Goal: Complete application form

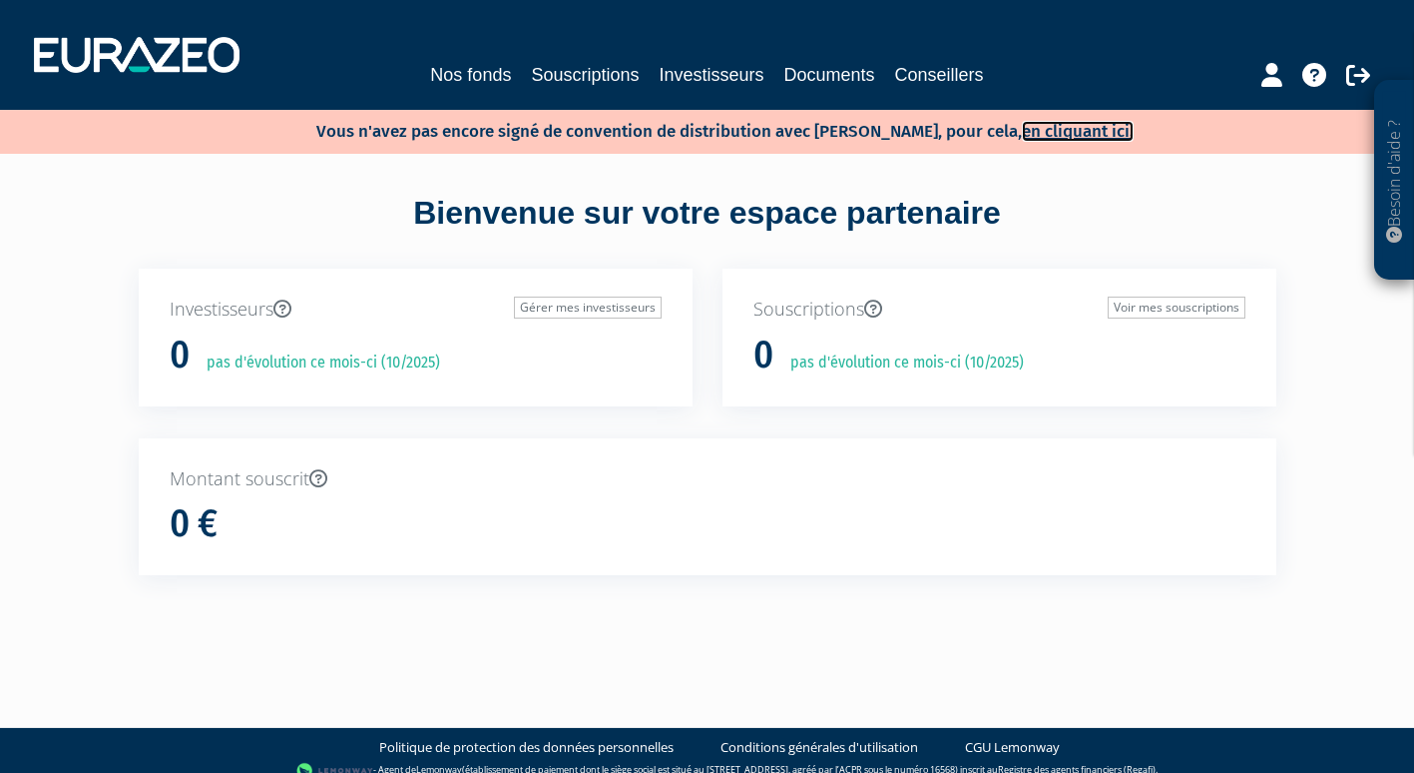
click at [1065, 131] on link "en cliquant ici." at bounding box center [1078, 131] width 112 height 21
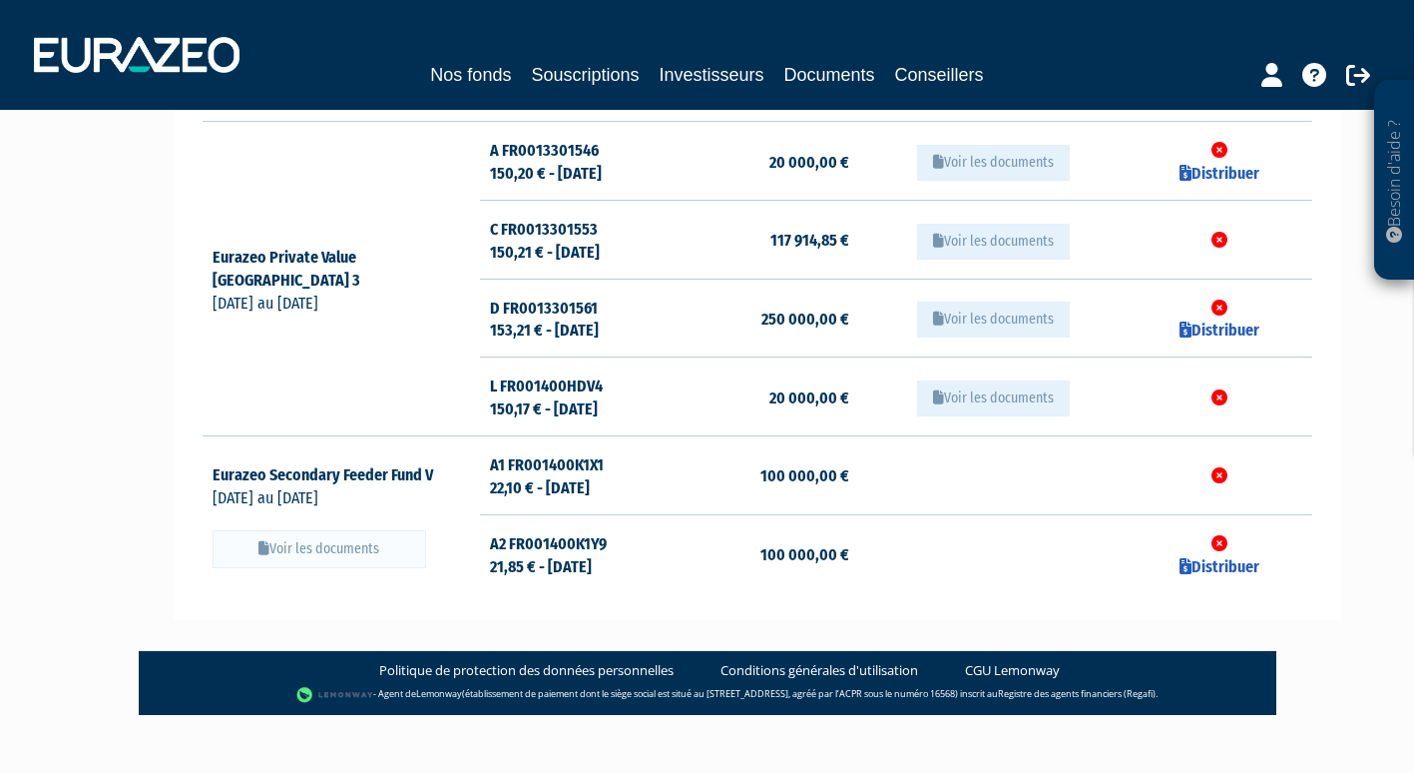
scroll to position [648, 0]
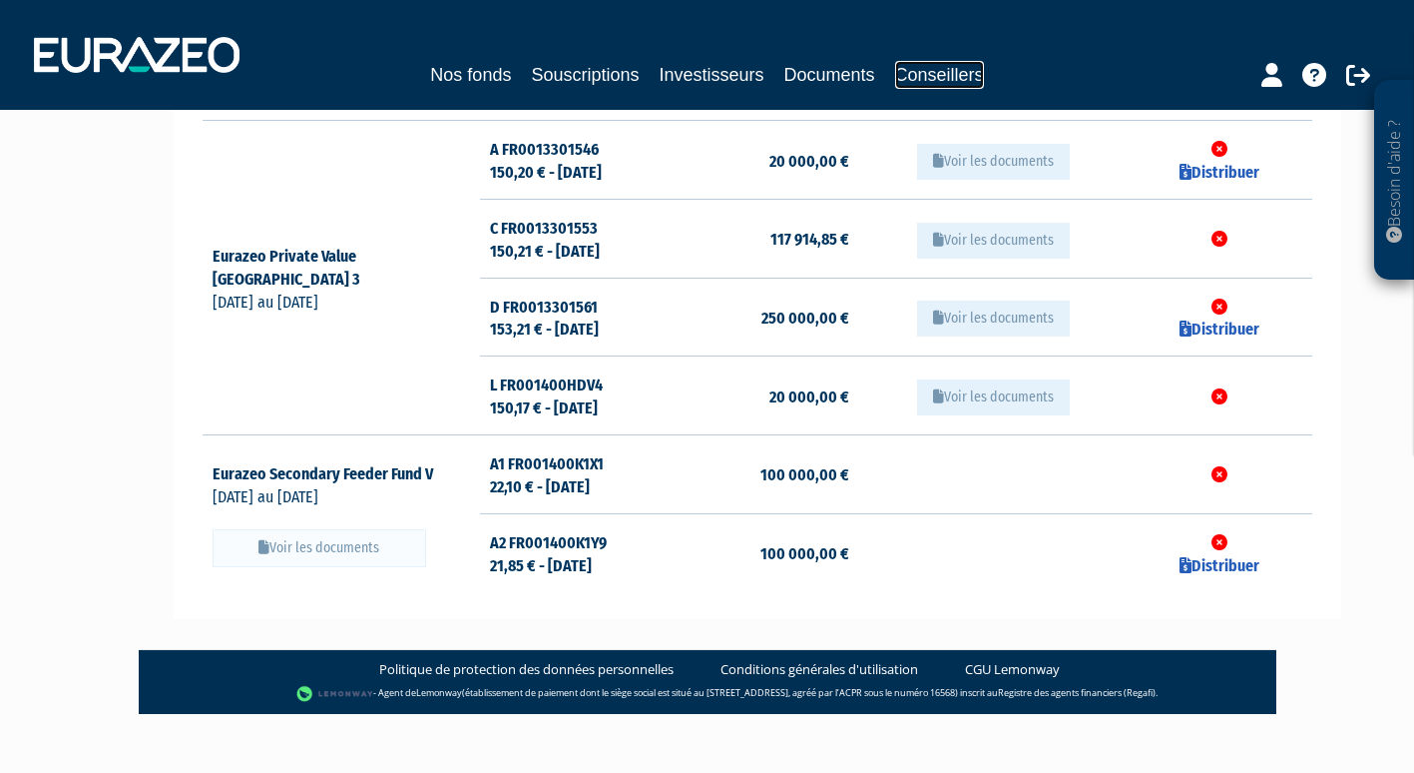
click at [956, 74] on link "Conseillers" at bounding box center [939, 75] width 89 height 28
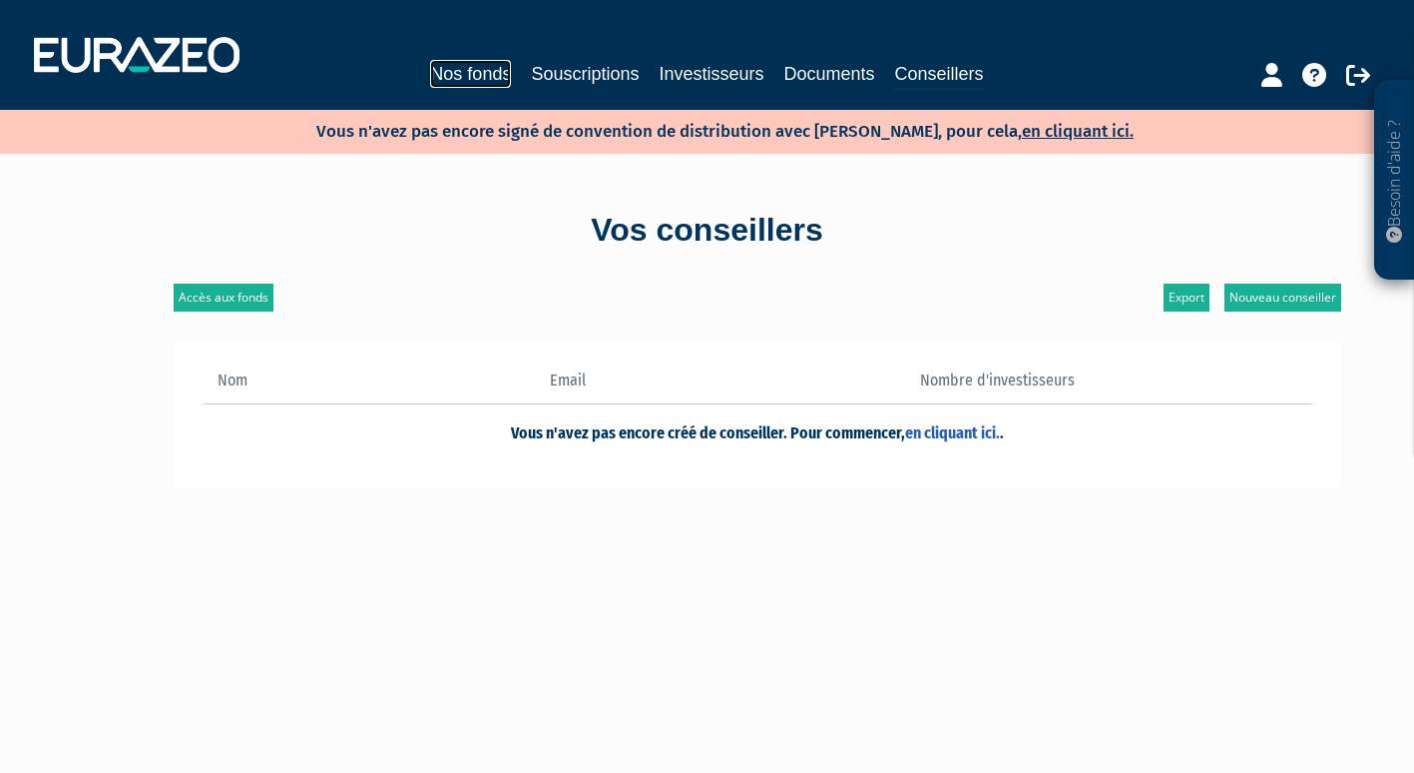
click at [470, 68] on link "Nos fonds" at bounding box center [470, 74] width 81 height 28
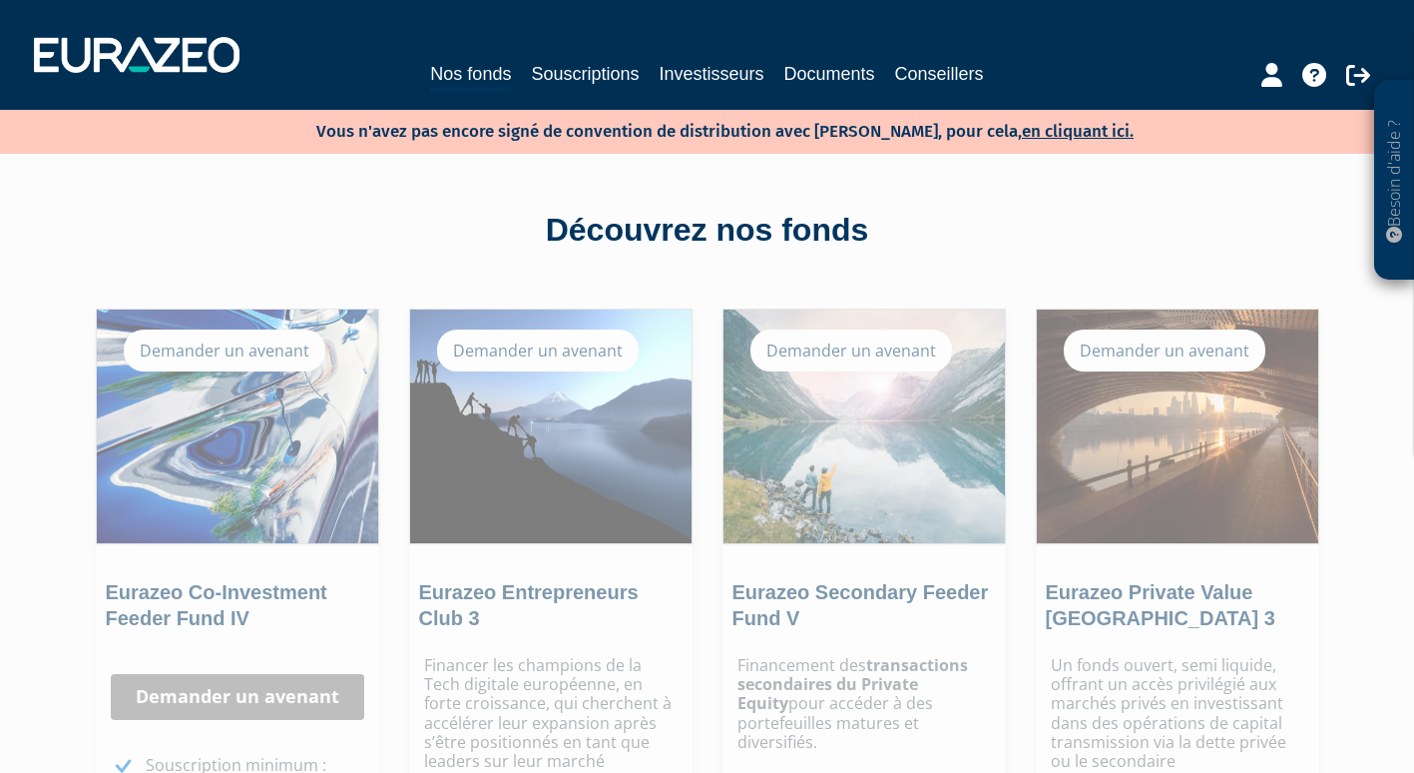
click at [1392, 181] on p "Besoin d'aide ?" at bounding box center [1395, 181] width 23 height 180
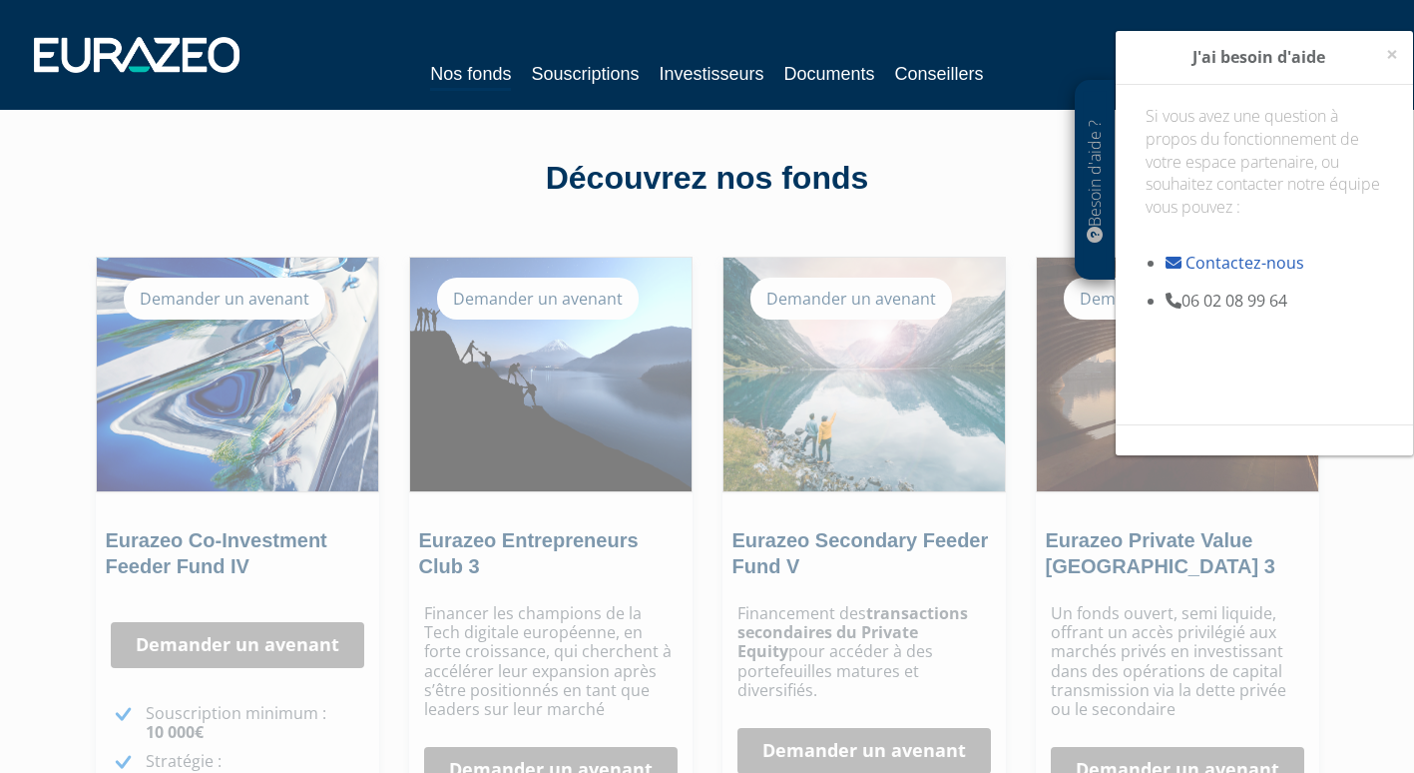
scroll to position [45, 0]
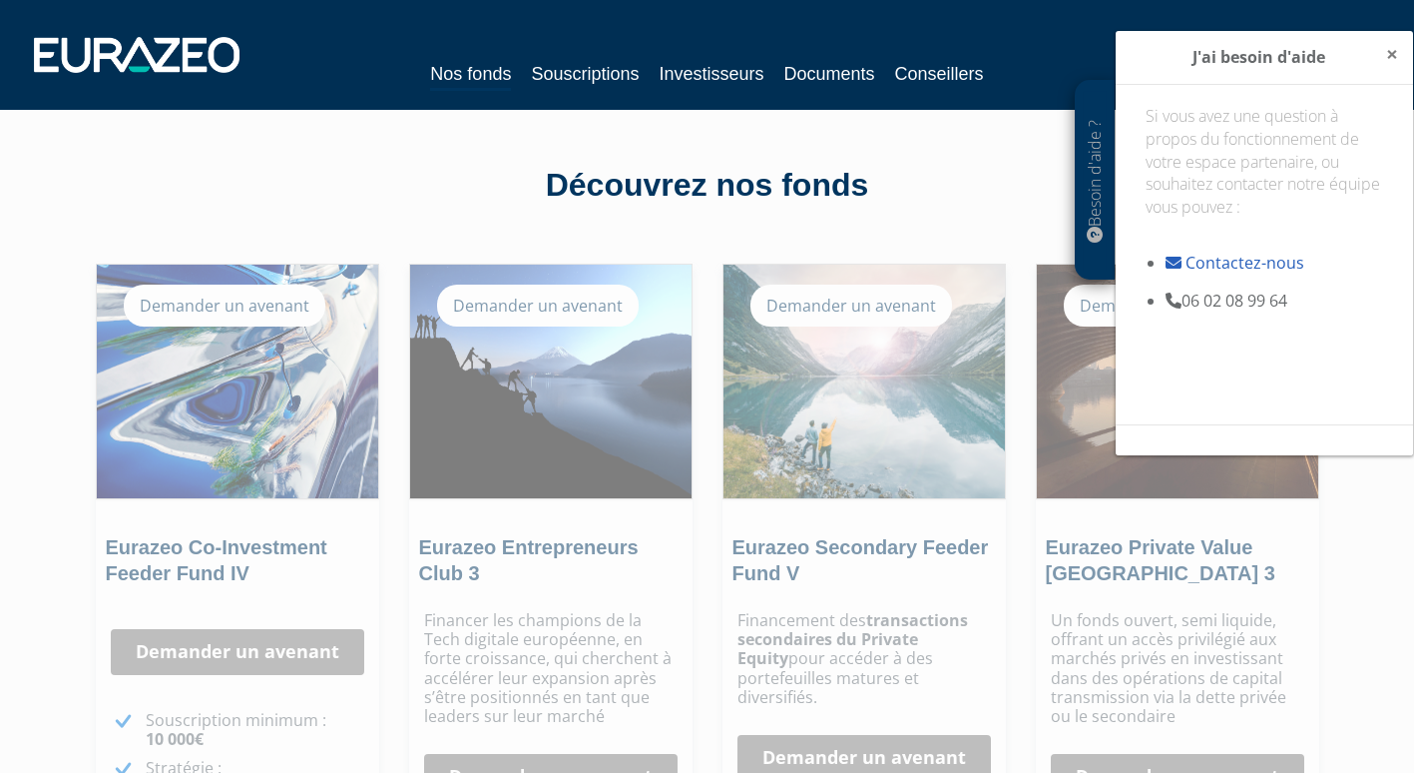
click at [1392, 51] on span "×" at bounding box center [1393, 54] width 12 height 28
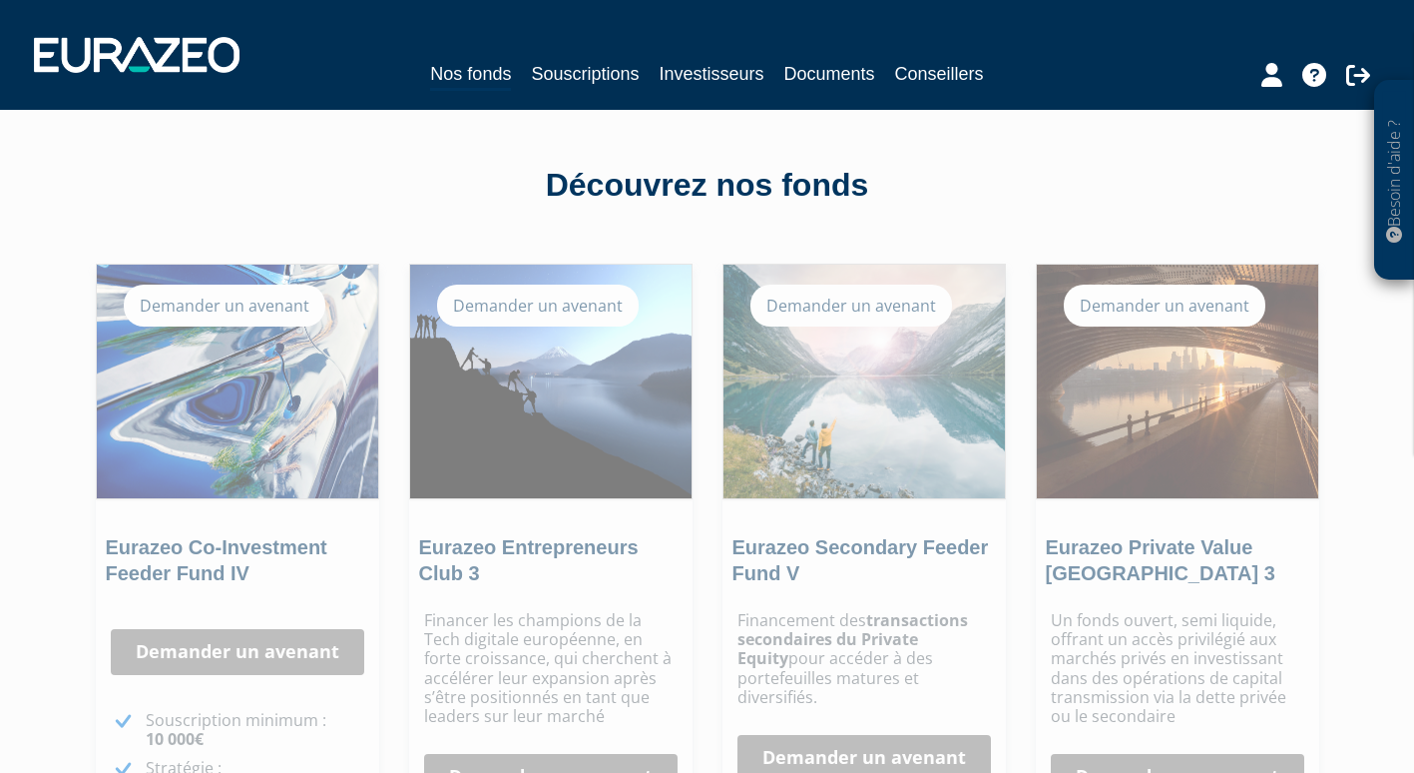
scroll to position [0, 0]
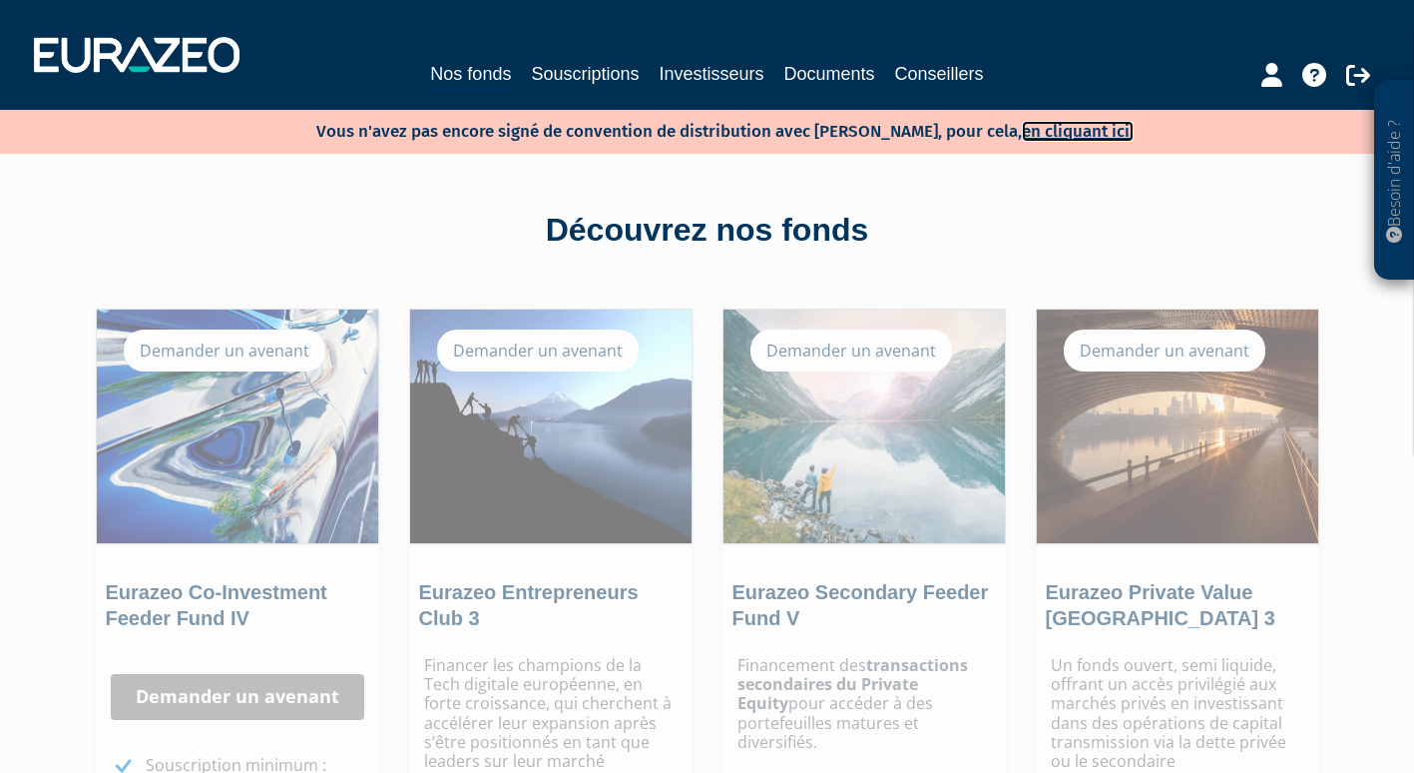
click at [1036, 134] on link "en cliquant ici." at bounding box center [1078, 131] width 112 height 21
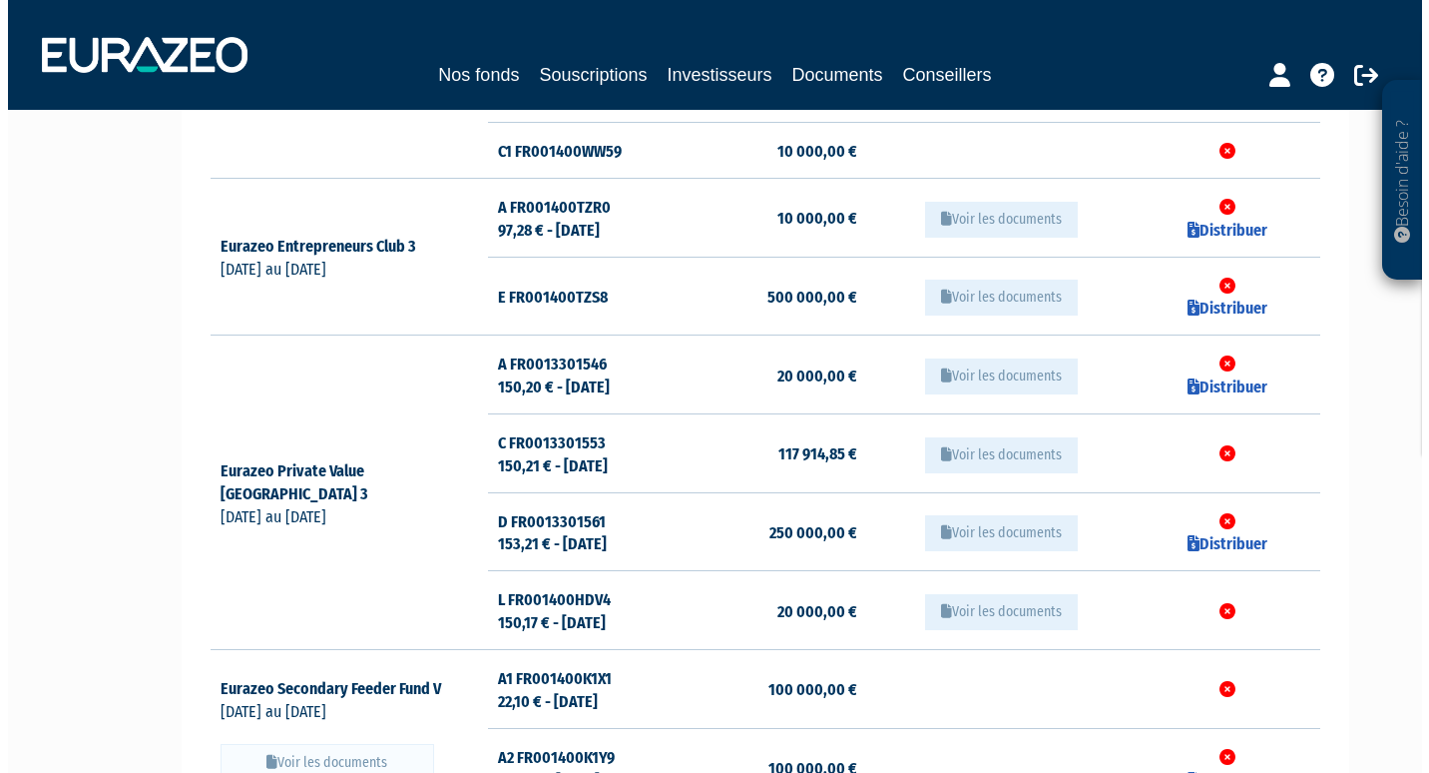
scroll to position [434, 0]
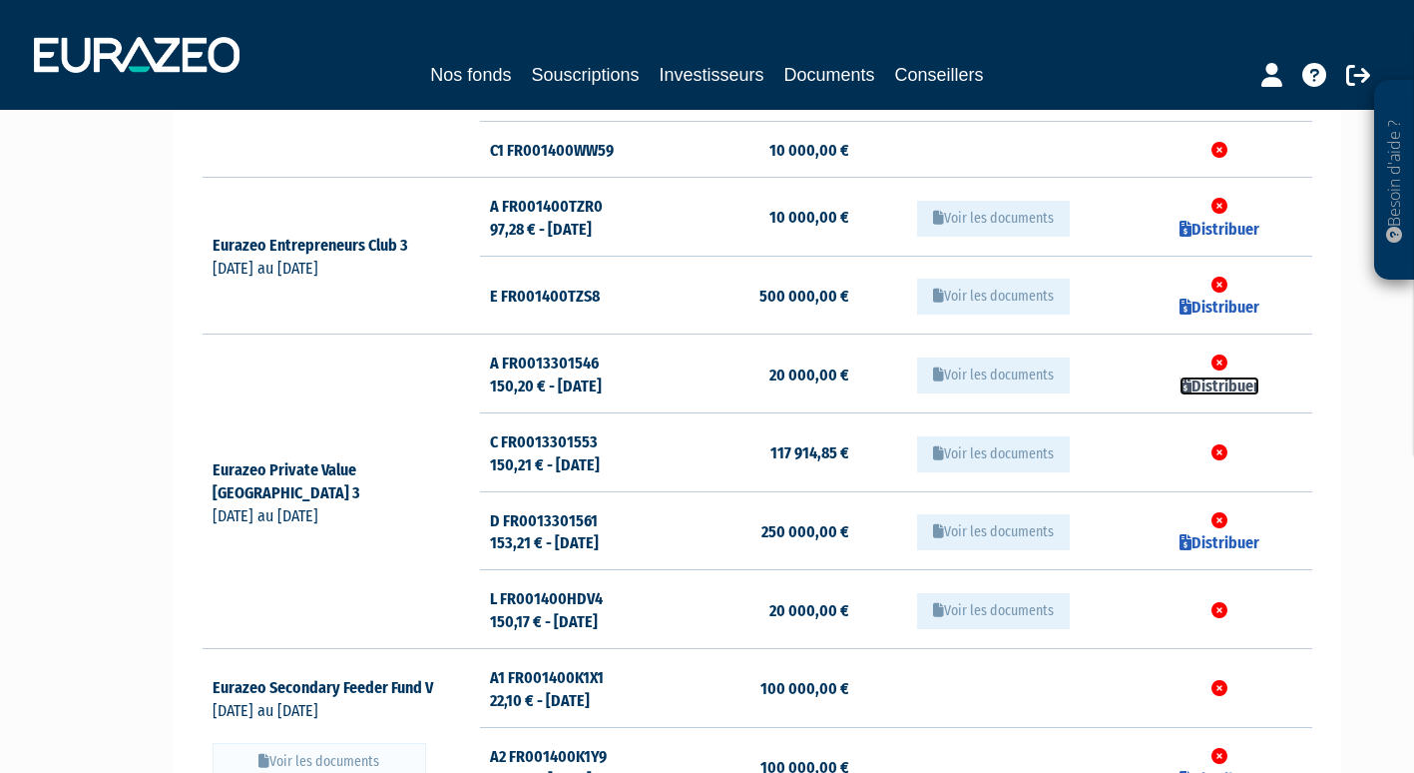
click at [1219, 388] on link "Distribuer" at bounding box center [1220, 385] width 80 height 19
checkbox input "true"
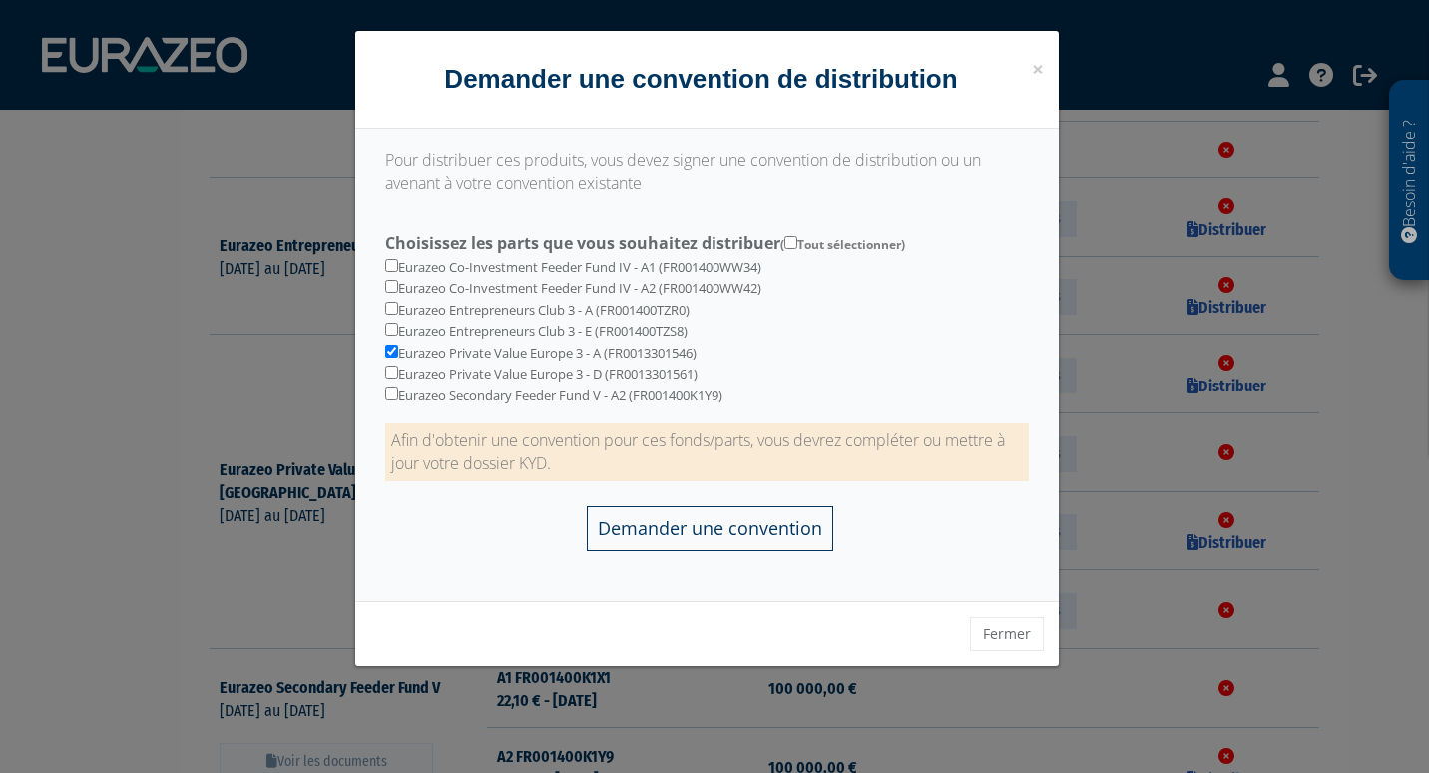
click at [683, 524] on input "Demander une convention" at bounding box center [710, 528] width 247 height 45
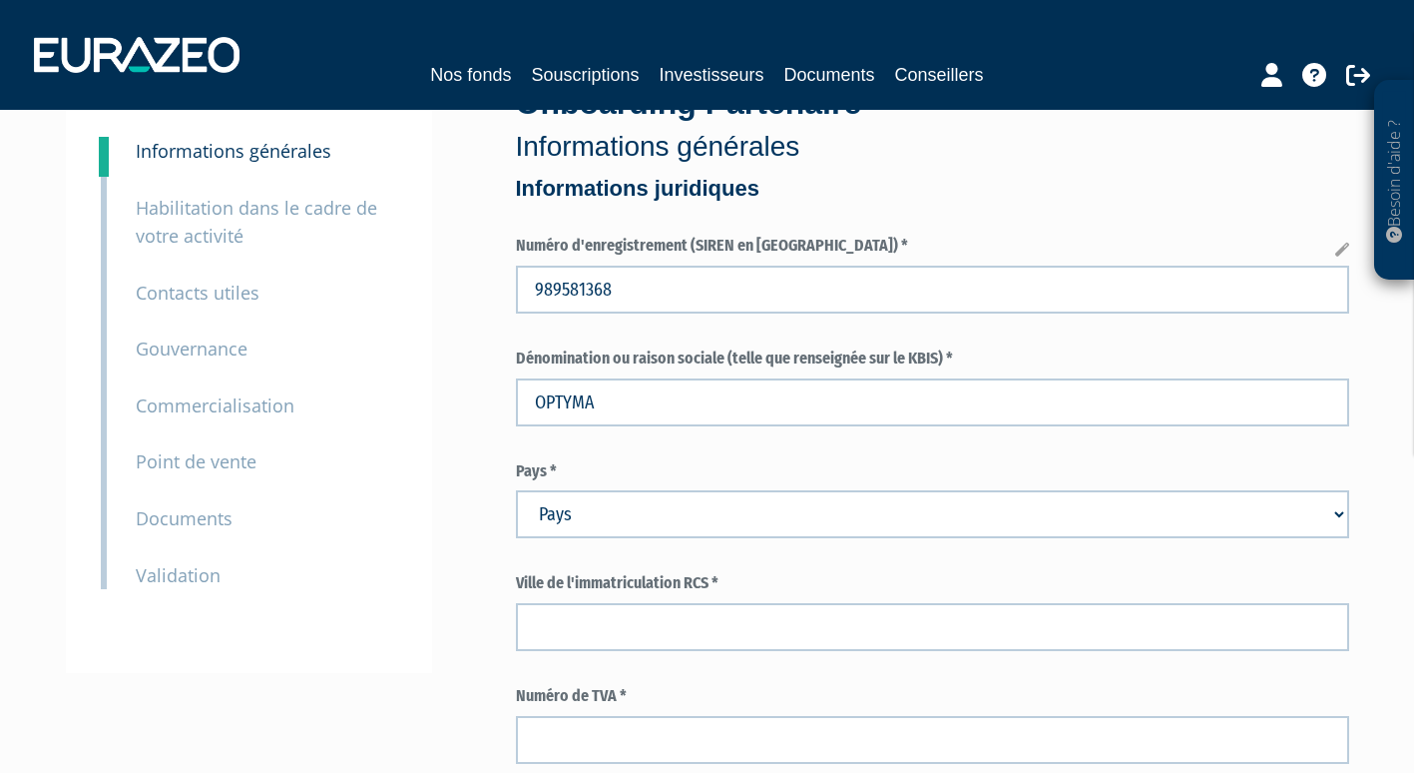
scroll to position [139, 0]
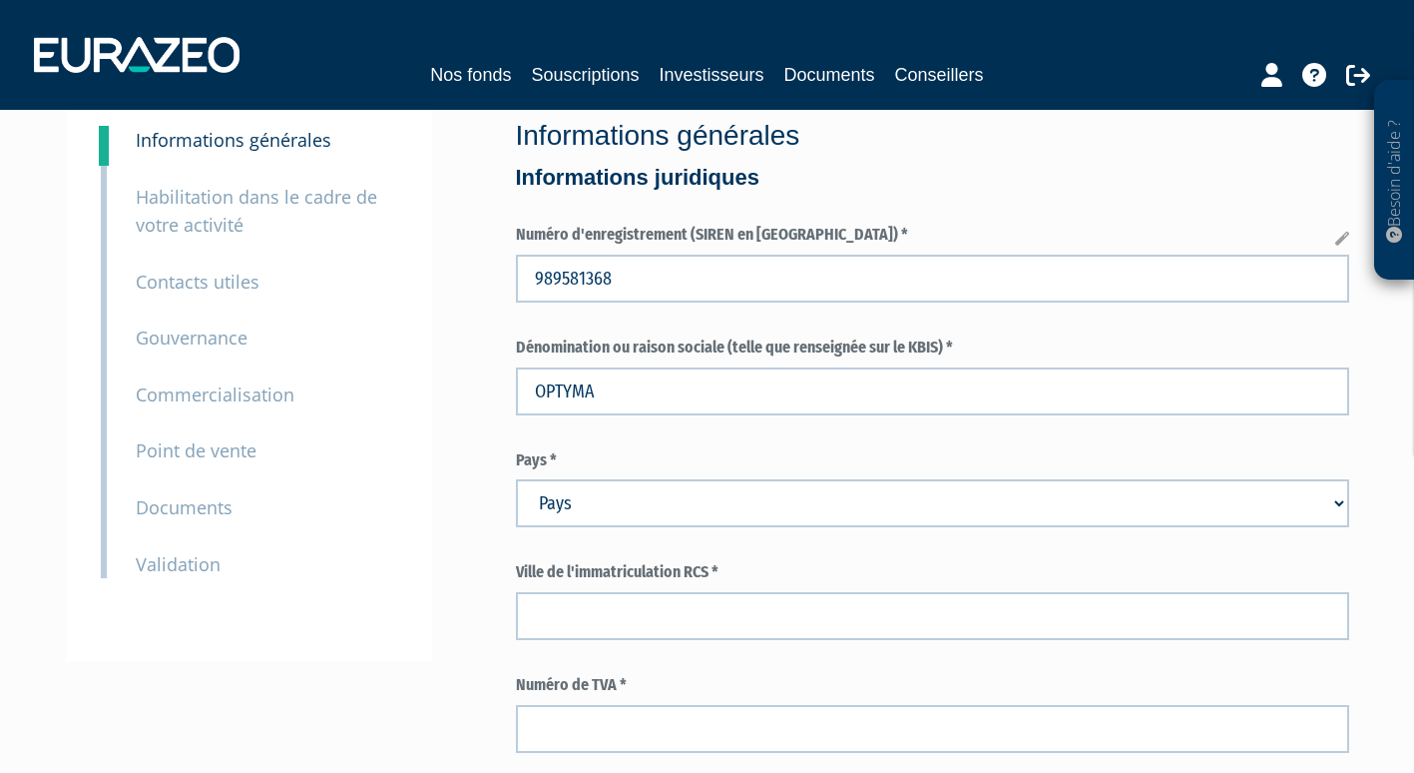
click at [572, 497] on select "Pays Afghanistan Afrique du Sud Albanie Algérie Allemagne Andorre" at bounding box center [933, 503] width 834 height 48
select select "75"
click at [516, 479] on select "Pays Afghanistan Afrique du Sud Albanie Algérie Allemagne Andorre" at bounding box center [933, 503] width 834 height 48
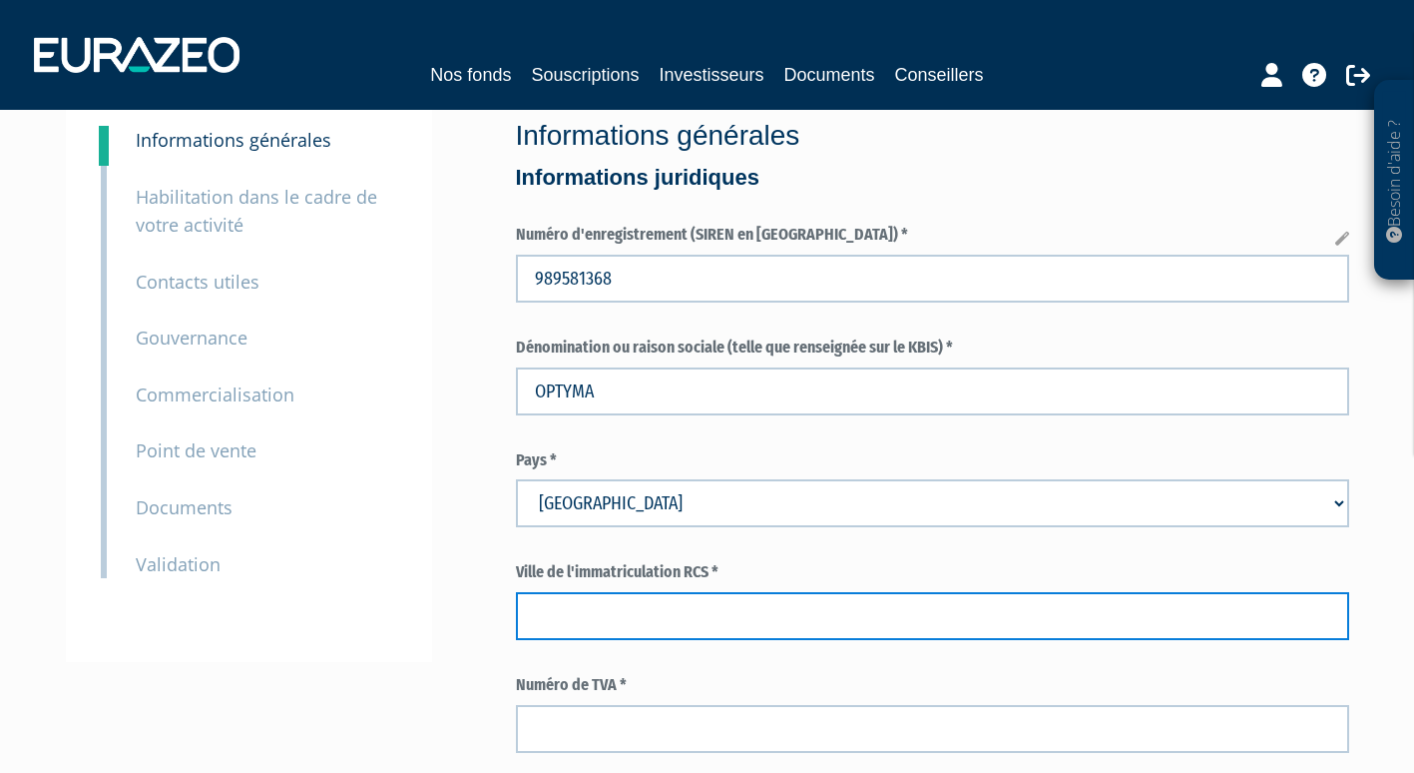
click at [604, 606] on input "text" at bounding box center [933, 616] width 834 height 48
type input "PARIS"
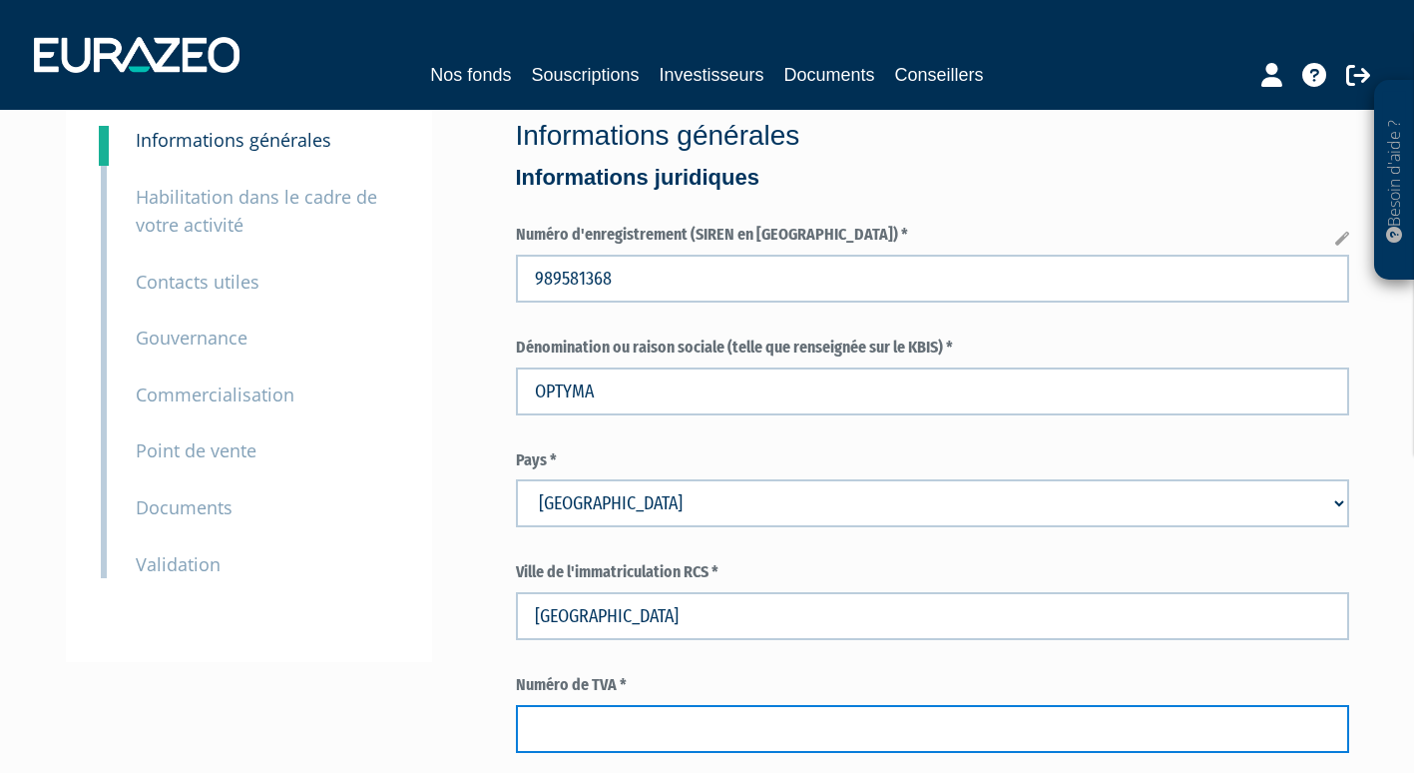
click at [621, 724] on input "text" at bounding box center [933, 729] width 834 height 48
paste input "FR43989581368"
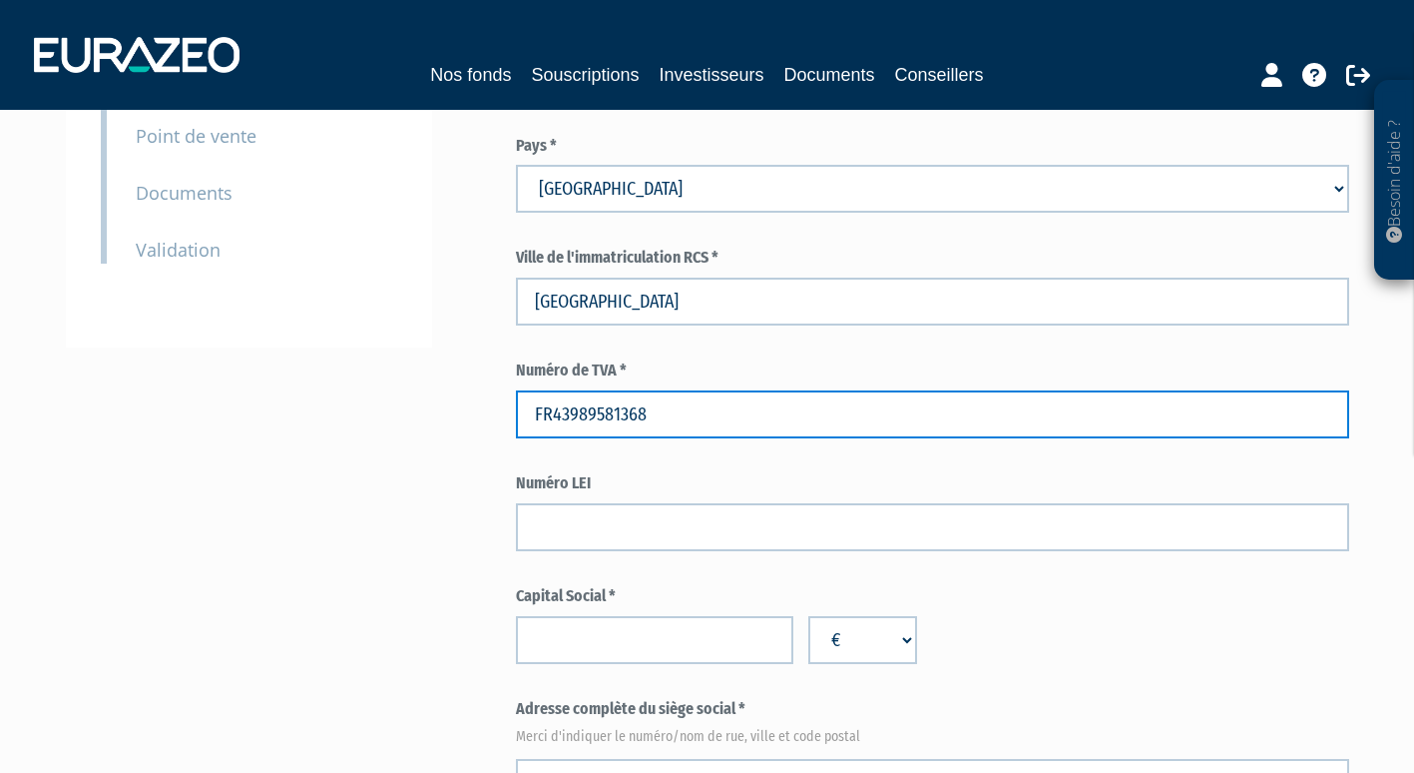
scroll to position [461, 0]
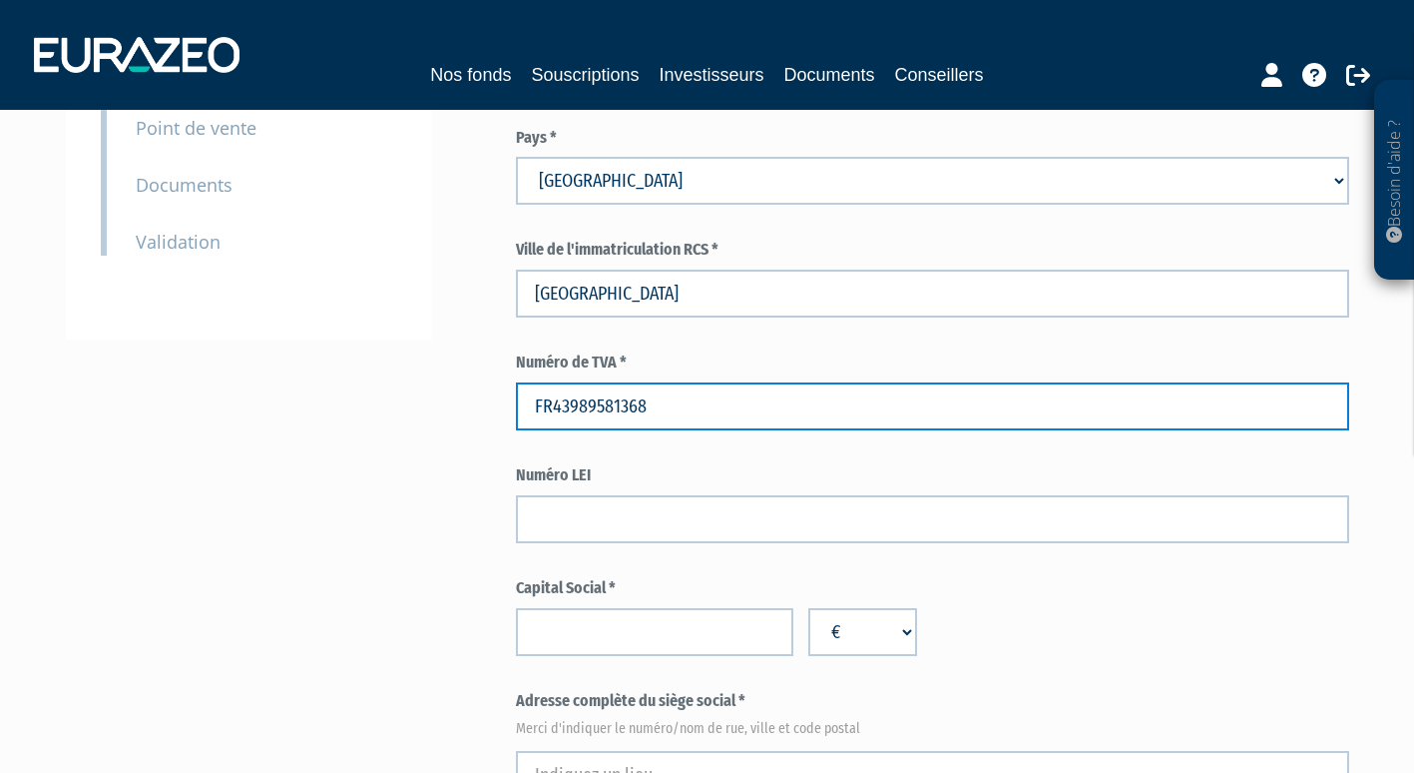
type input "FR43989581368"
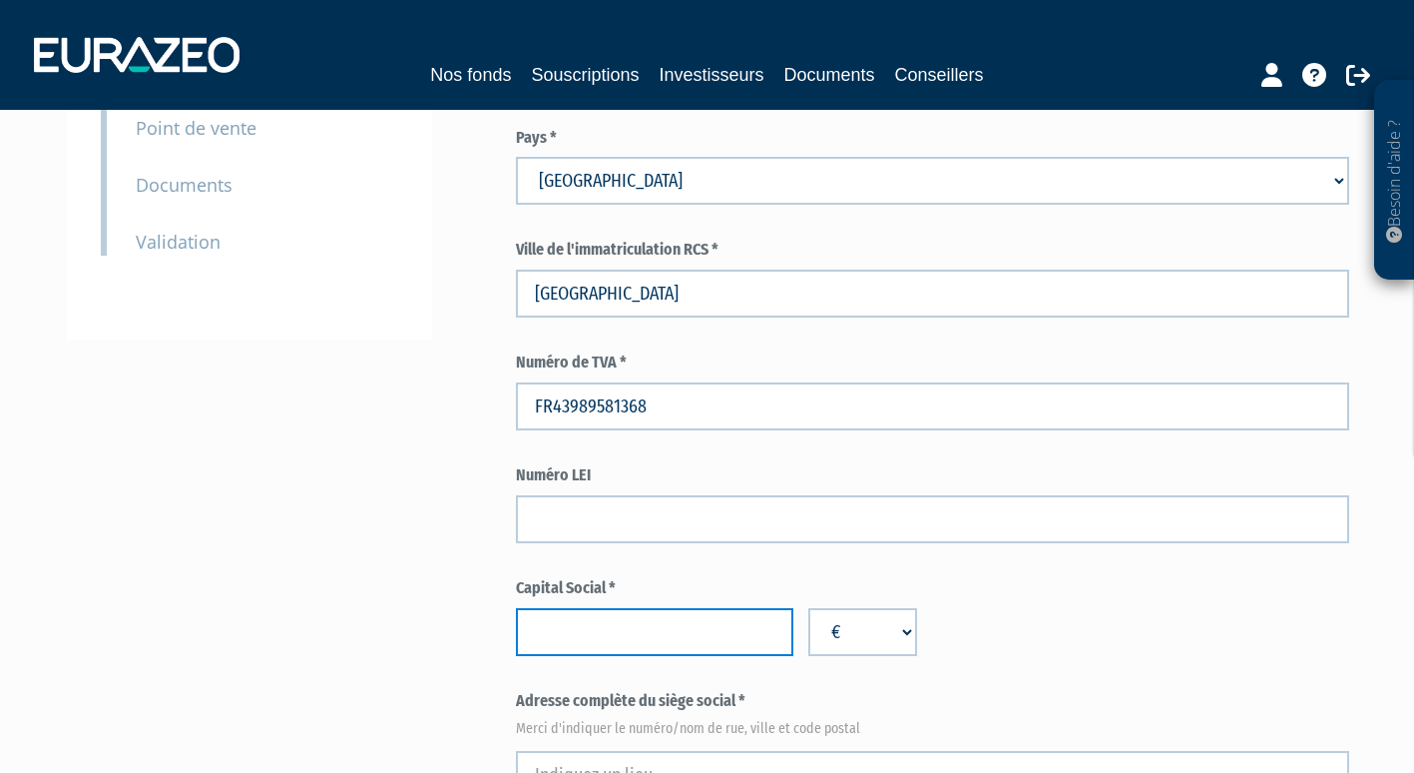
click at [656, 628] on input "number" at bounding box center [655, 632] width 278 height 48
type input "1000"
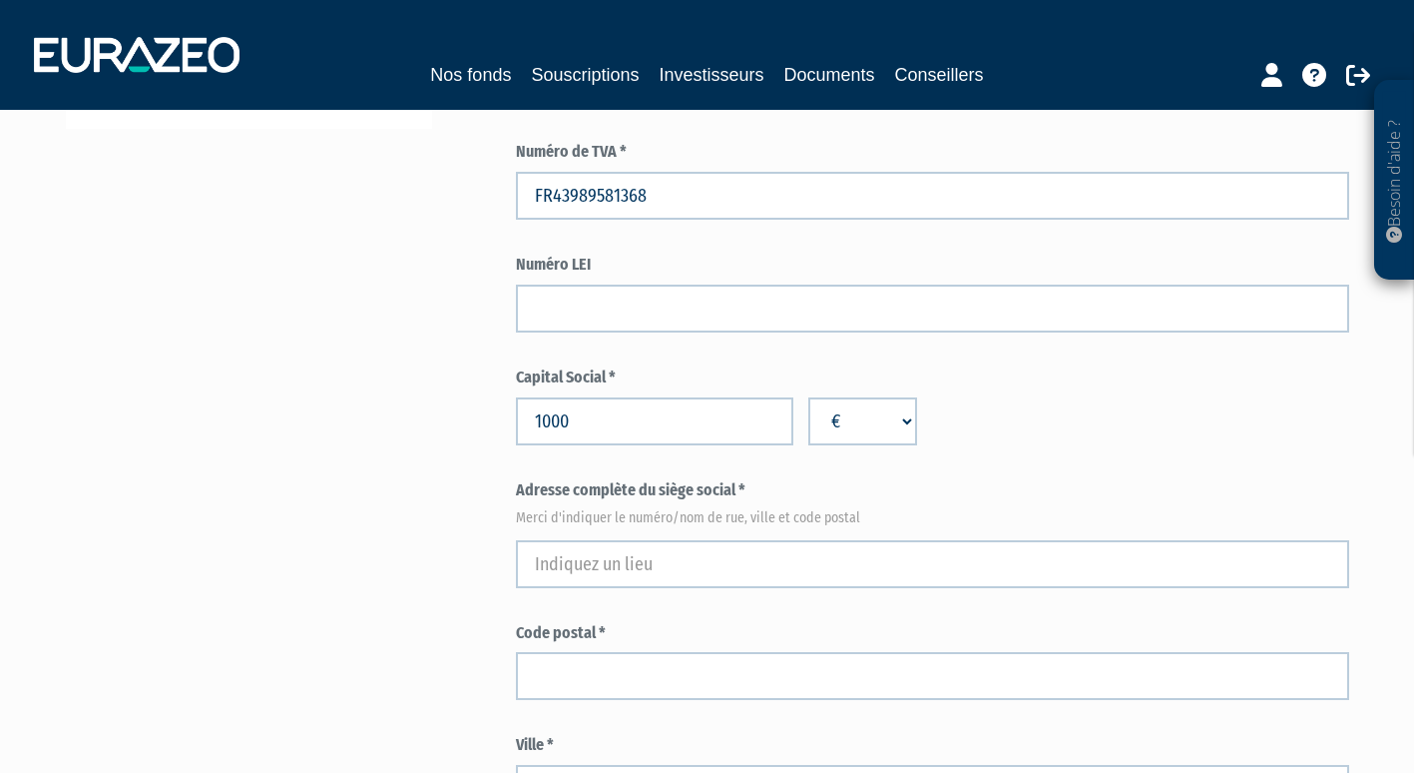
scroll to position [673, 0]
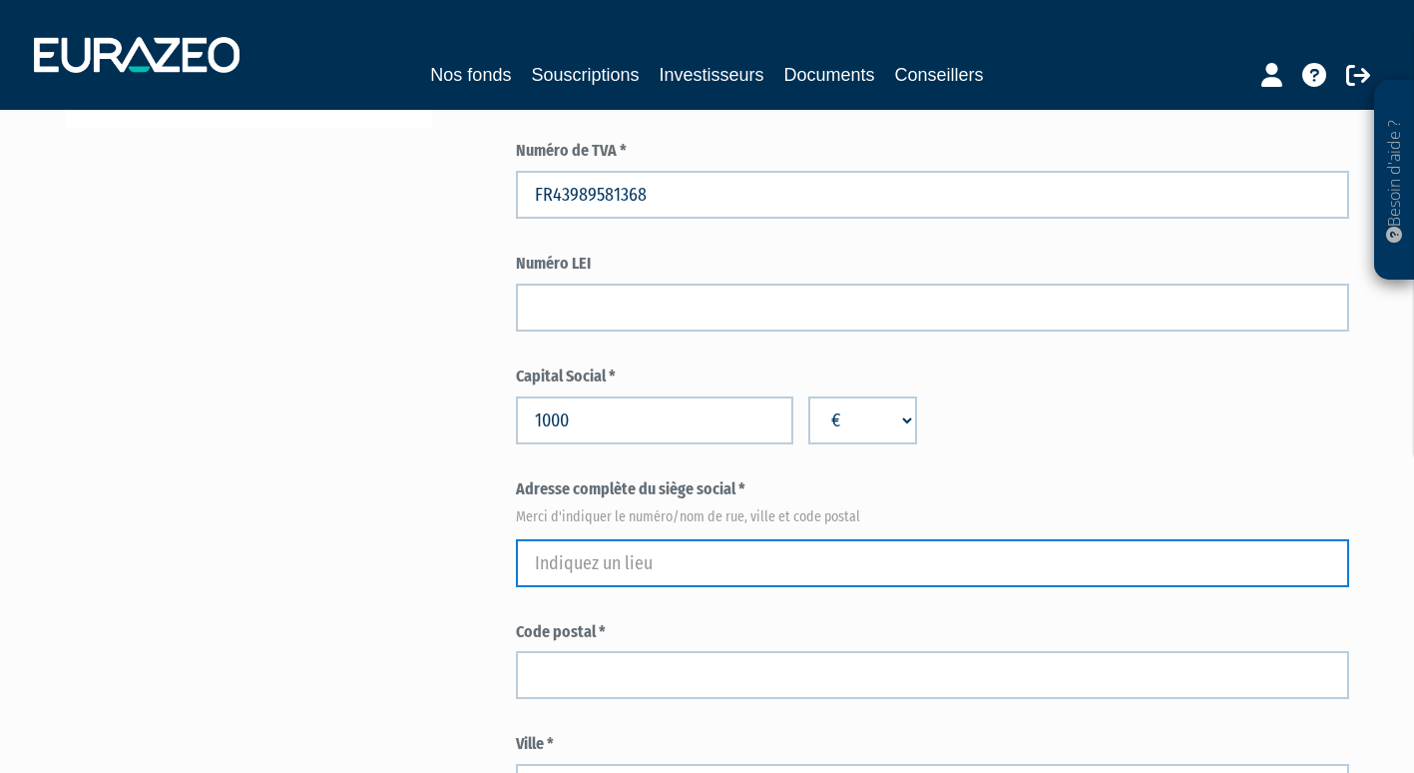
click at [562, 569] on input "text" at bounding box center [933, 563] width 834 height 48
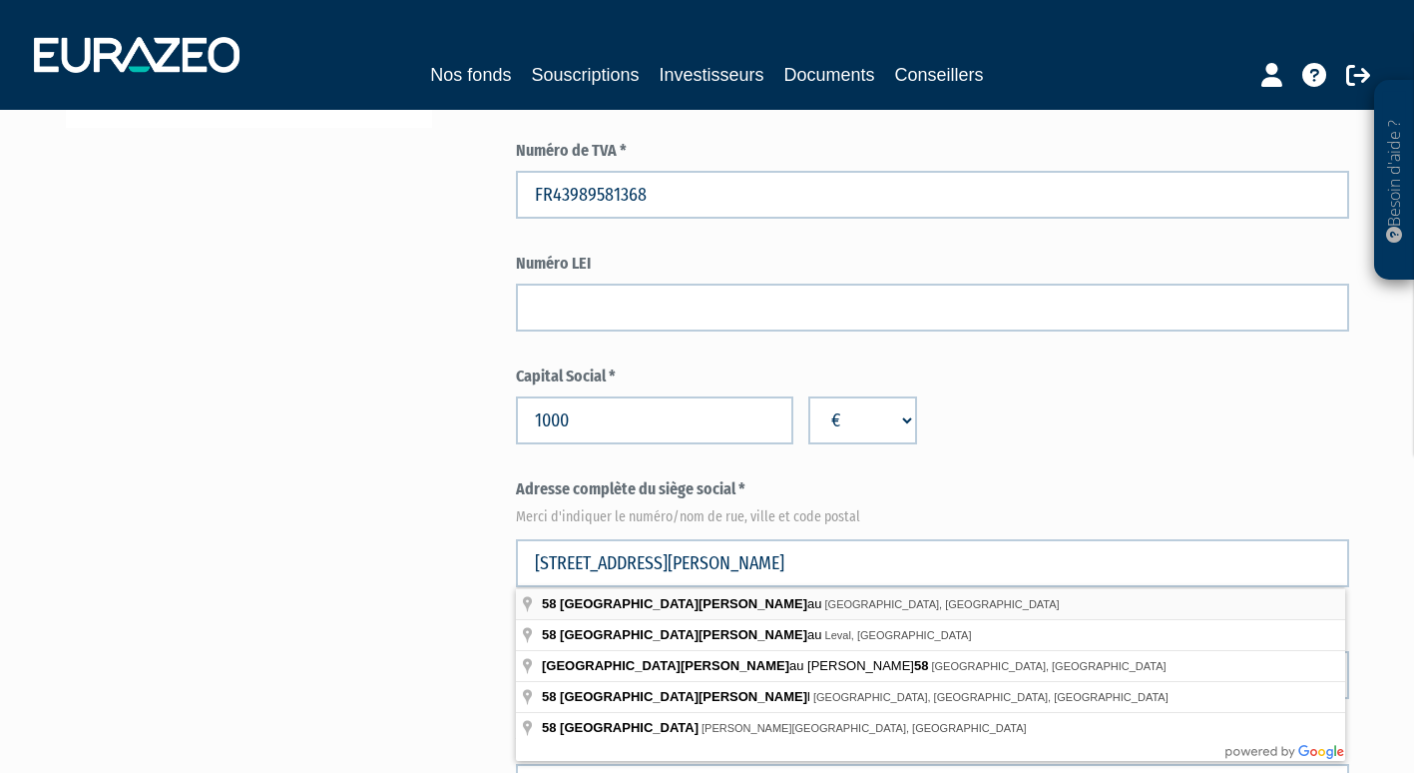
type input "58 Rue de Monceau, Paris, France"
type input "Paris"
select select "75"
type input "75008"
type input "58 Rue de Monceau"
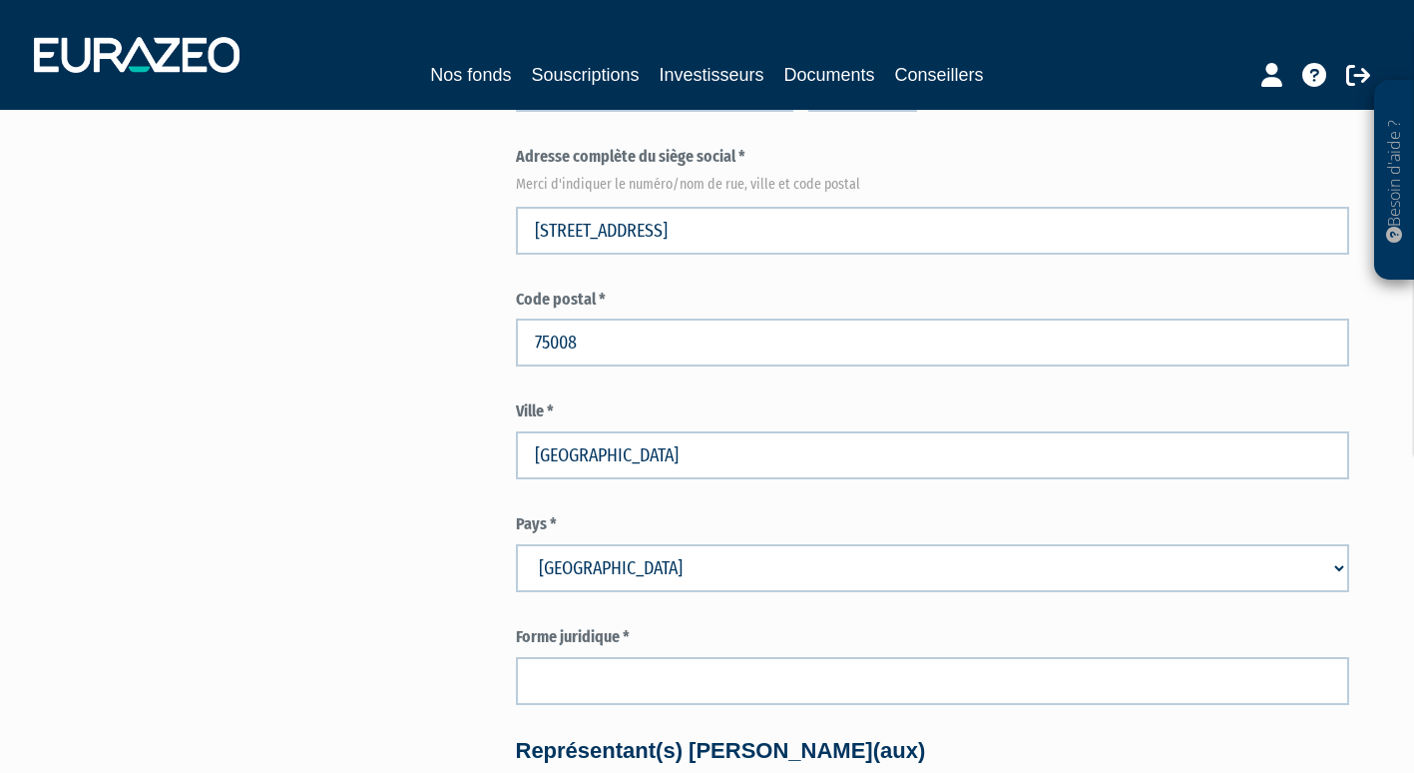
scroll to position [1007, 0]
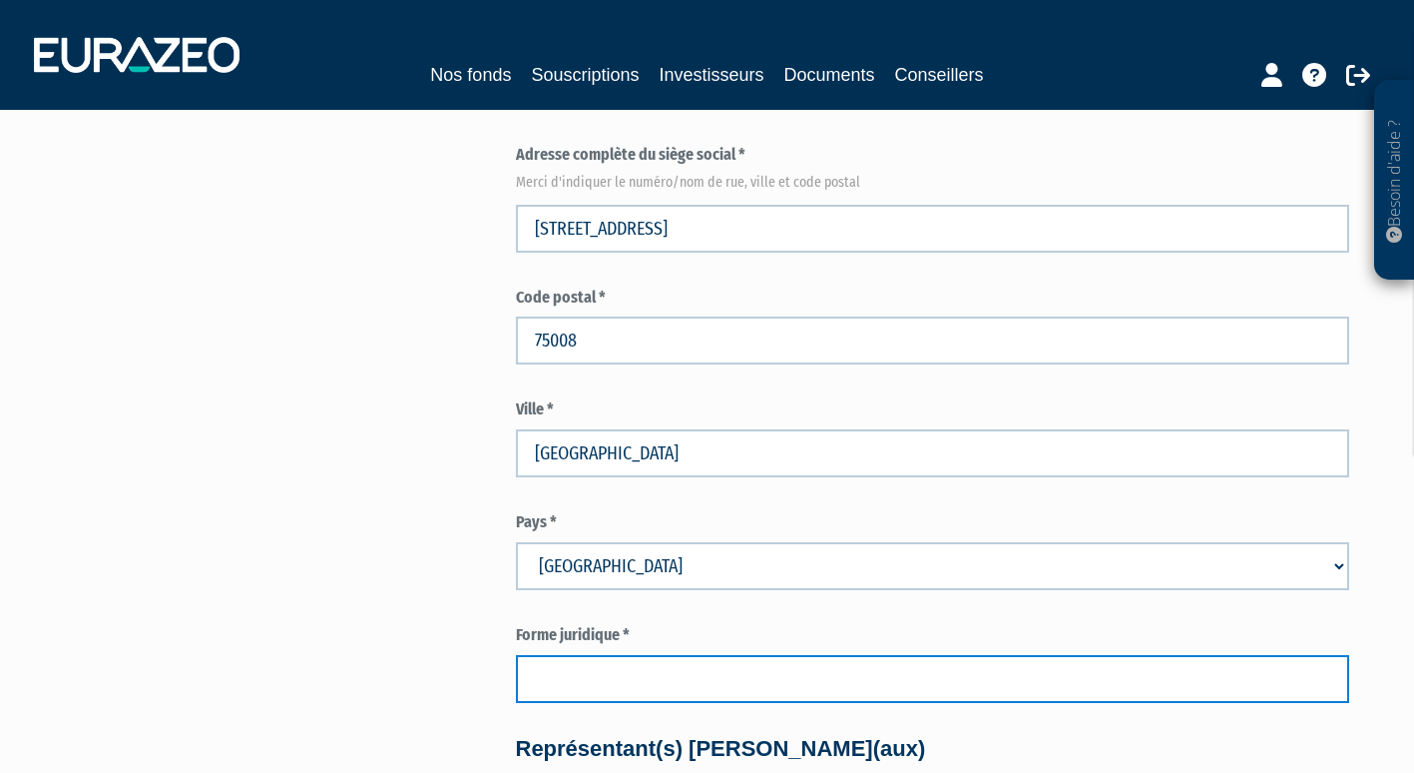
click at [602, 680] on input "text" at bounding box center [933, 679] width 834 height 48
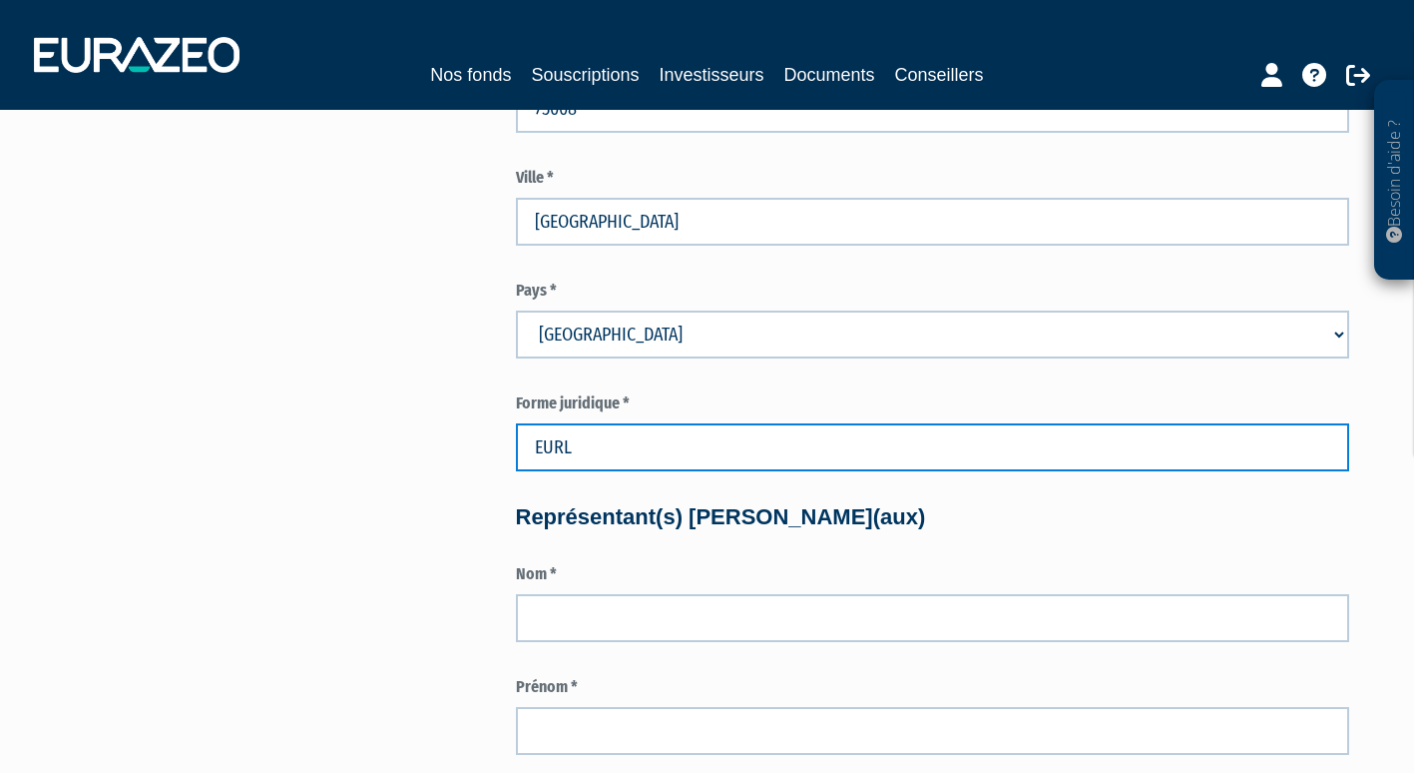
scroll to position [1240, 0]
type input "EURL"
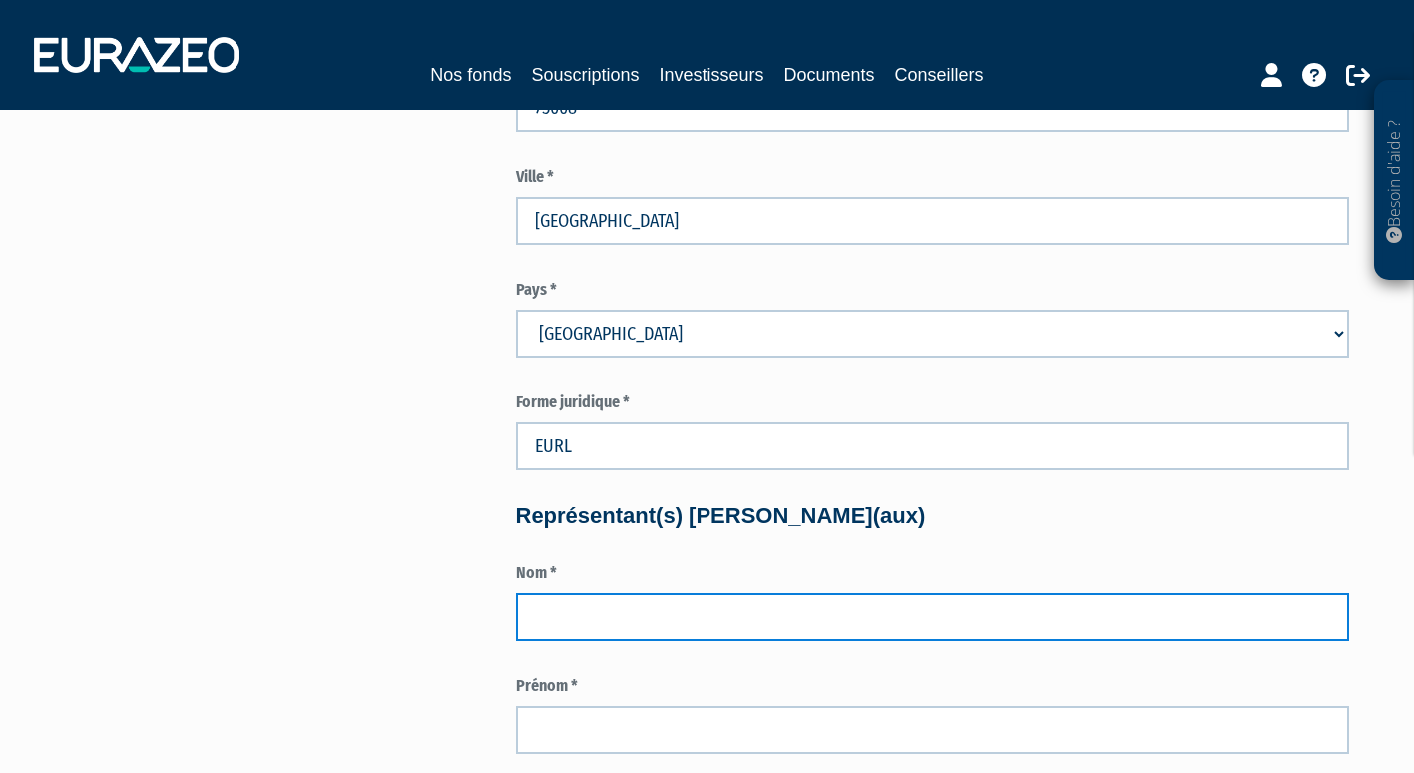
click at [562, 615] on input "text" at bounding box center [933, 617] width 834 height 48
type input "KERAVEL"
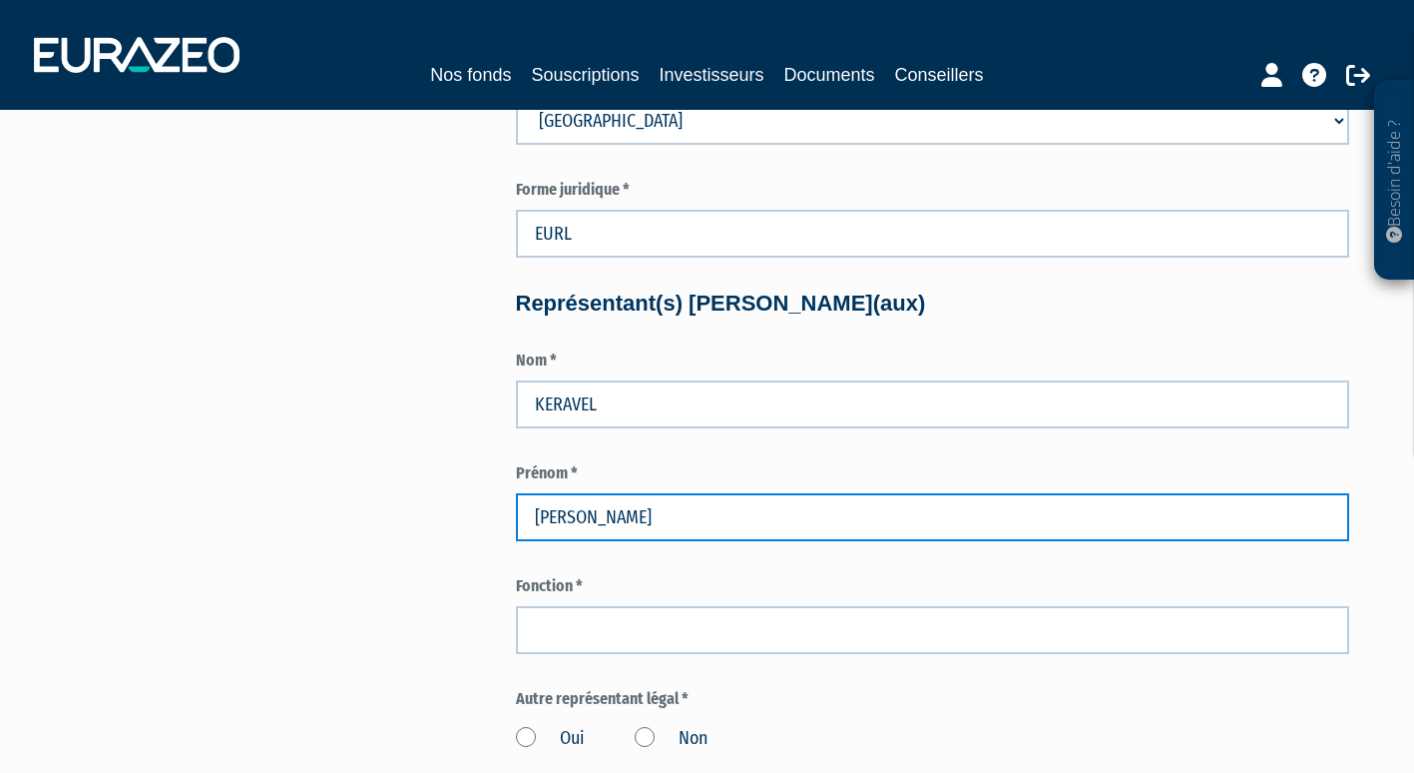
scroll to position [1459, 0]
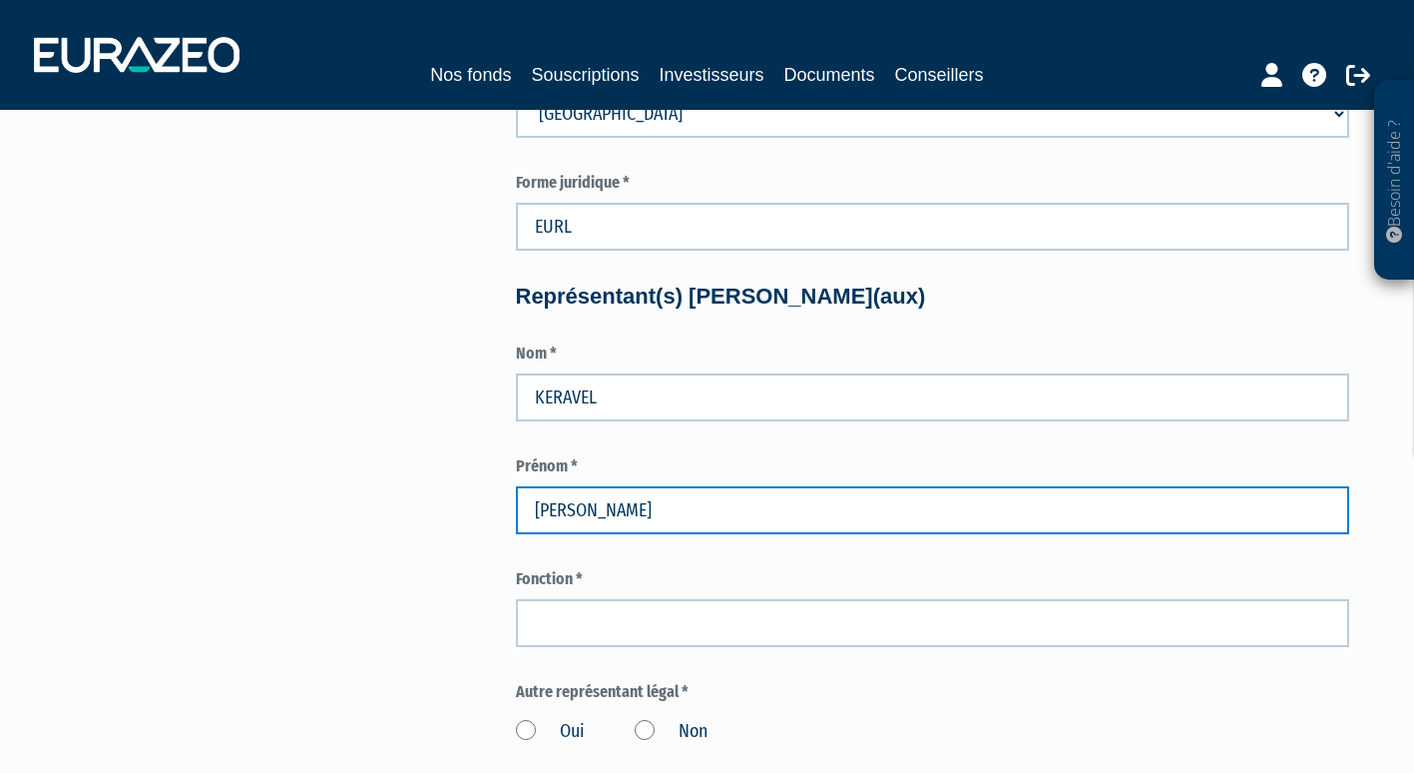
type input "François"
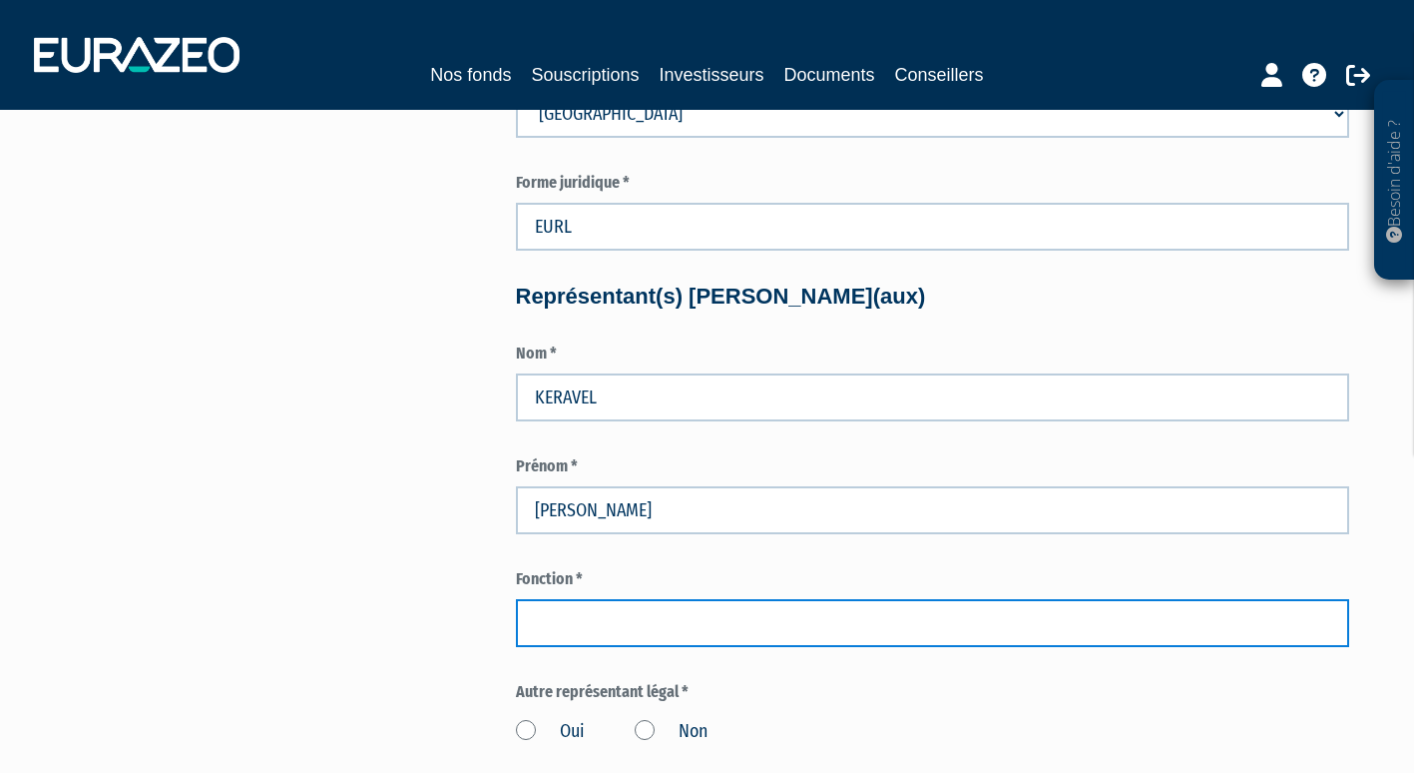
click at [542, 614] on input "text" at bounding box center [933, 623] width 834 height 48
type input "g"
type input "Gérant"
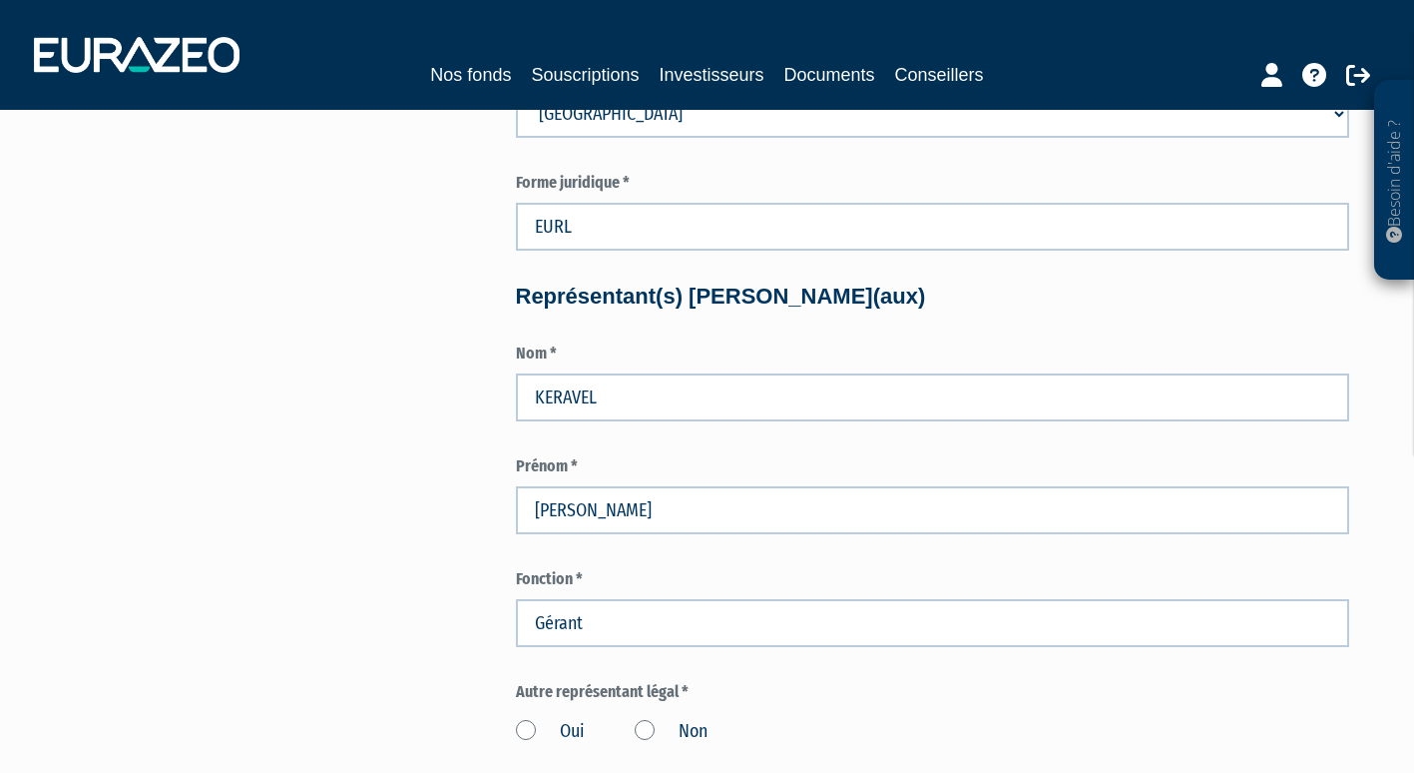
click at [645, 729] on label "Non" at bounding box center [671, 732] width 73 height 26
click at [0, 0] on input "Non" at bounding box center [0, 0] width 0 height 0
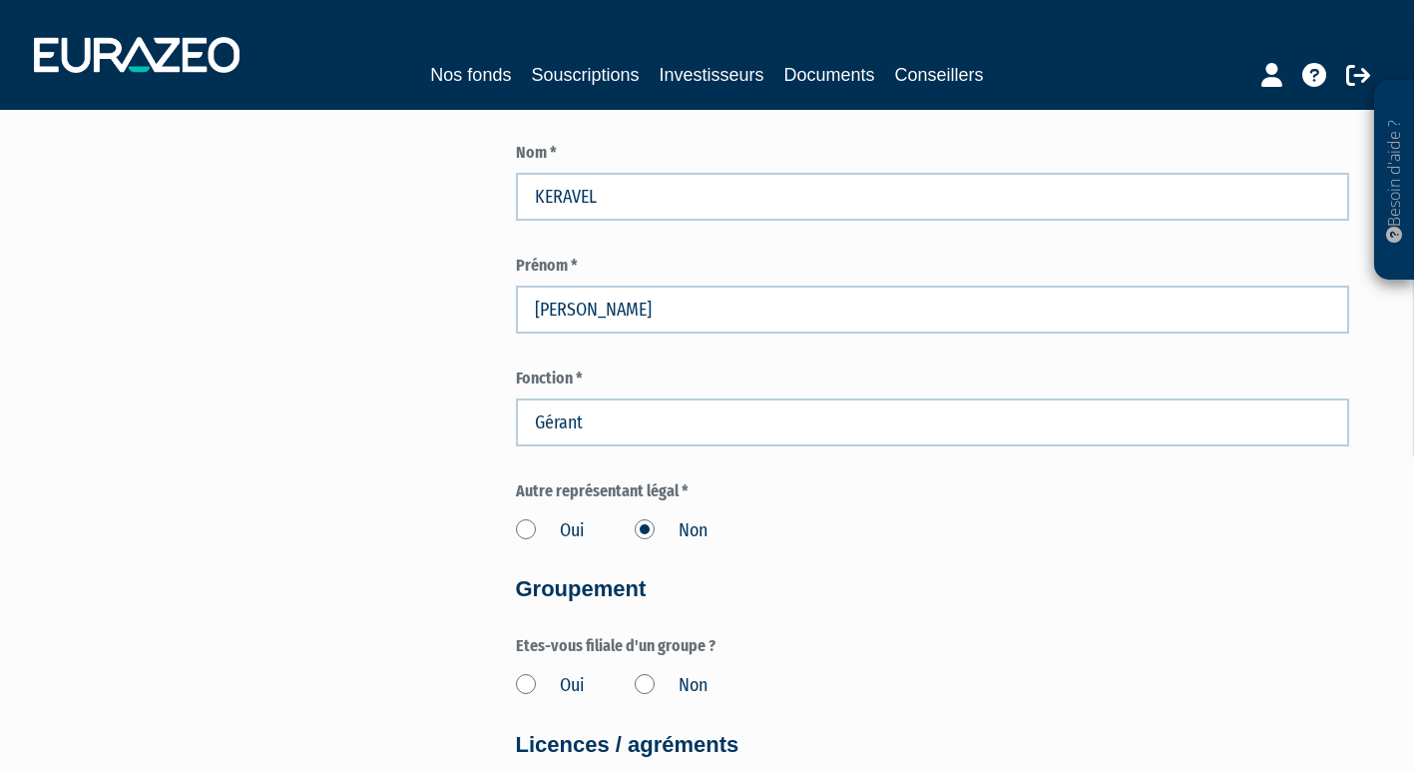
scroll to position [1661, 0]
click at [644, 681] on label "Non" at bounding box center [671, 685] width 73 height 26
click at [0, 0] on input "Non" at bounding box center [0, 0] width 0 height 0
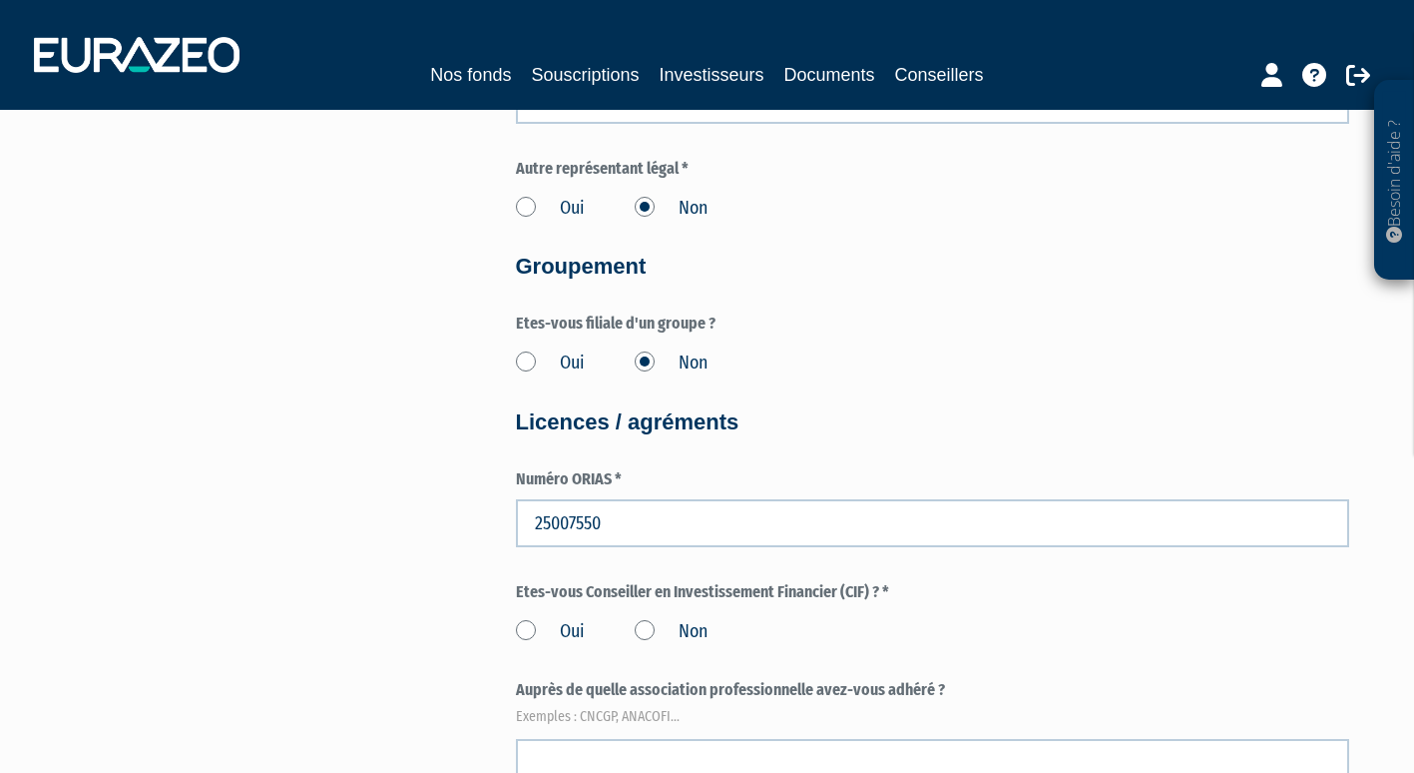
scroll to position [1983, 0]
click at [523, 628] on label "Oui" at bounding box center [550, 631] width 69 height 26
click at [0, 0] on input "Oui" at bounding box center [0, 0] width 0 height 0
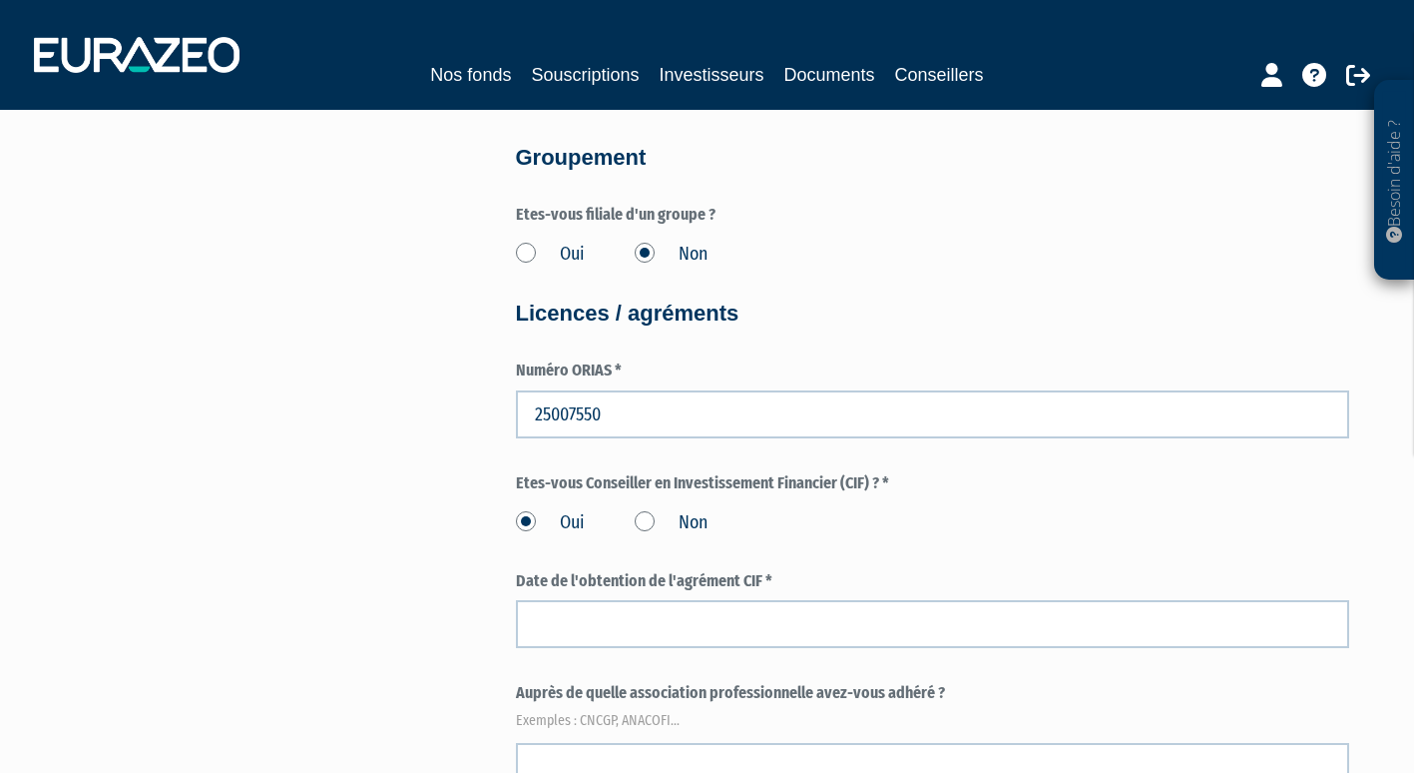
scroll to position [2103, 0]
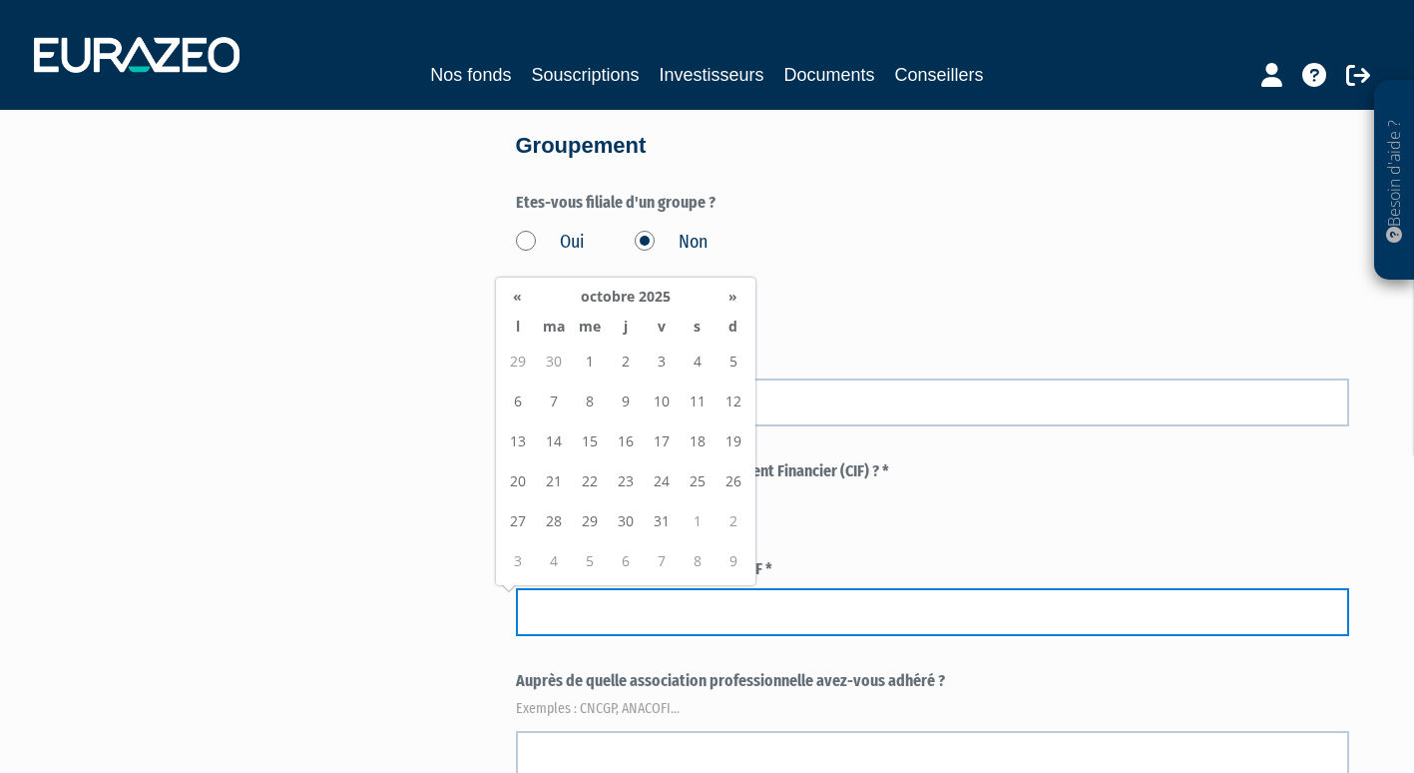
click at [584, 605] on input at bounding box center [933, 612] width 834 height 48
type input "10/10/2025"
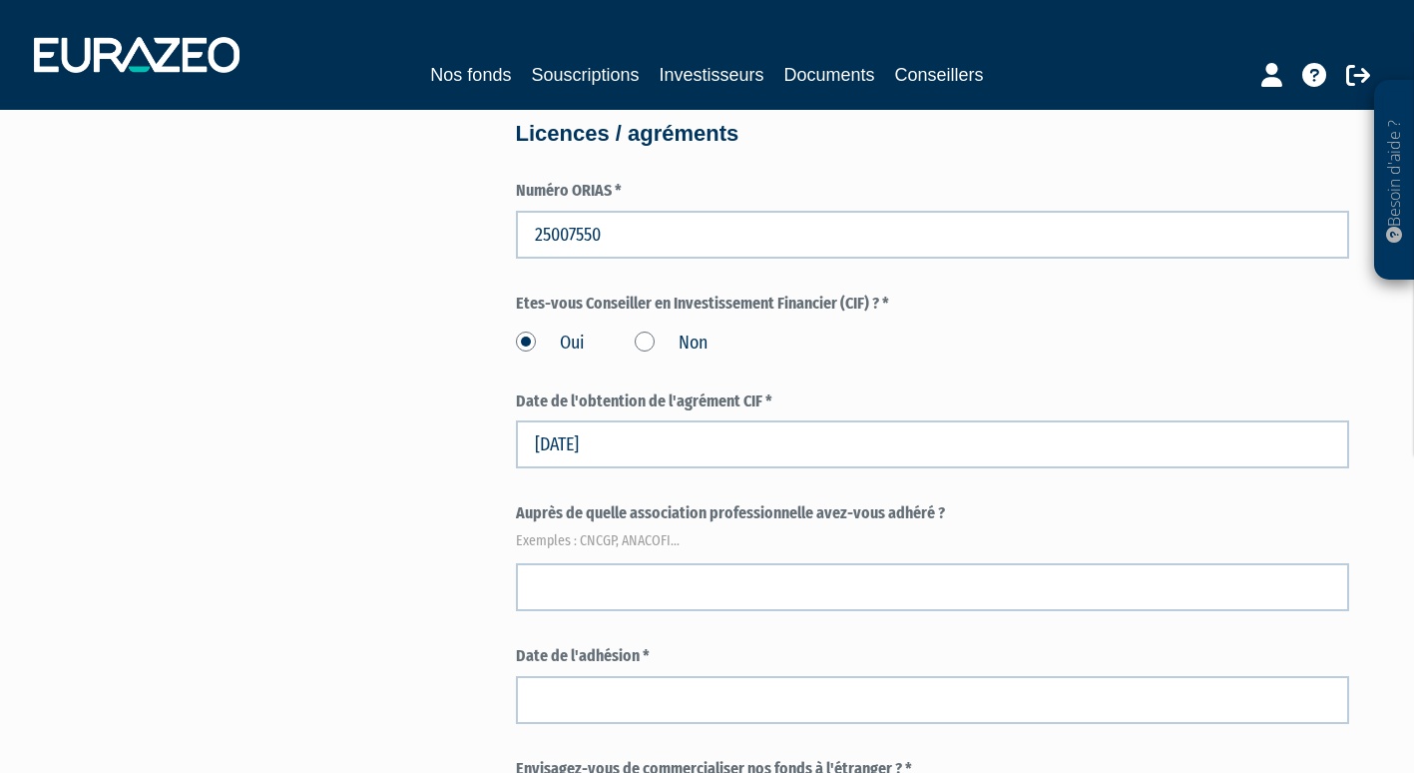
scroll to position [2272, 0]
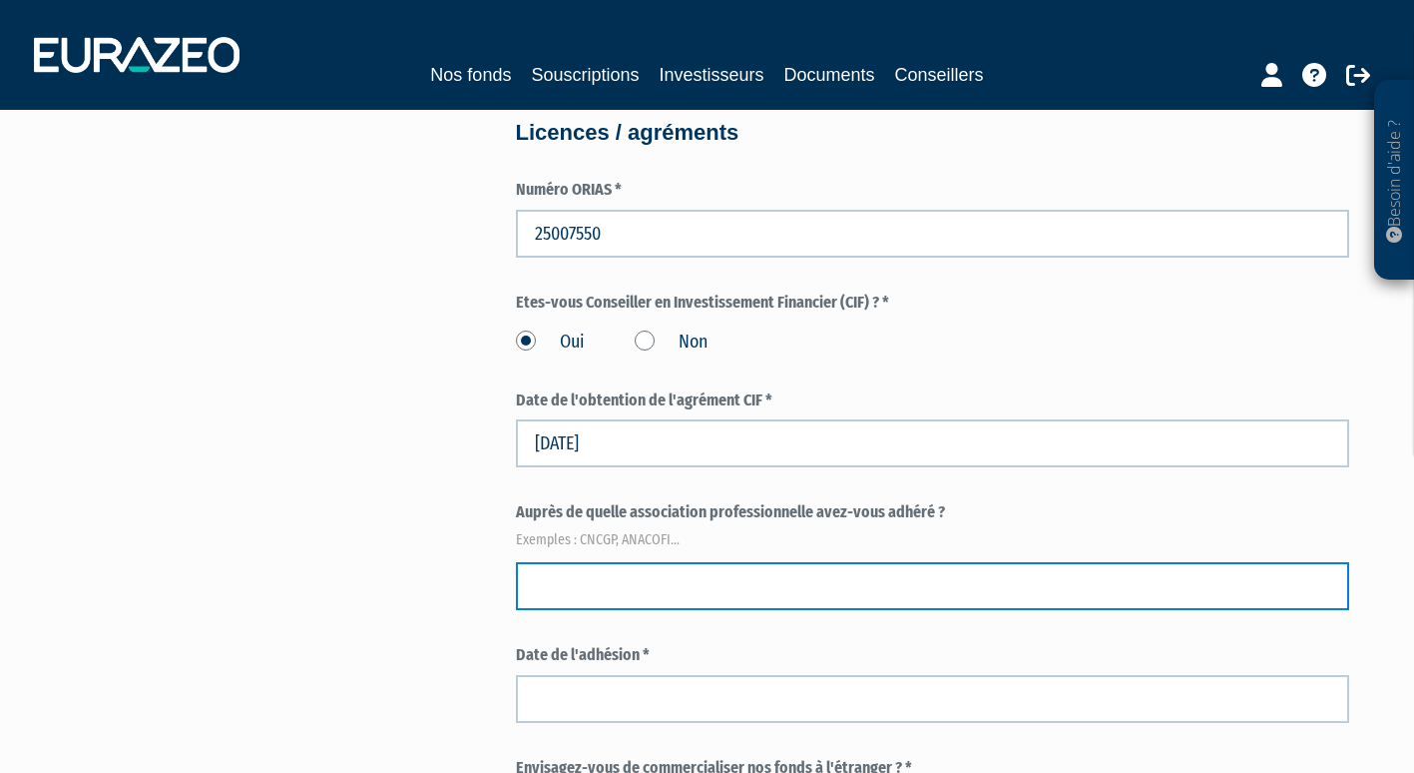
click at [534, 584] on input "text" at bounding box center [933, 586] width 834 height 48
type input "CNCGP"
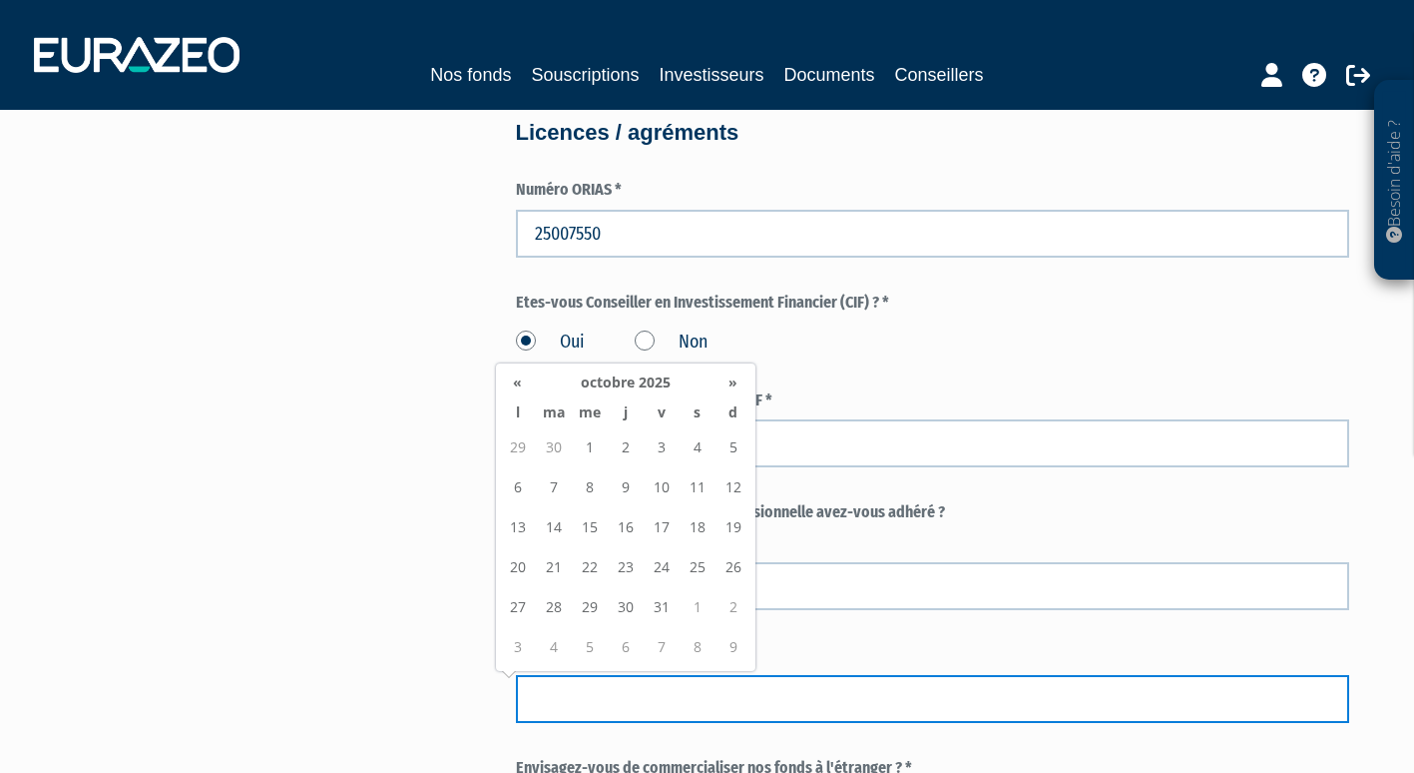
click at [636, 705] on input at bounding box center [933, 699] width 834 height 48
type input "19/09/2025"
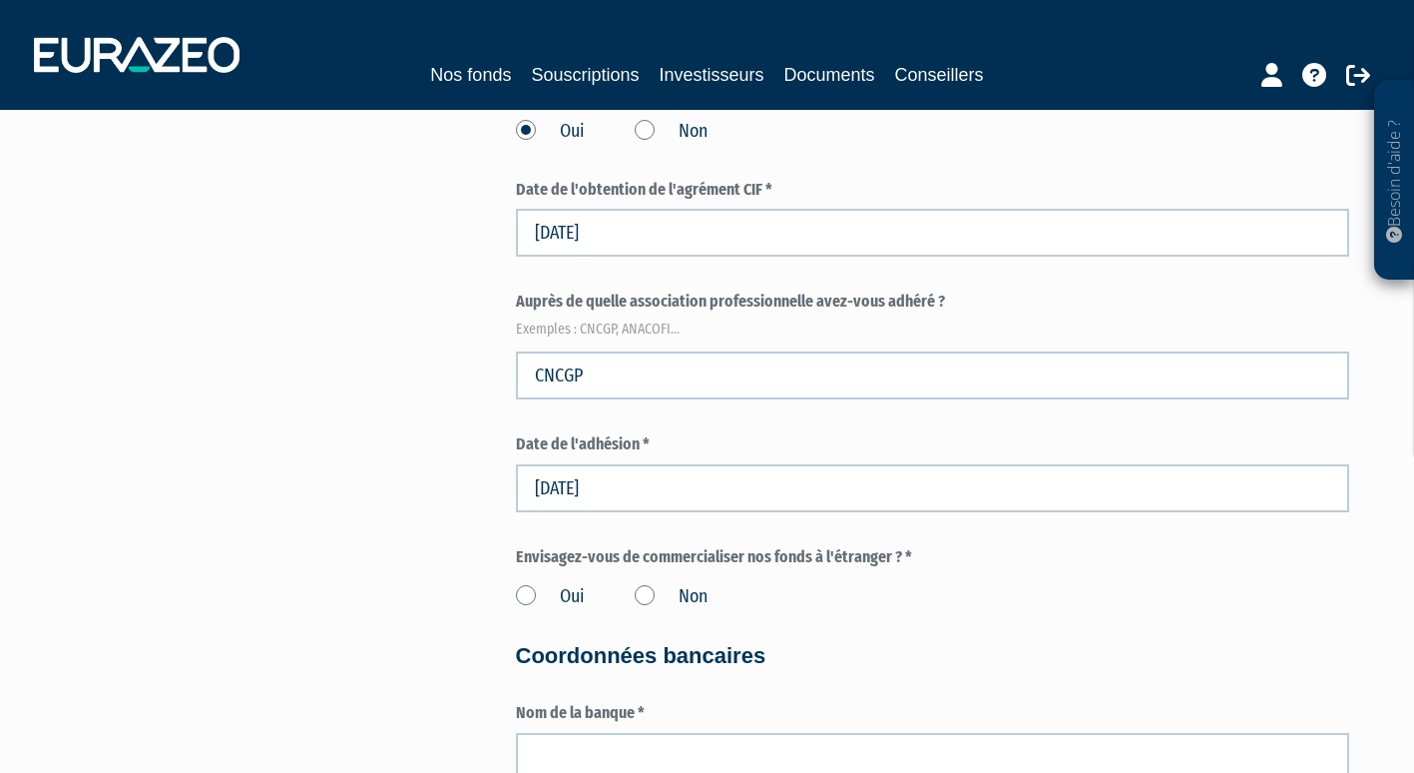
scroll to position [2484, 0]
click at [645, 594] on label "Non" at bounding box center [671, 596] width 73 height 26
click at [0, 0] on input "Non" at bounding box center [0, 0] width 0 height 0
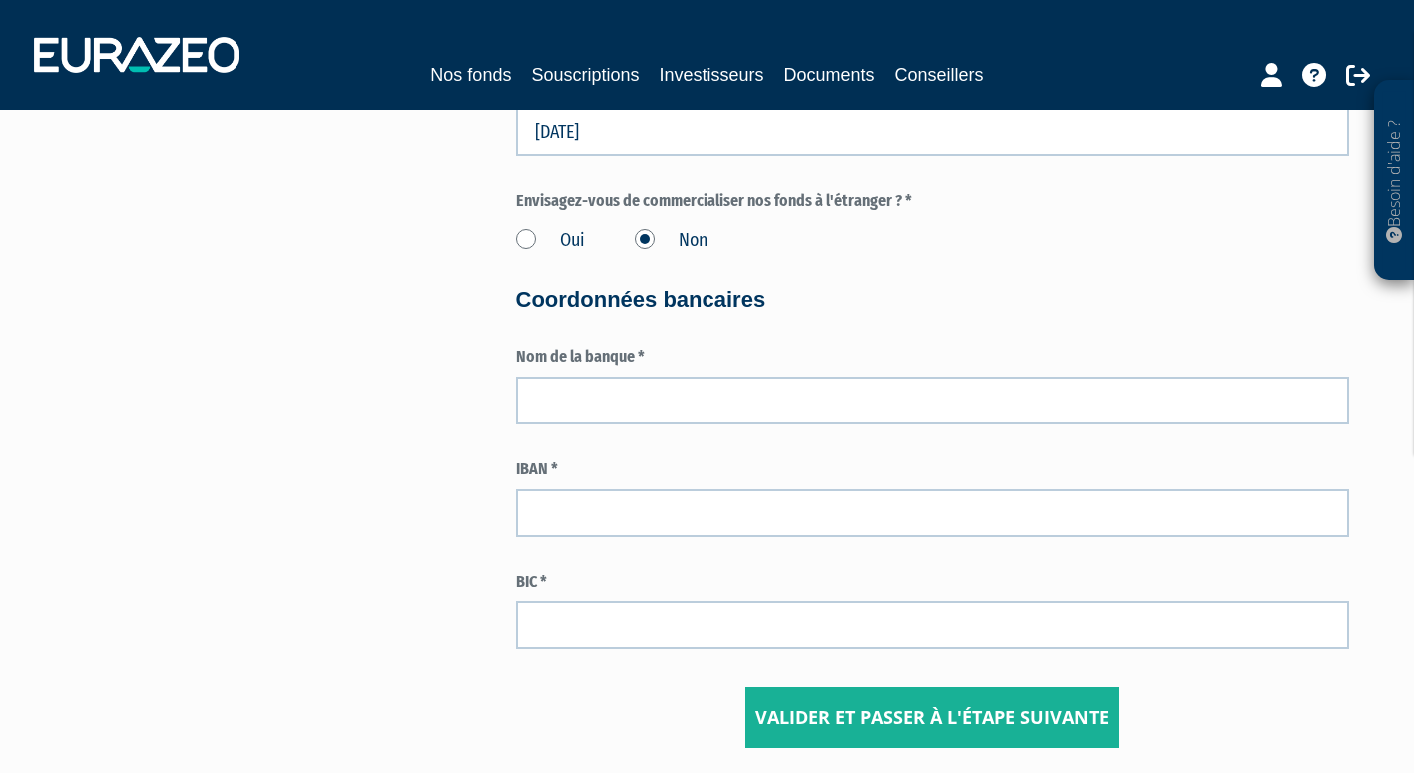
scroll to position [2841, 0]
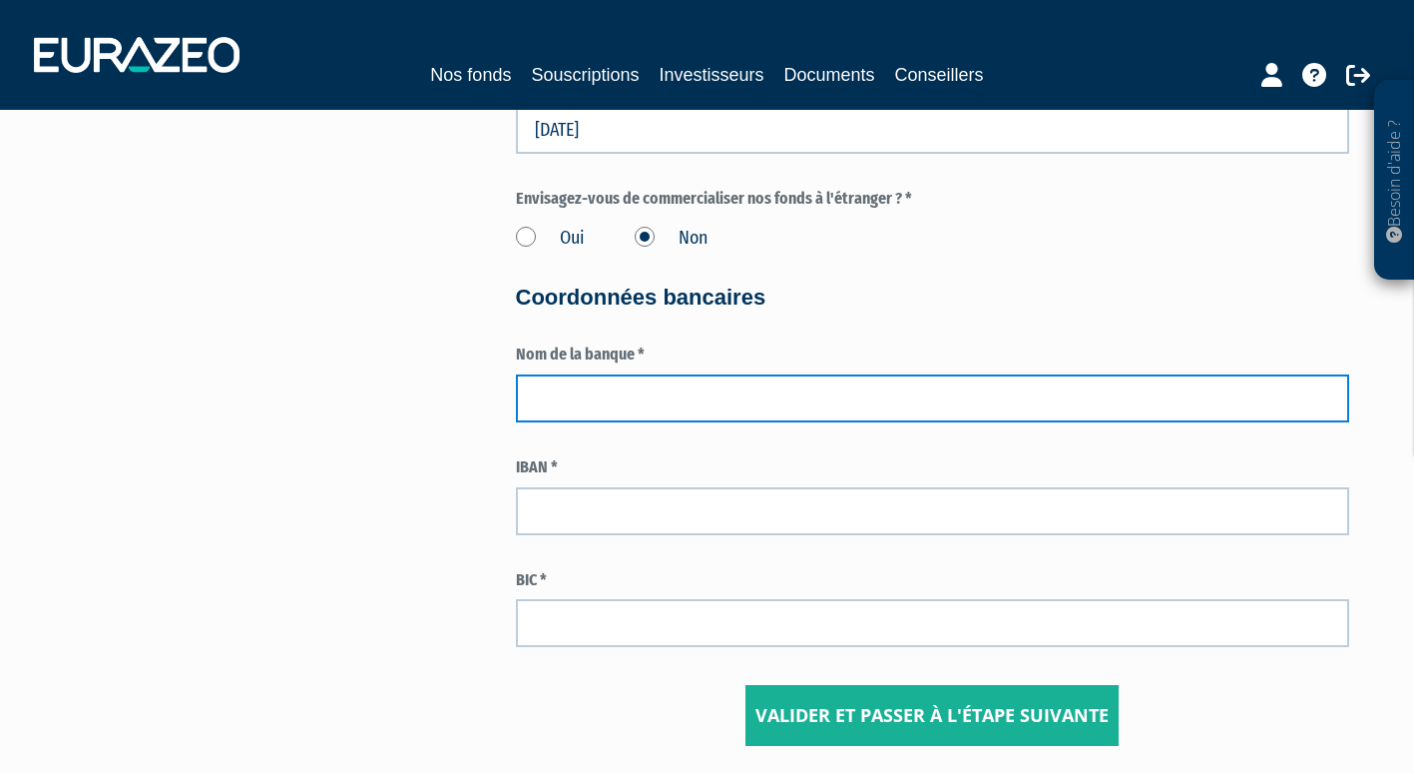
click at [550, 402] on input "text" at bounding box center [933, 398] width 834 height 48
click at [564, 394] on input "BP+OURSORAMA" at bounding box center [933, 398] width 834 height 48
type input "BOURSORAMA"
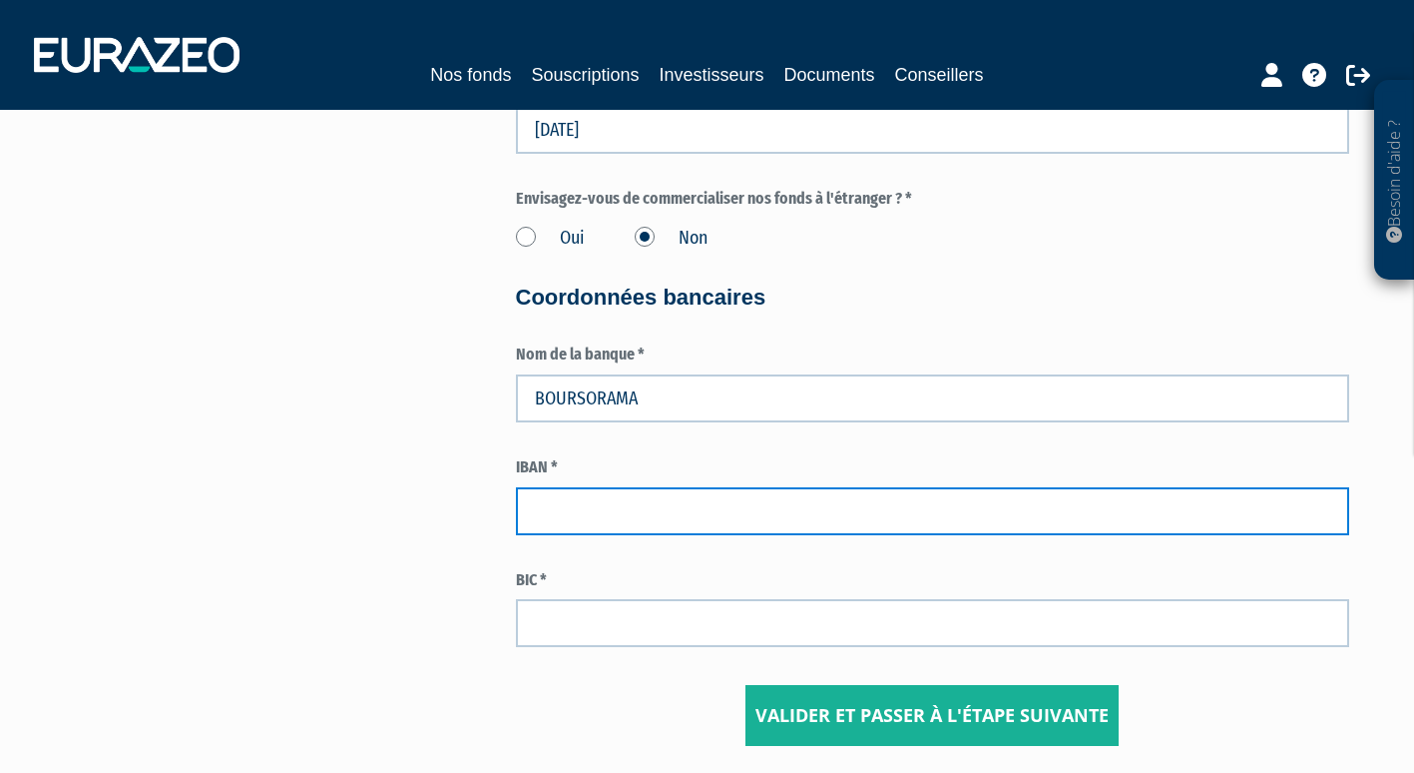
click at [585, 512] on input "text" at bounding box center [933, 511] width 834 height 48
paste input "FR76 4061 8804 8500 0404 1177 315"
type input "FR76 4061 8804 8500 0404 1177 315"
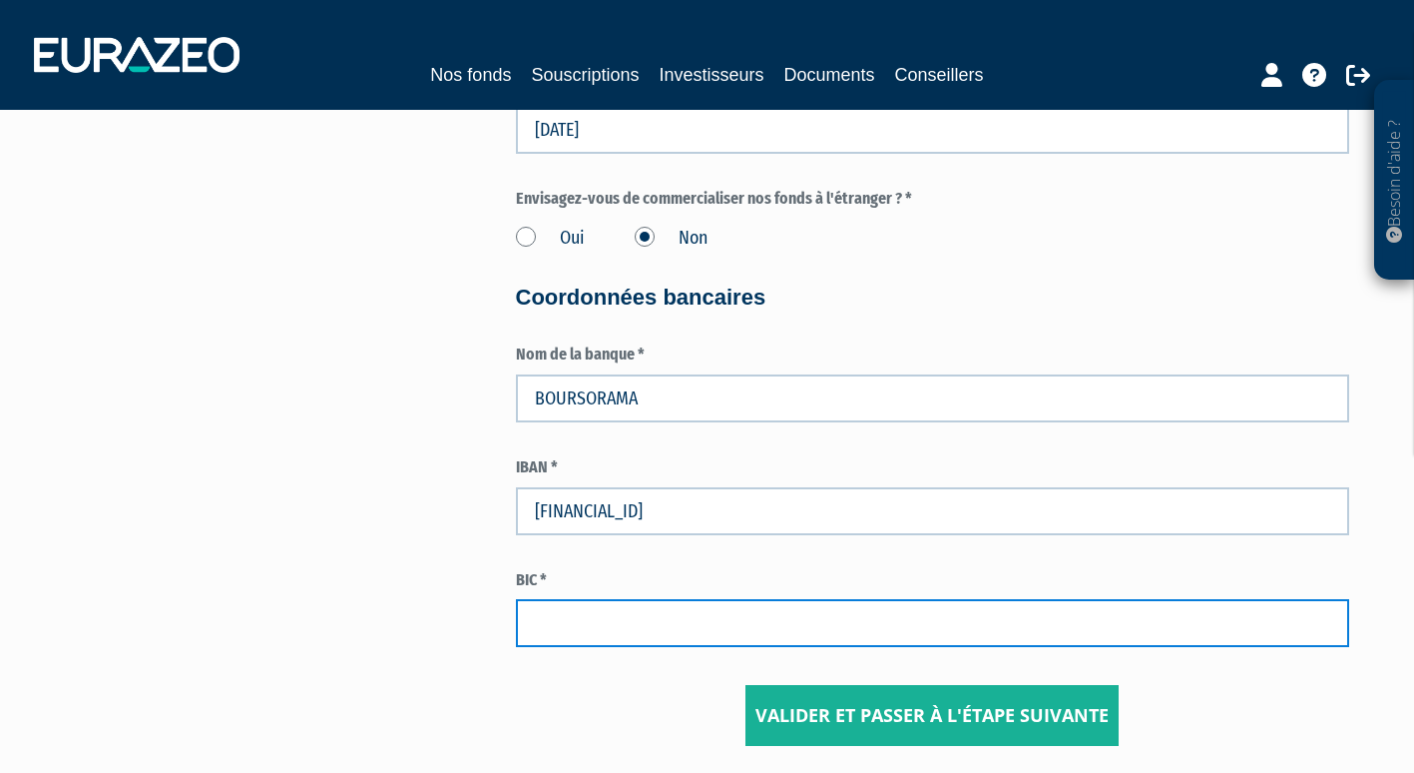
click at [559, 616] on input "text" at bounding box center [933, 623] width 834 height 48
paste input "BOUS FRPP XXX"
click at [582, 624] on input "BOUS FRPP XXX" at bounding box center [933, 623] width 834 height 48
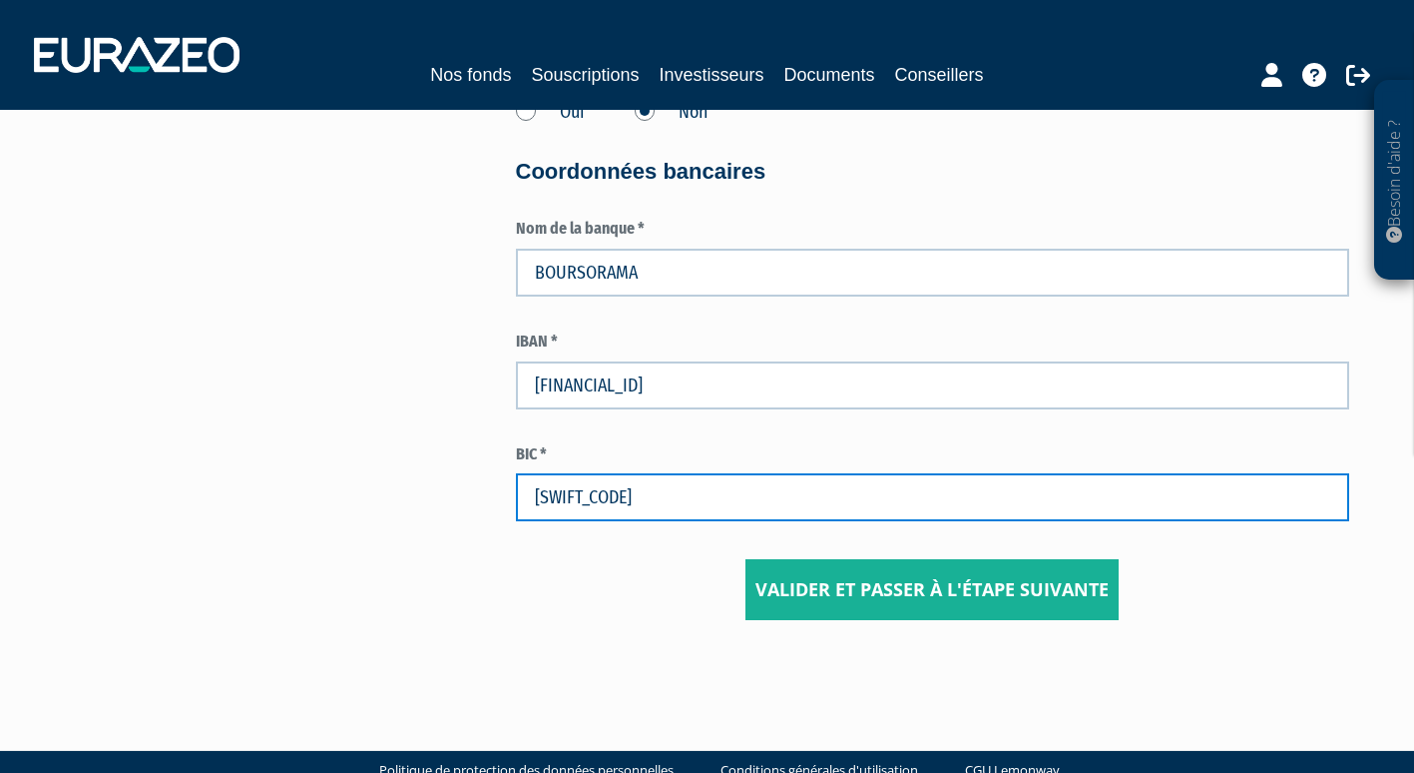
scroll to position [2968, 0]
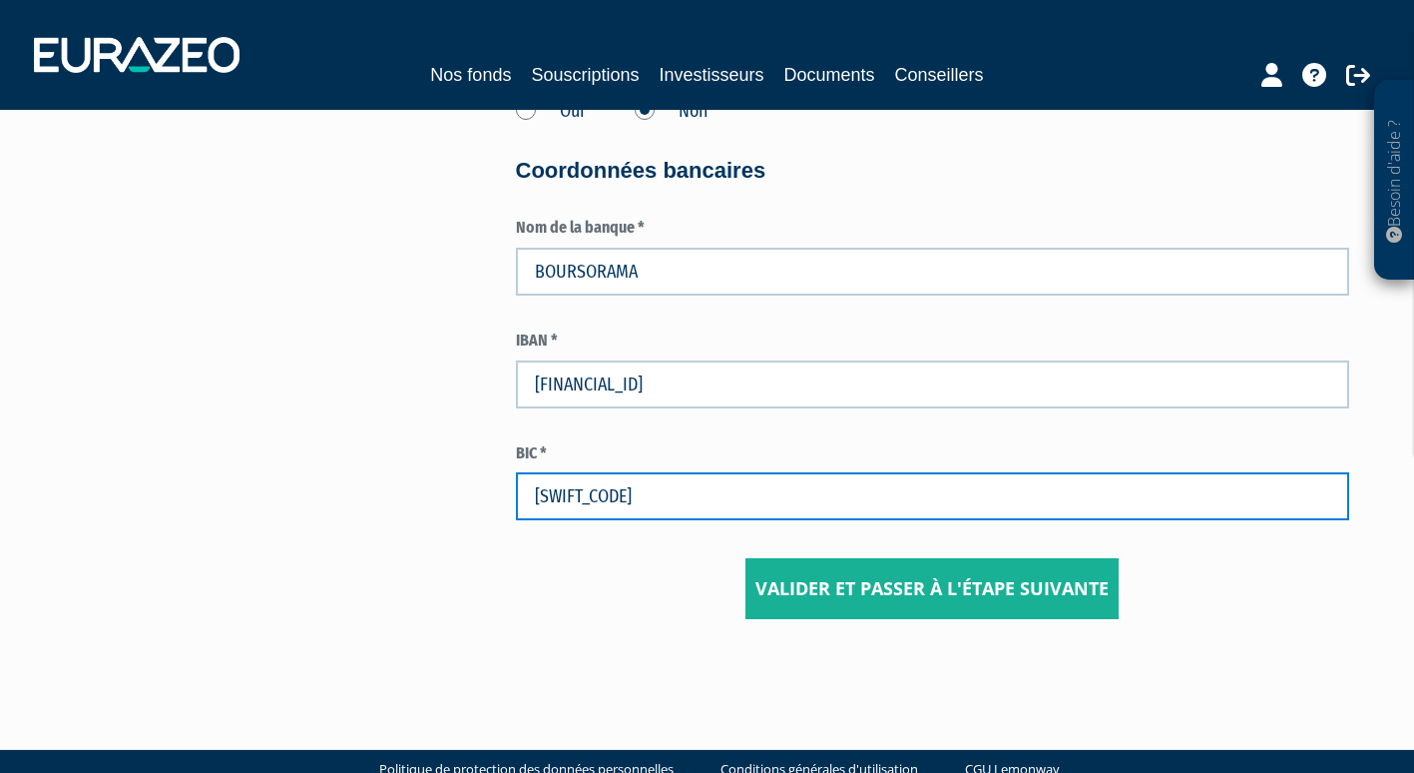
type input "BOUSFRPPXXX"
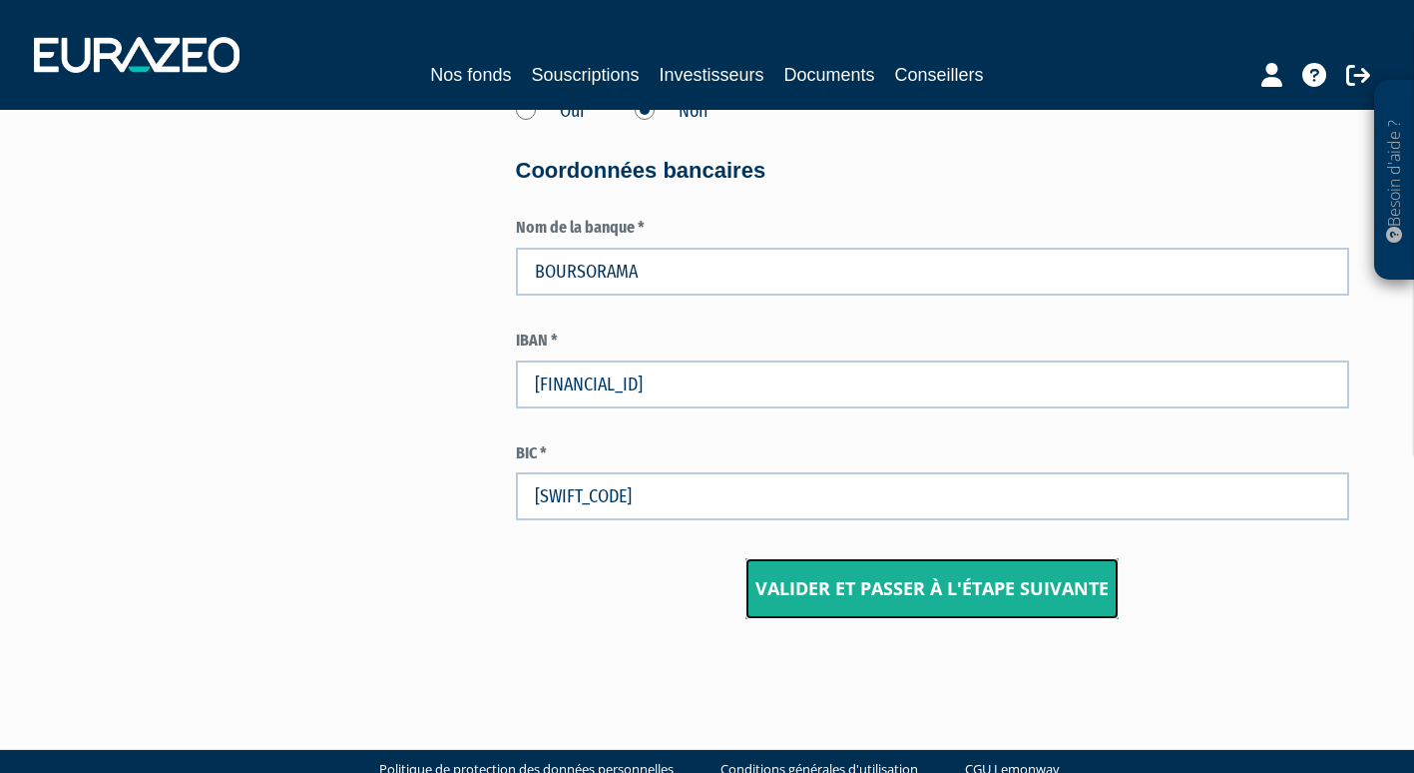
click at [836, 585] on input "Valider et passer à l'étape suivante" at bounding box center [932, 589] width 373 height 62
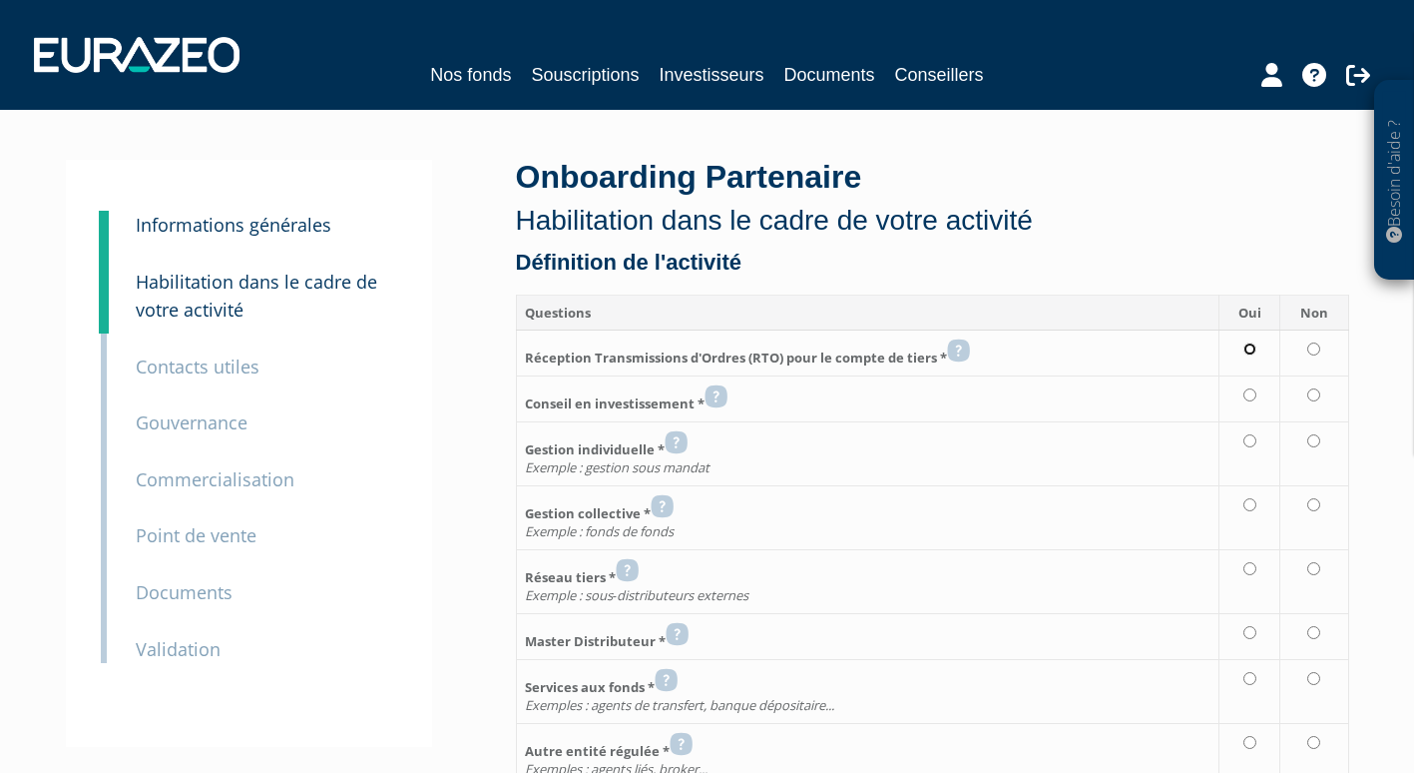
click at [1252, 346] on input "radio" at bounding box center [1250, 348] width 13 height 13
radio input "true"
click at [1249, 401] on input "radio" at bounding box center [1250, 394] width 13 height 13
radio input "true"
click at [678, 438] on icon at bounding box center [676, 442] width 23 height 24
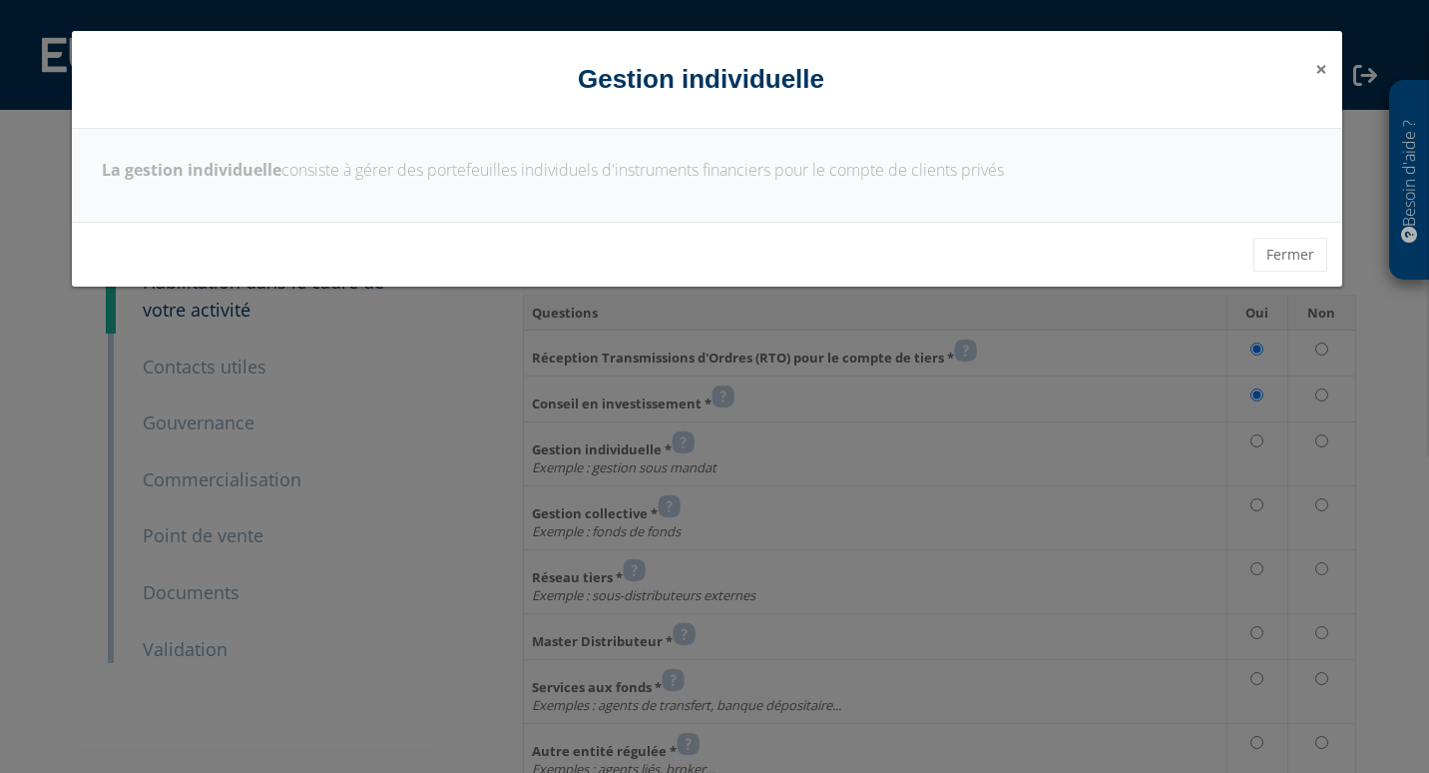
click at [1323, 70] on span "×" at bounding box center [1322, 69] width 12 height 28
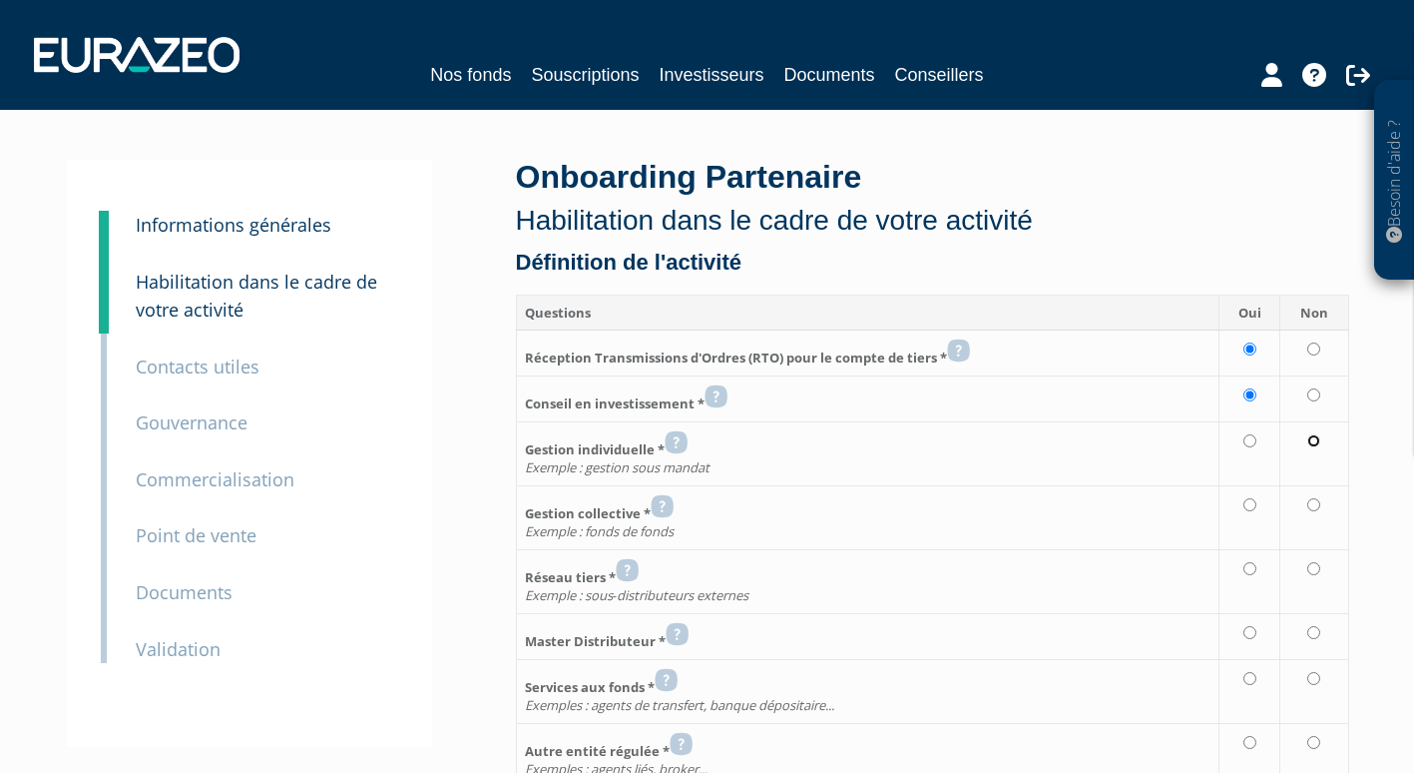
click at [1313, 439] on input "radio" at bounding box center [1314, 440] width 13 height 13
radio input "true"
click at [1313, 500] on input "radio" at bounding box center [1314, 504] width 13 height 13
radio input "true"
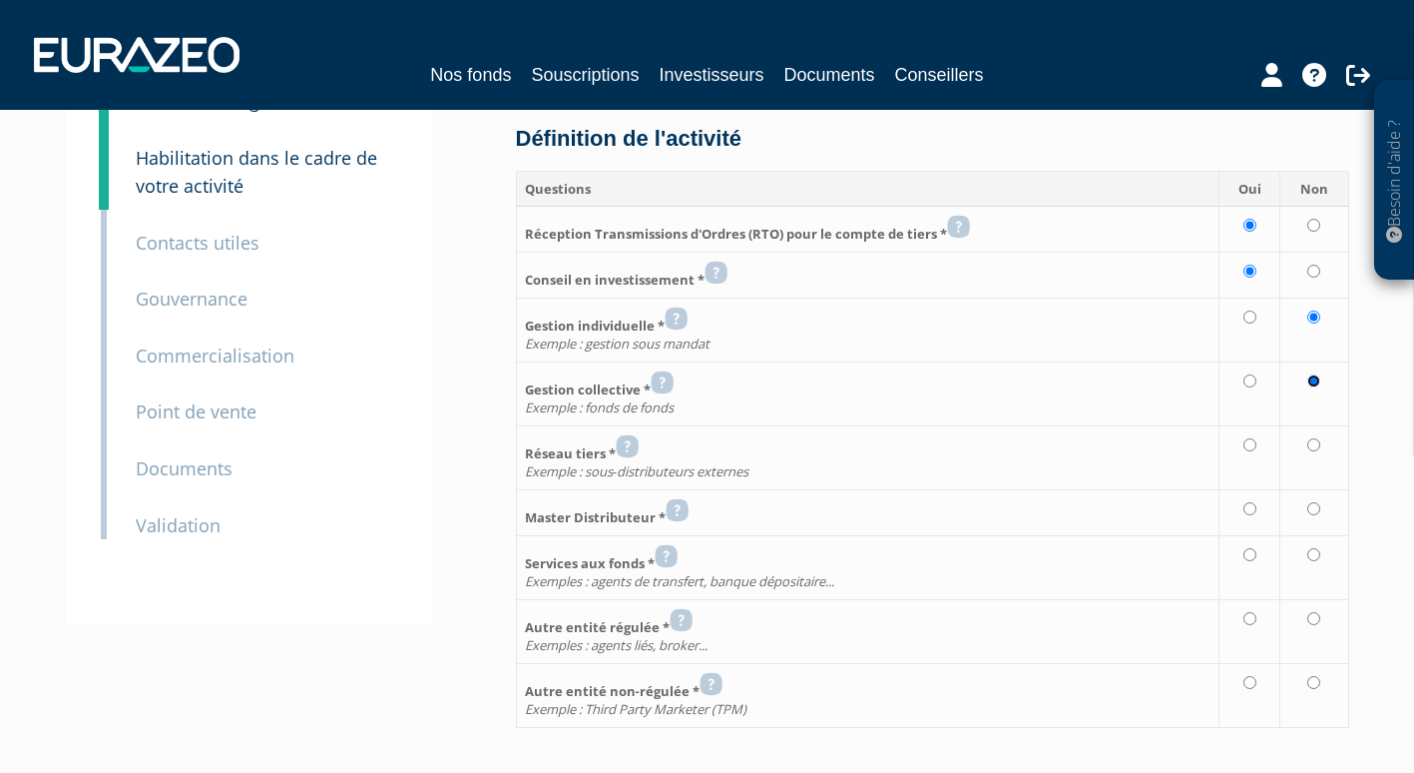
scroll to position [125, 0]
click at [1310, 441] on input "radio" at bounding box center [1314, 443] width 13 height 13
radio input "true"
click at [1310, 503] on input "radio" at bounding box center [1314, 507] width 13 height 13
radio input "true"
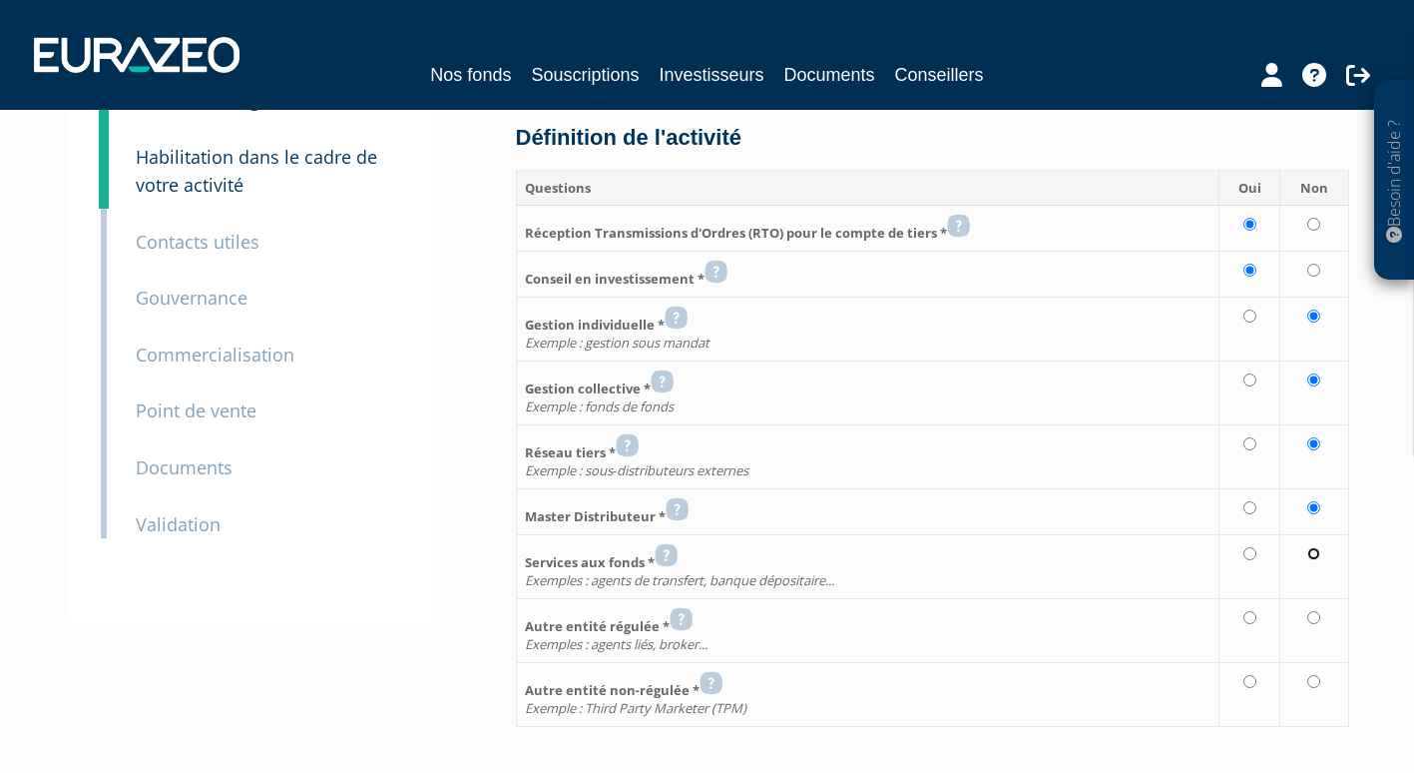
click at [1318, 553] on input "radio" at bounding box center [1314, 553] width 13 height 13
radio input "true"
click at [1316, 615] on input "radio" at bounding box center [1314, 617] width 13 height 13
radio input "true"
click at [1310, 680] on input "radio" at bounding box center [1314, 681] width 13 height 13
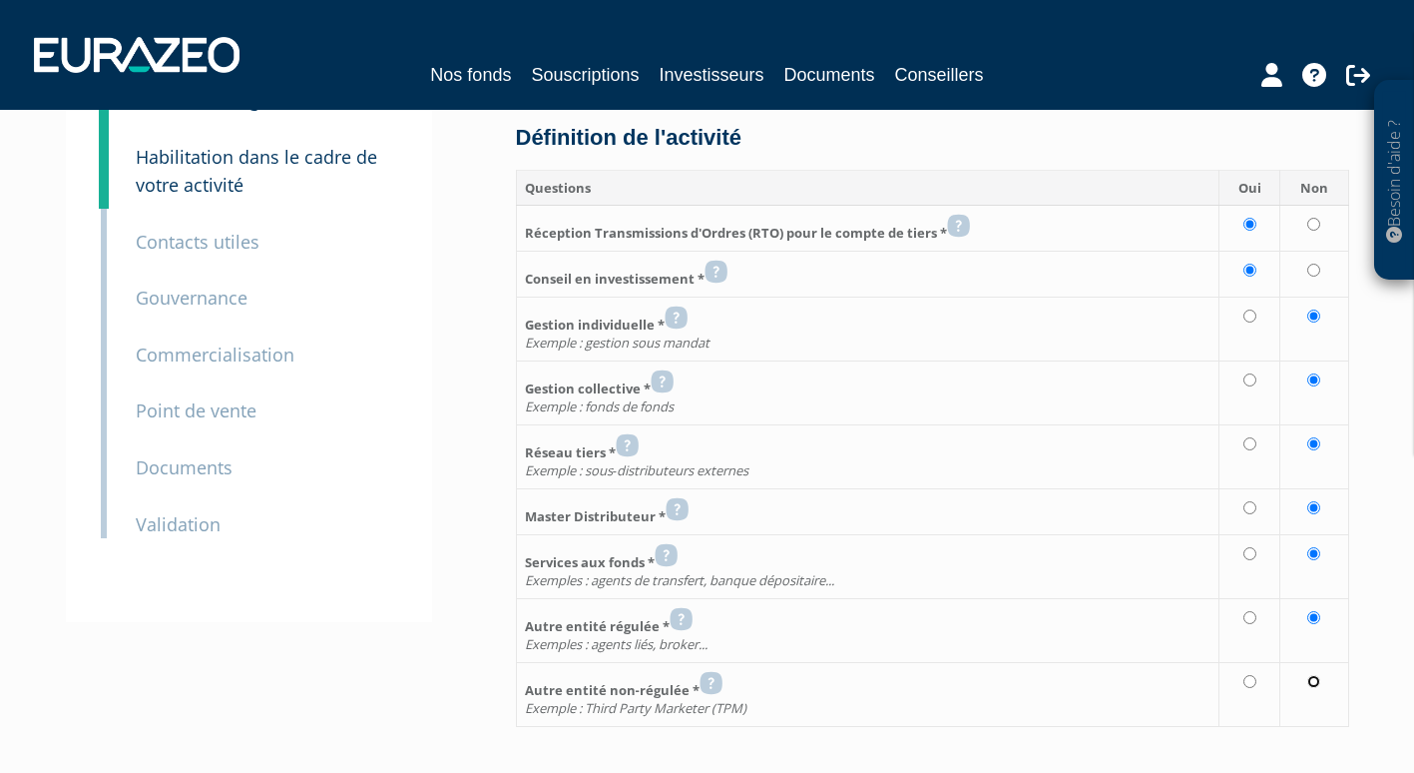
radio input "true"
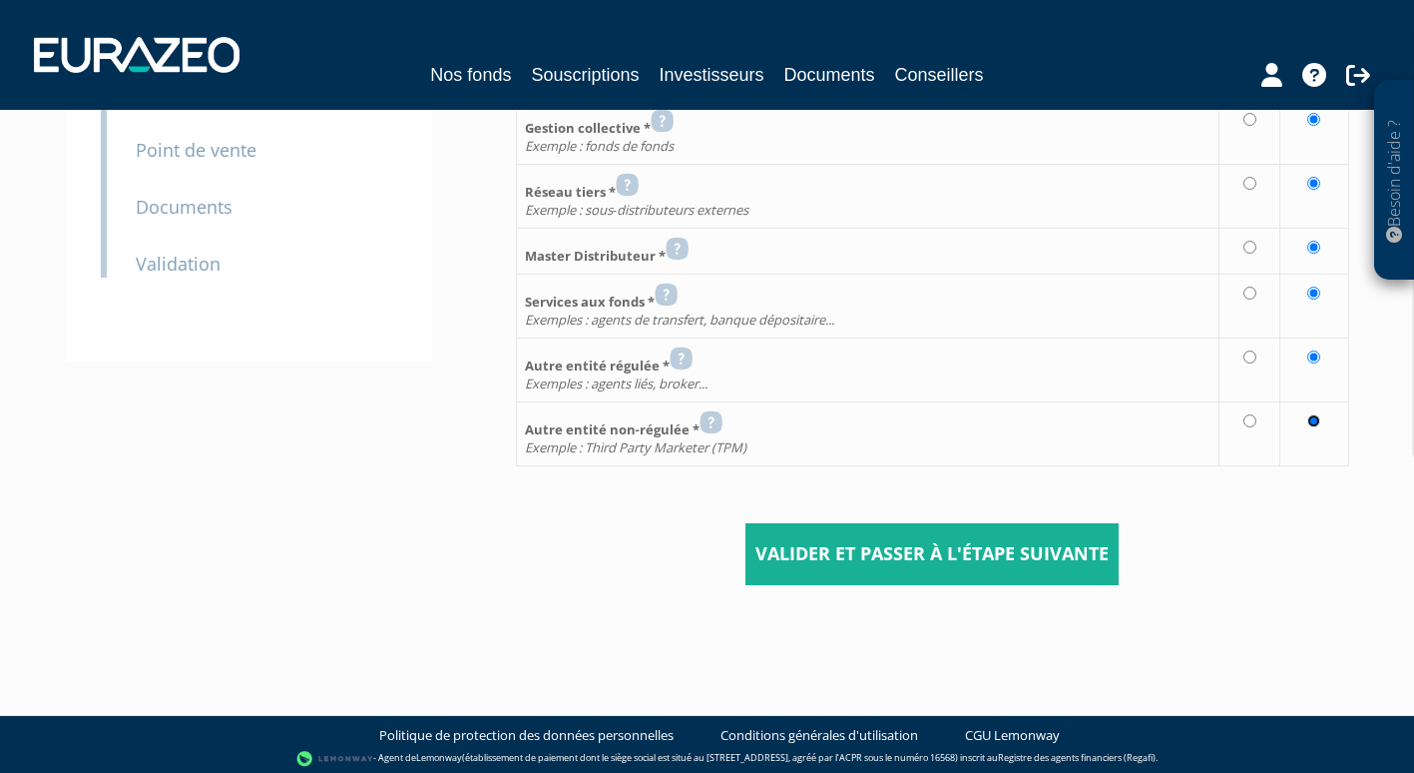
scroll to position [386, 0]
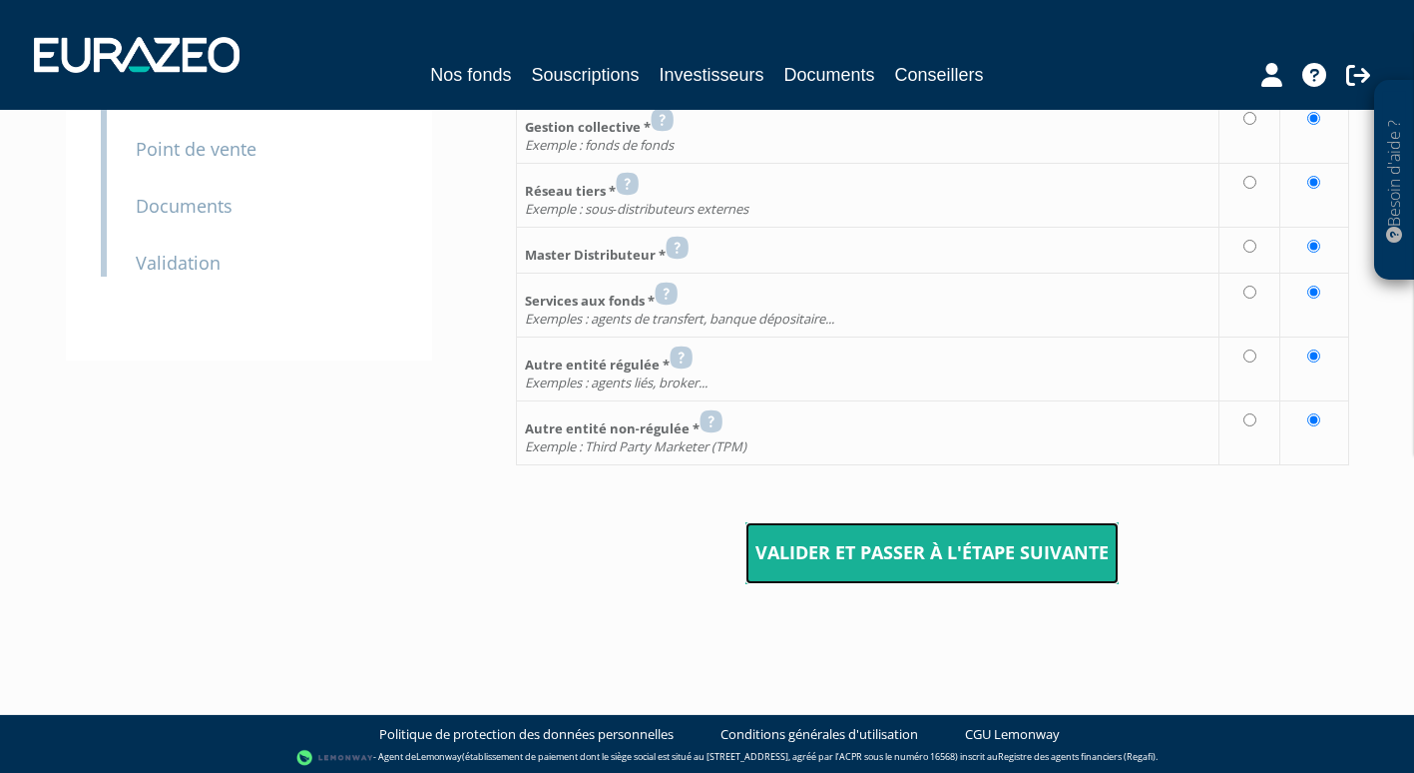
click at [914, 546] on input "Valider et passer à l'étape suivante" at bounding box center [932, 553] width 373 height 62
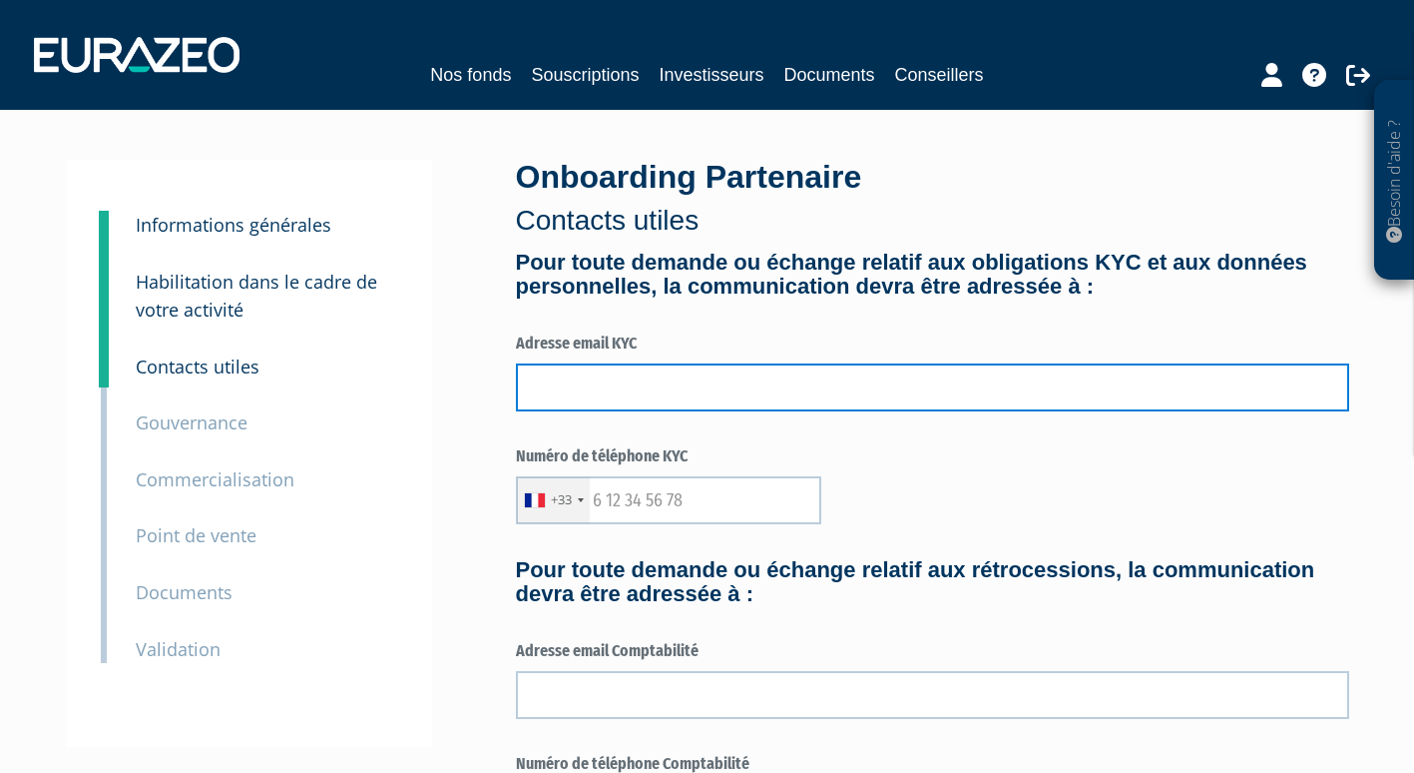
click at [652, 392] on input "text" at bounding box center [933, 387] width 834 height 48
type input "francois.keravel@optyma-patrimoine.fr"
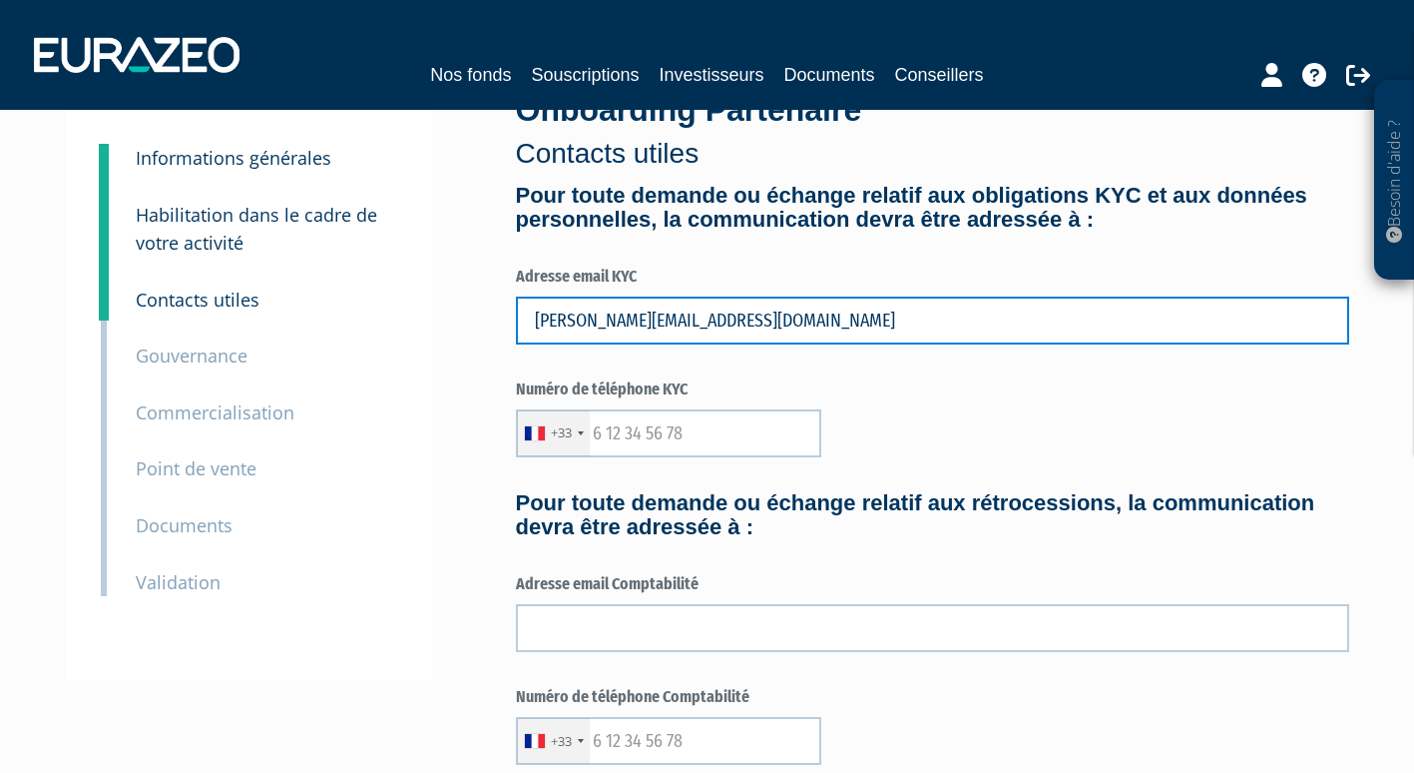
scroll to position [71, 0]
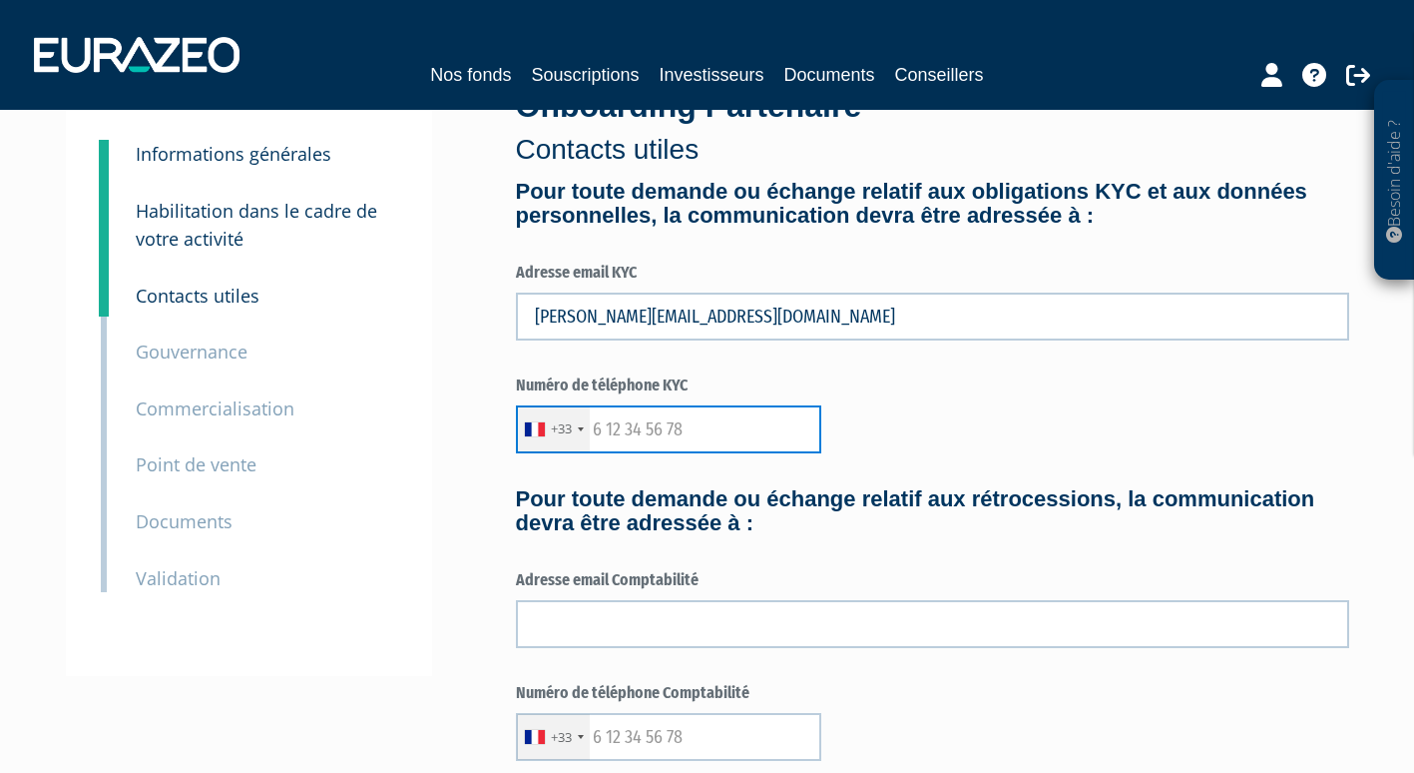
click at [598, 427] on input "text" at bounding box center [668, 429] width 305 height 48
type input "601487074"
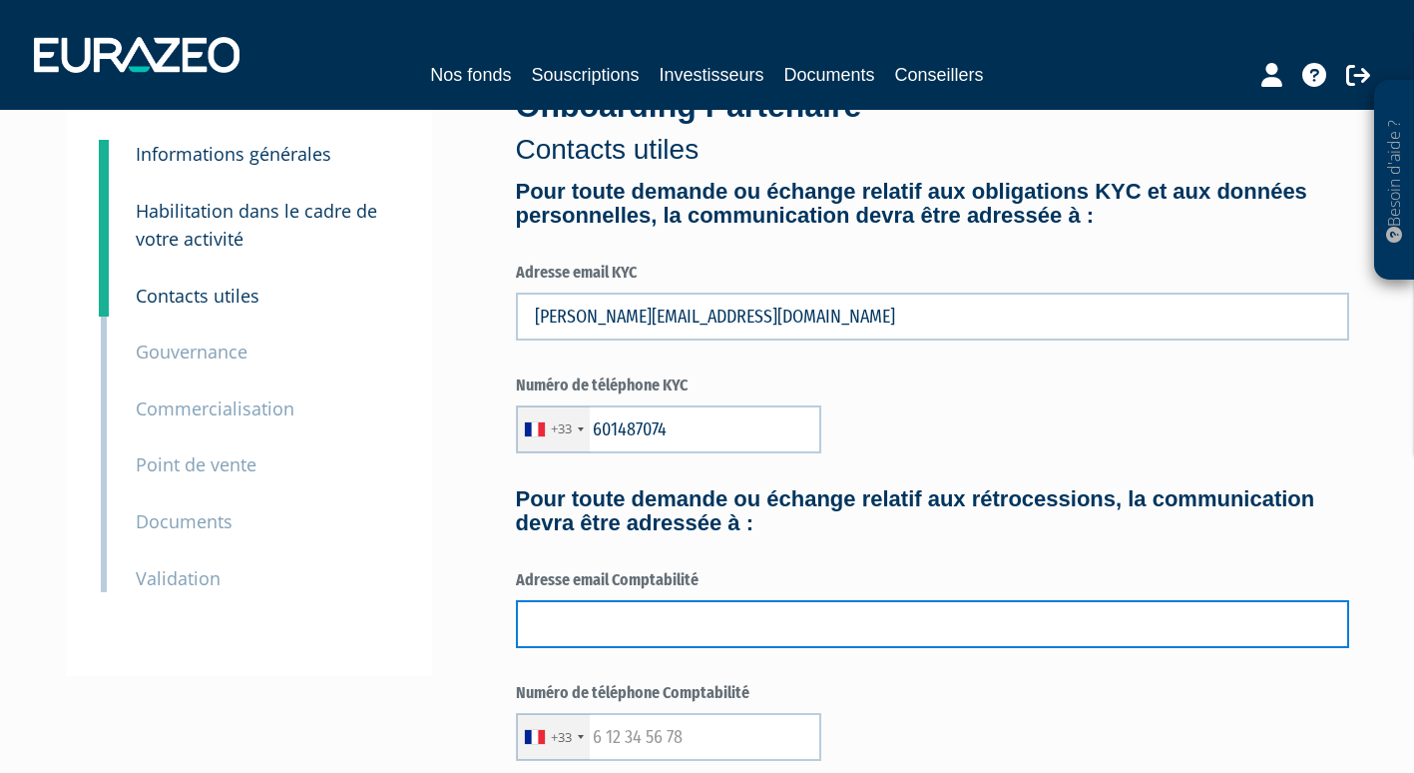
click at [622, 628] on input "text" at bounding box center [933, 624] width 834 height 48
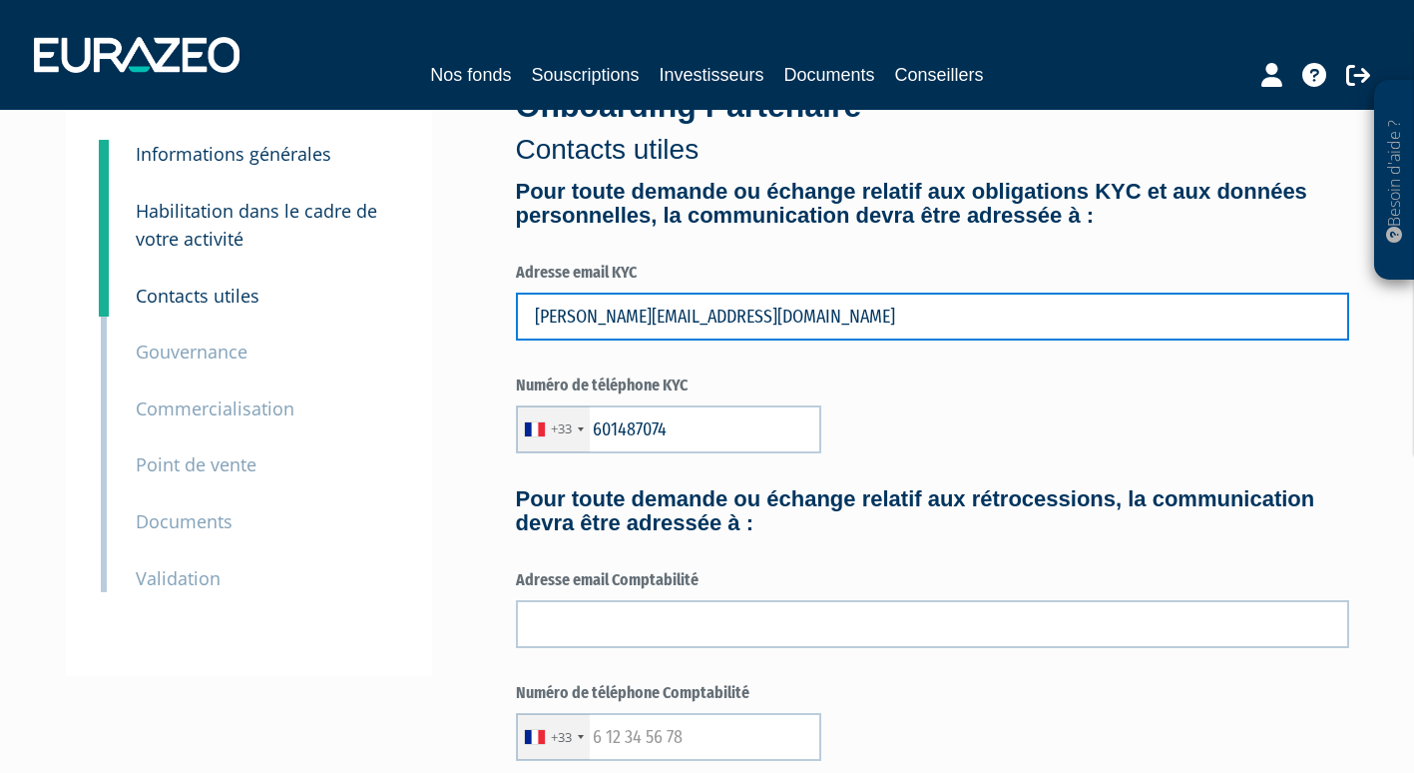
click at [580, 316] on input "francois.keravel@optyma-patrimoine.fr" at bounding box center [933, 316] width 834 height 48
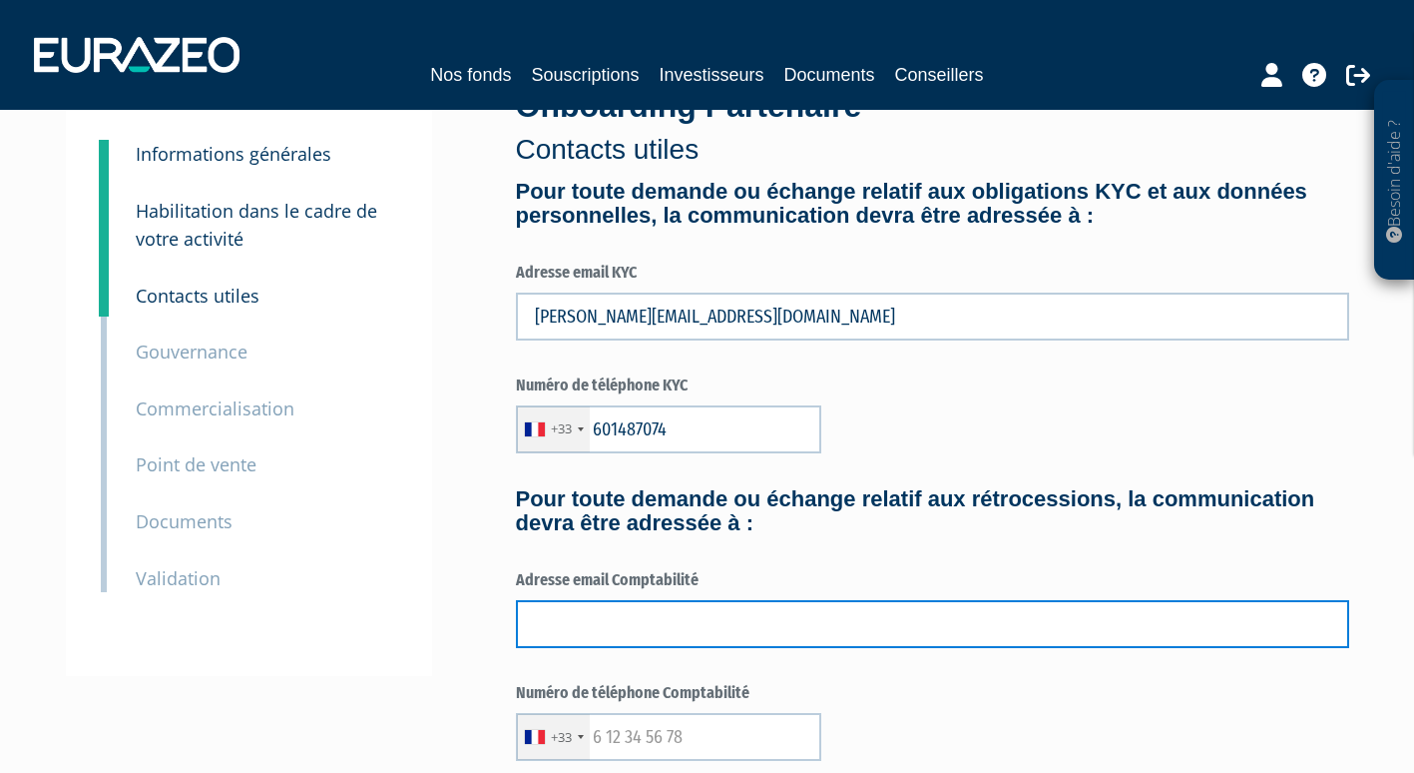
click at [668, 621] on input "text" at bounding box center [933, 624] width 834 height 48
type input "francois.keravel@optyma-patrimoine.fr"
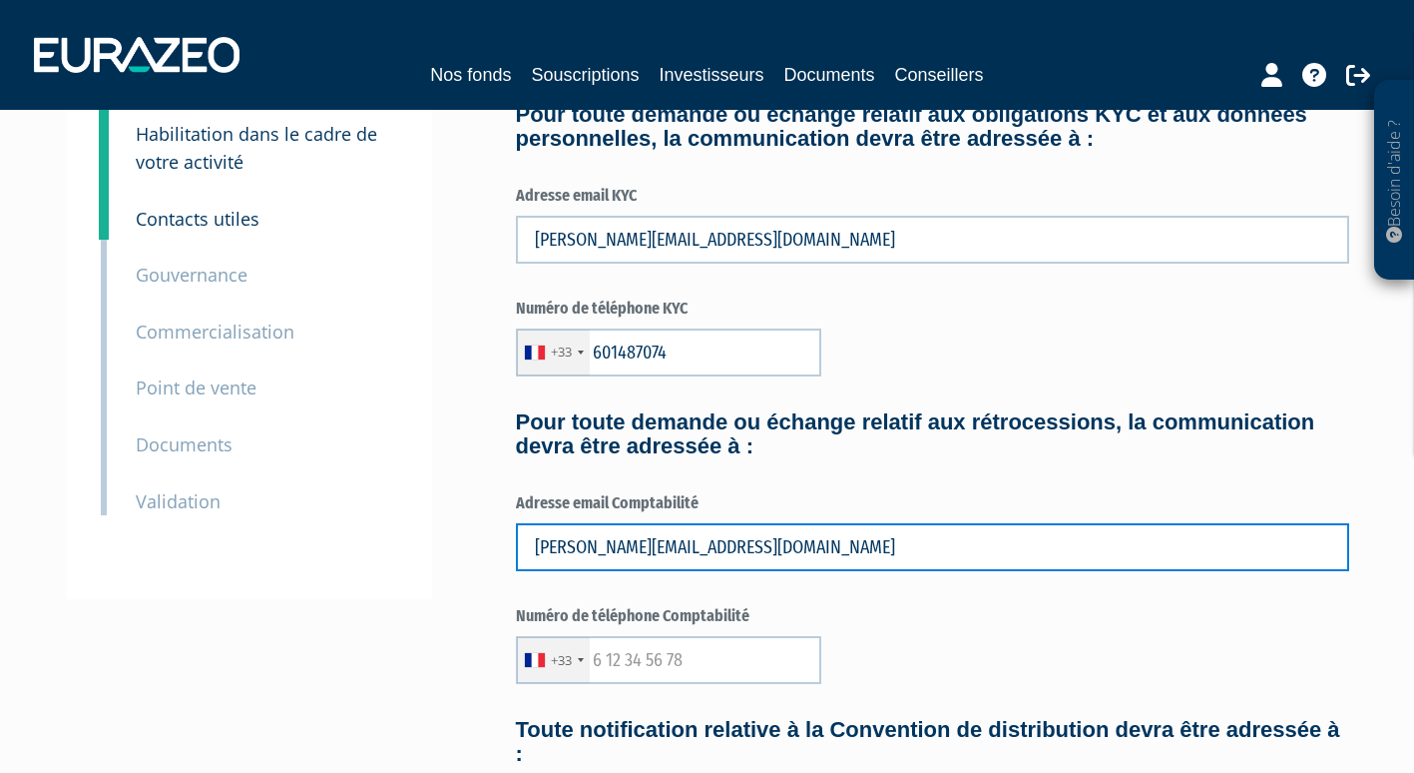
scroll to position [149, 0]
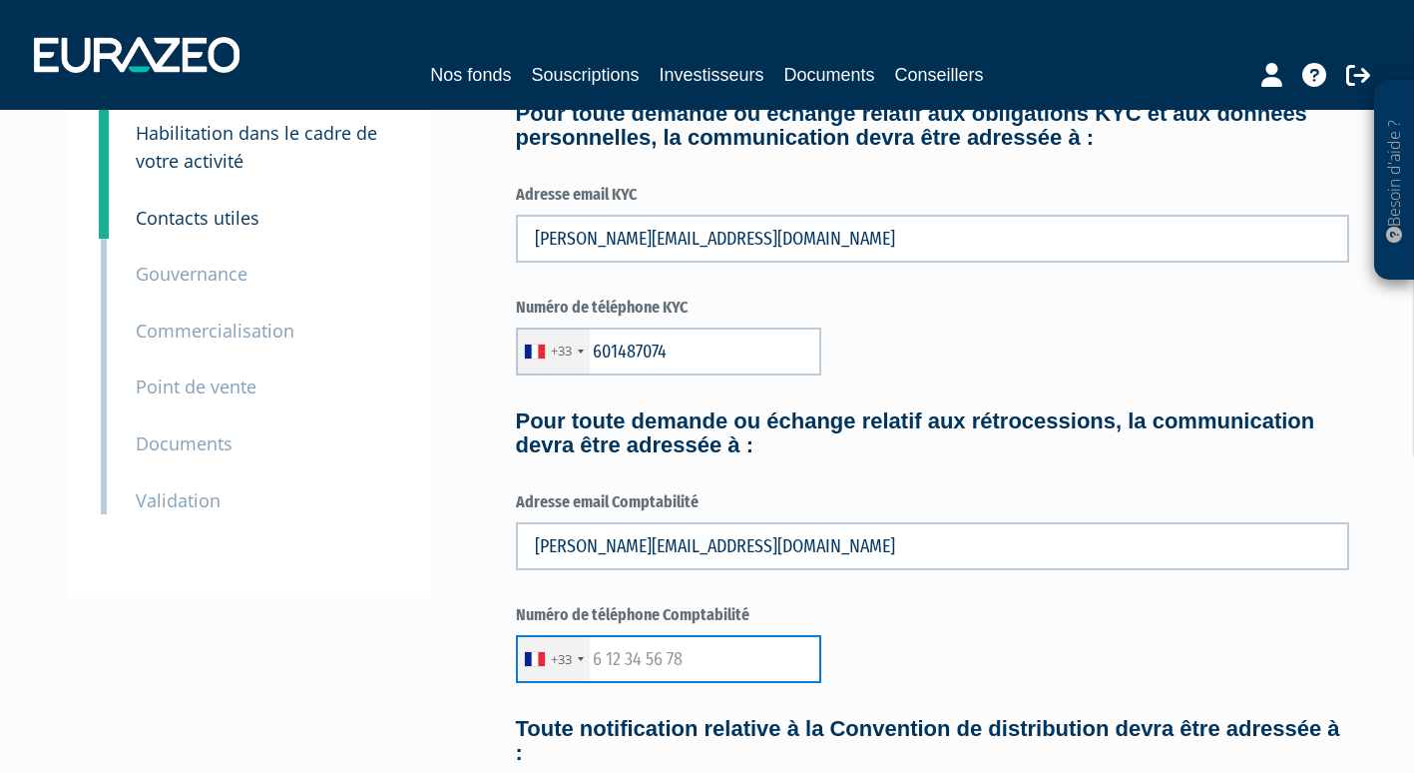
click at [594, 658] on input "text" at bounding box center [668, 659] width 305 height 48
type input "601487074"
click at [467, 646] on div "3 Informations générales 4 Habilitation dans le cadre de votre activité 5 Conta…" at bounding box center [708, 775] width 1254 height 1528
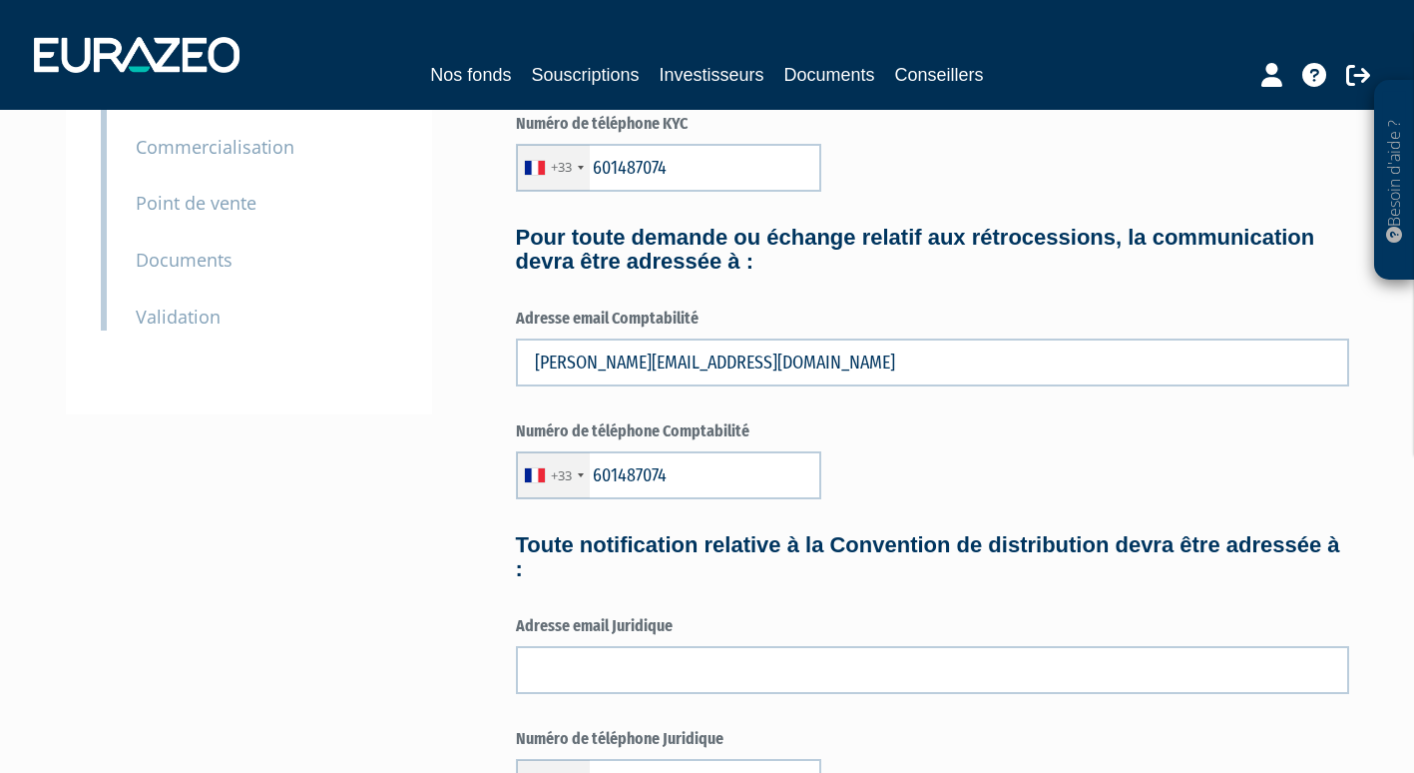
scroll to position [333, 0]
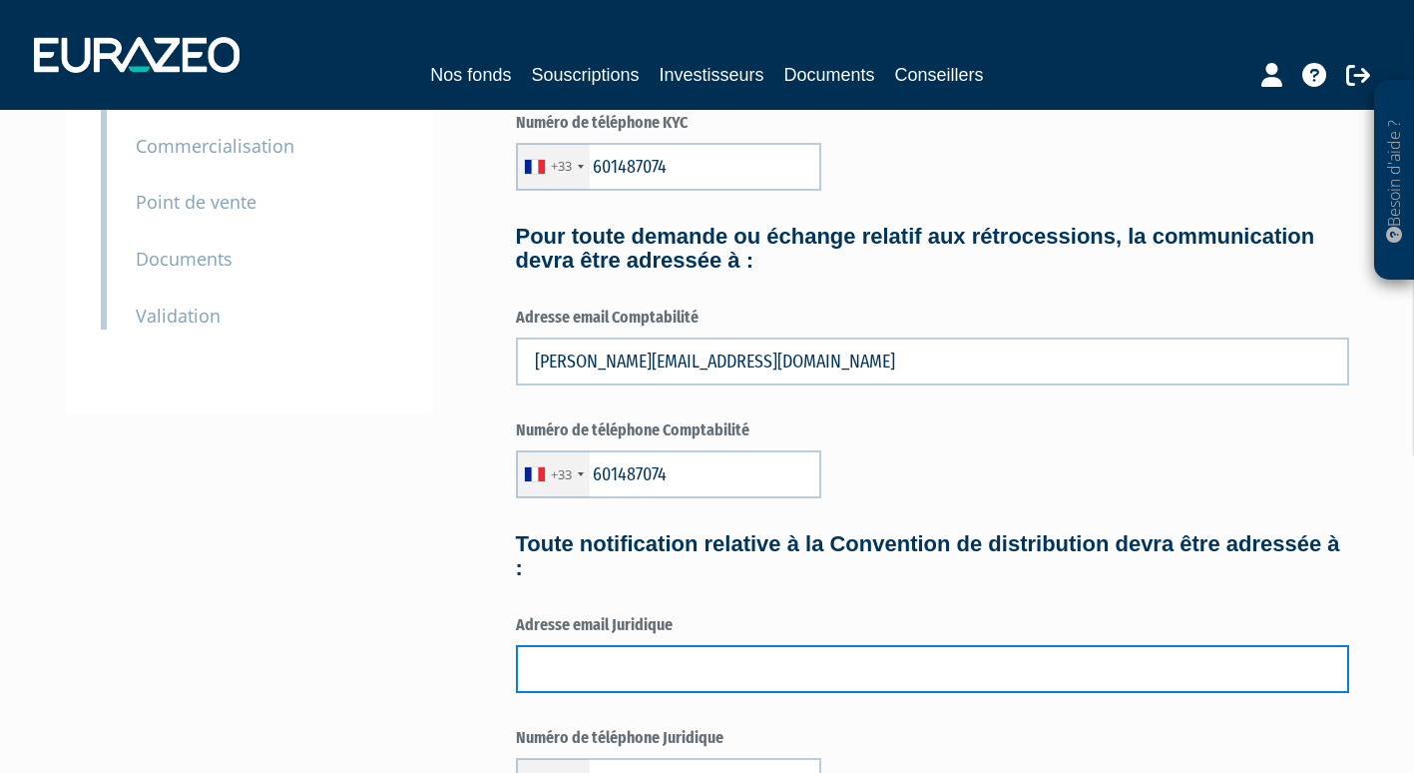
click at [554, 660] on input "text" at bounding box center [933, 669] width 834 height 48
type input "francois.keravel@optyma-patrimoine.fr"
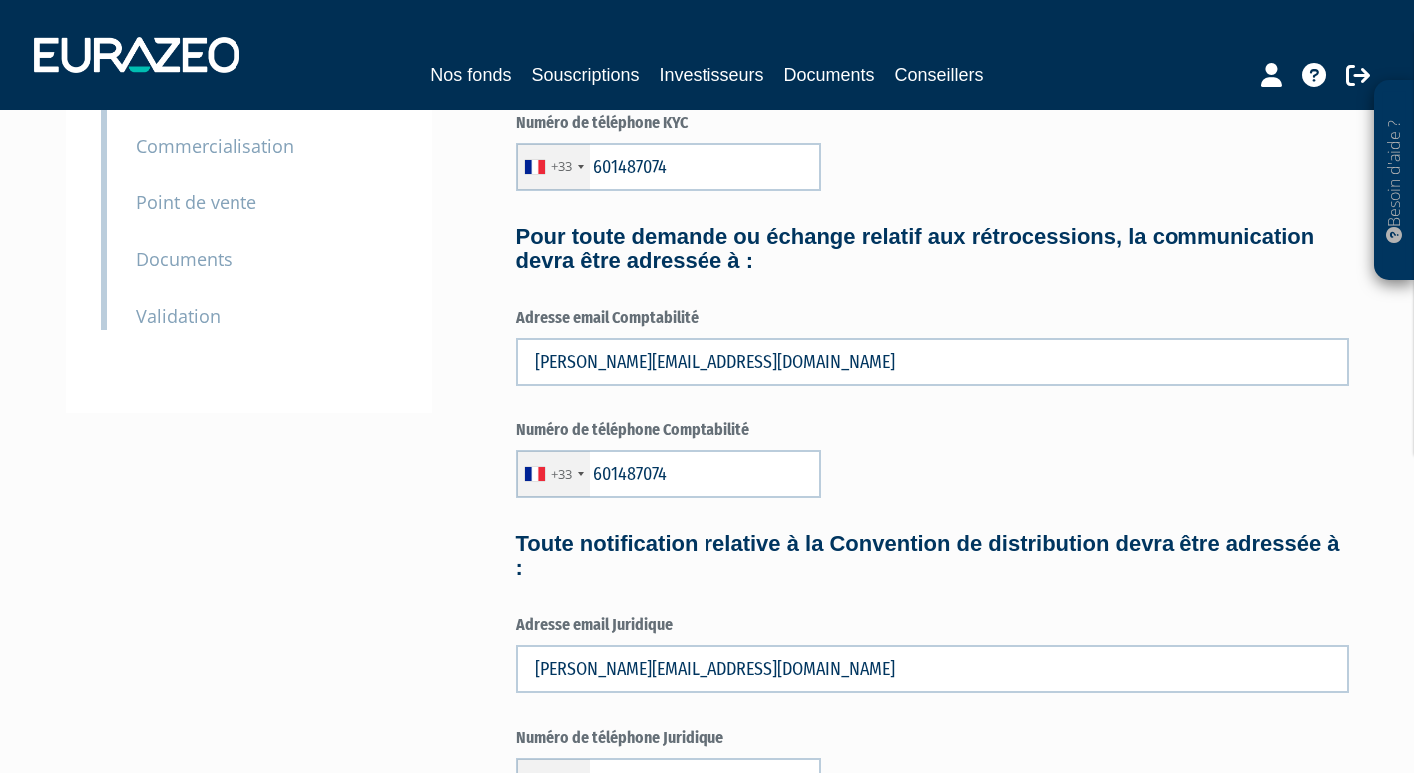
type input "François"
type input "KERAVEL"
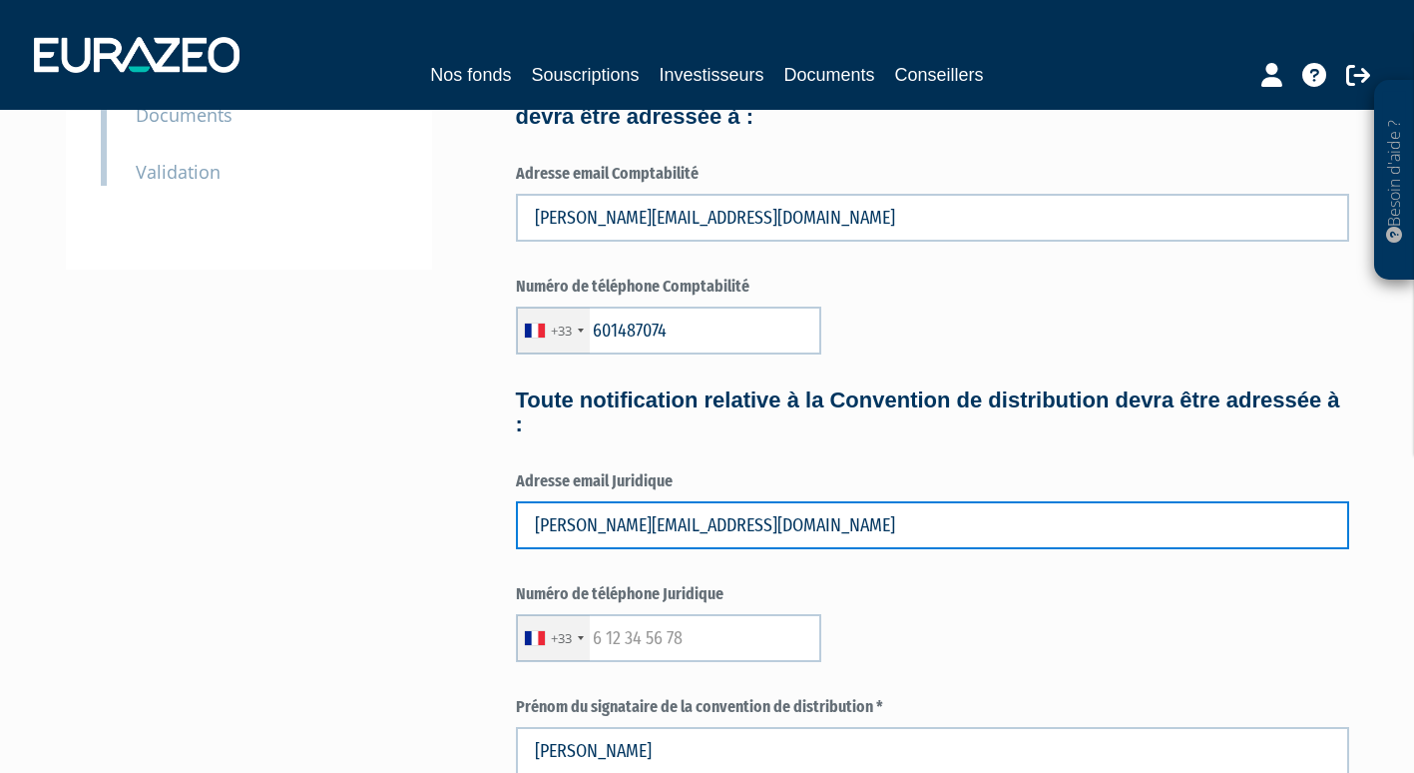
scroll to position [486, 0]
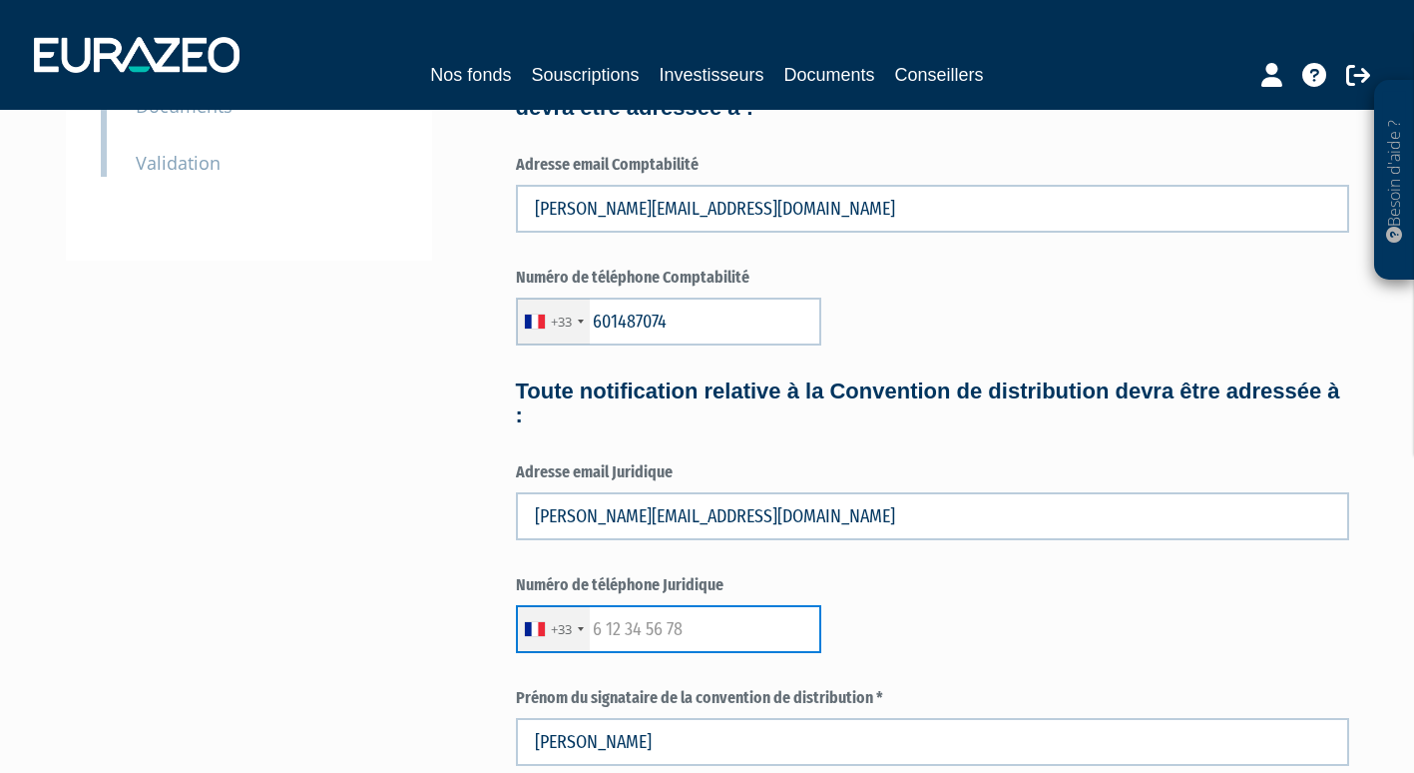
click at [599, 637] on input "text" at bounding box center [668, 629] width 305 height 48
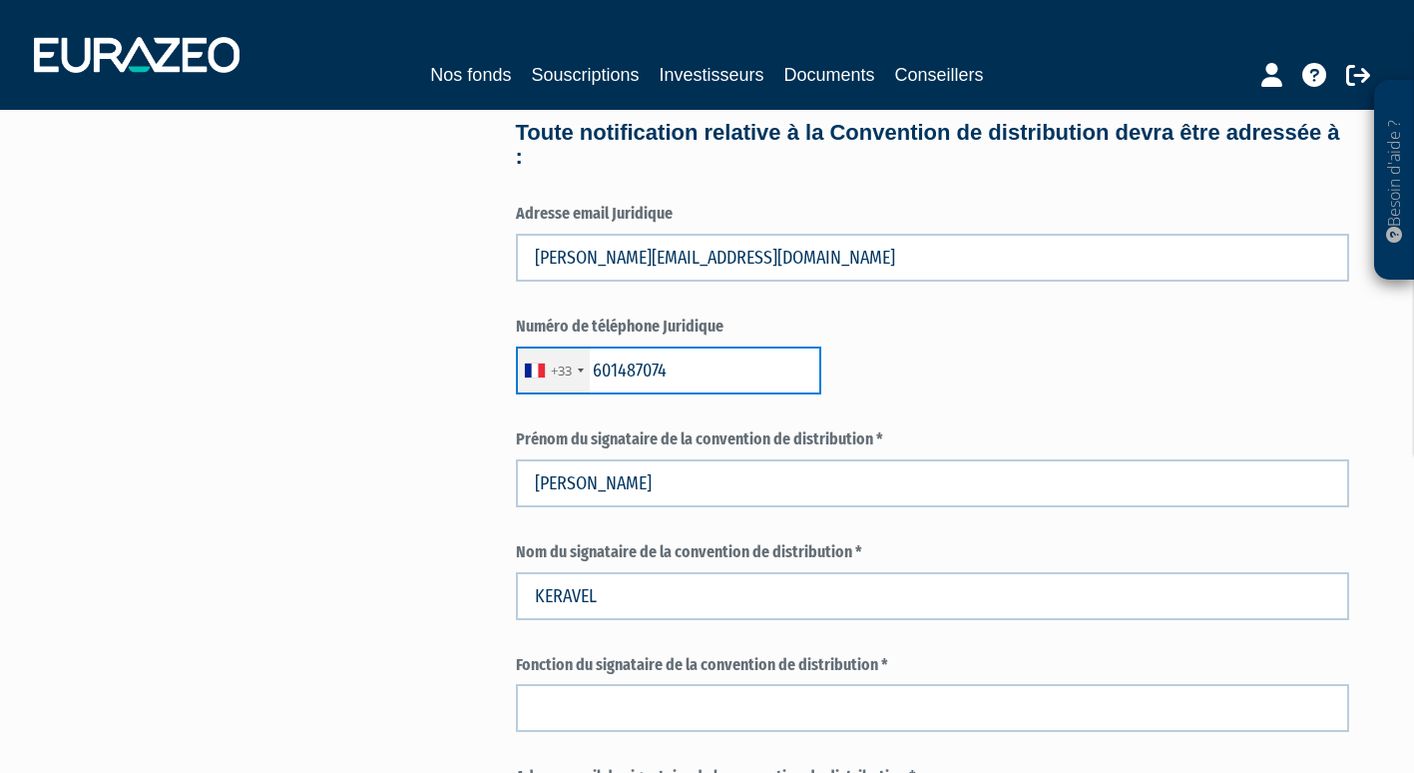
scroll to position [746, 0]
type input "601487074"
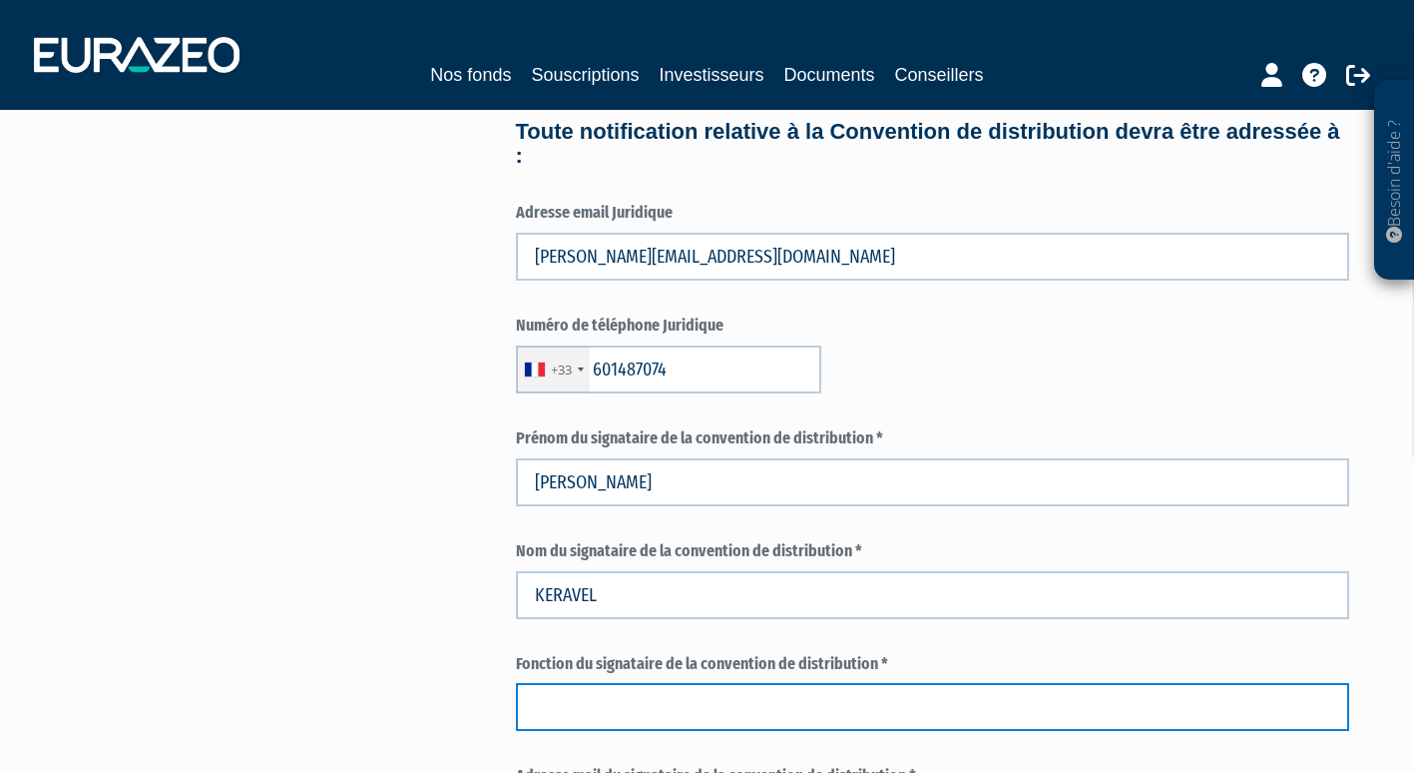
click at [625, 715] on input "text" at bounding box center [933, 707] width 834 height 48
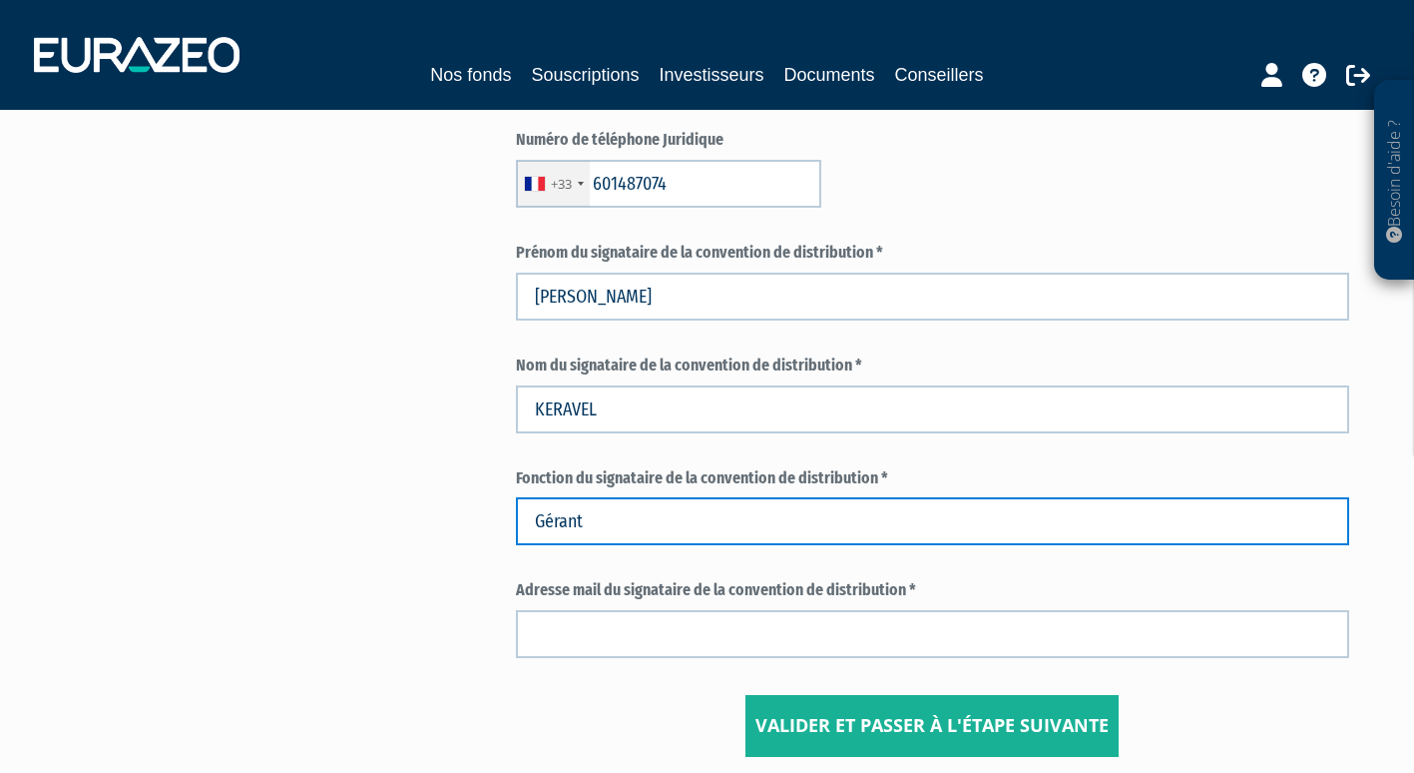
scroll to position [932, 0]
type input "Gérant"
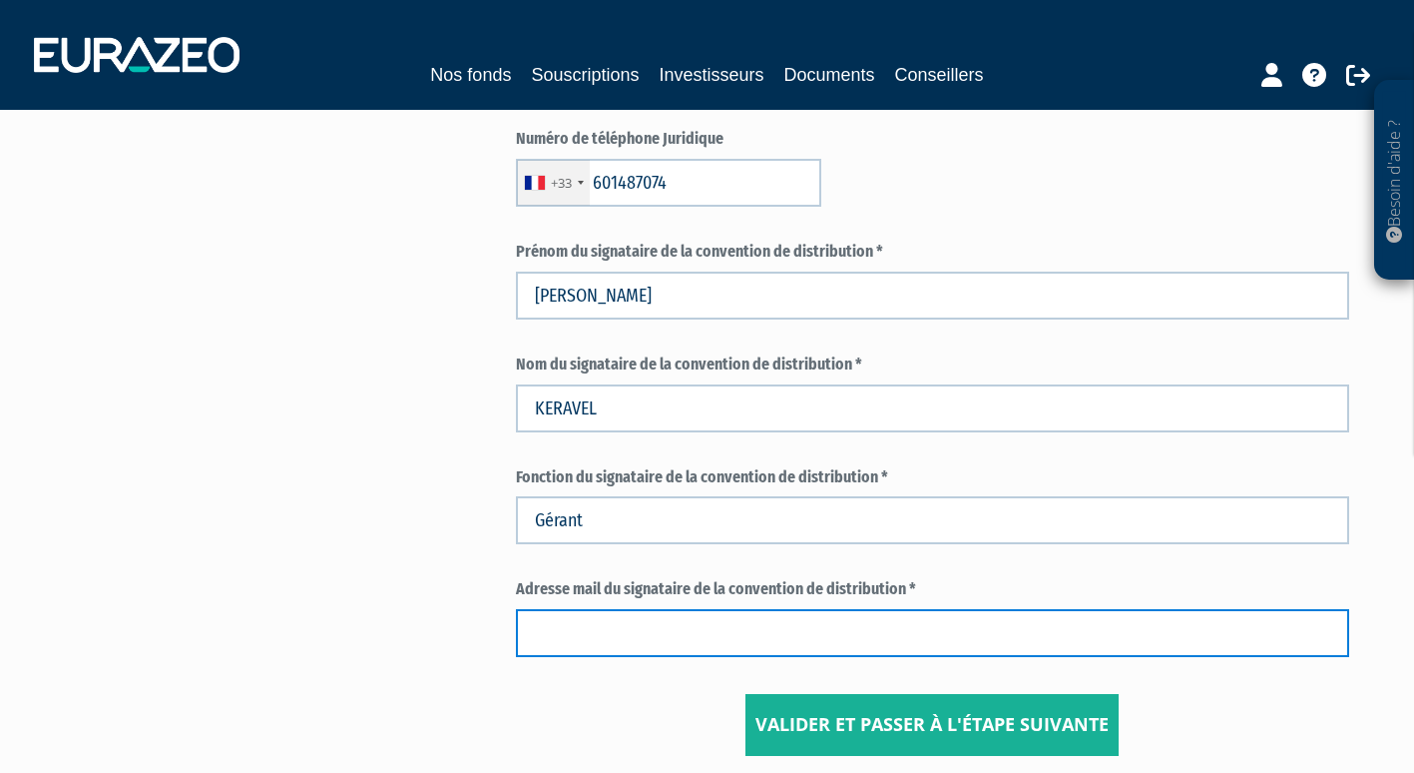
click at [570, 627] on input "text" at bounding box center [933, 633] width 834 height 48
type input "francois.keravel@optyma-patrimoine.fr"
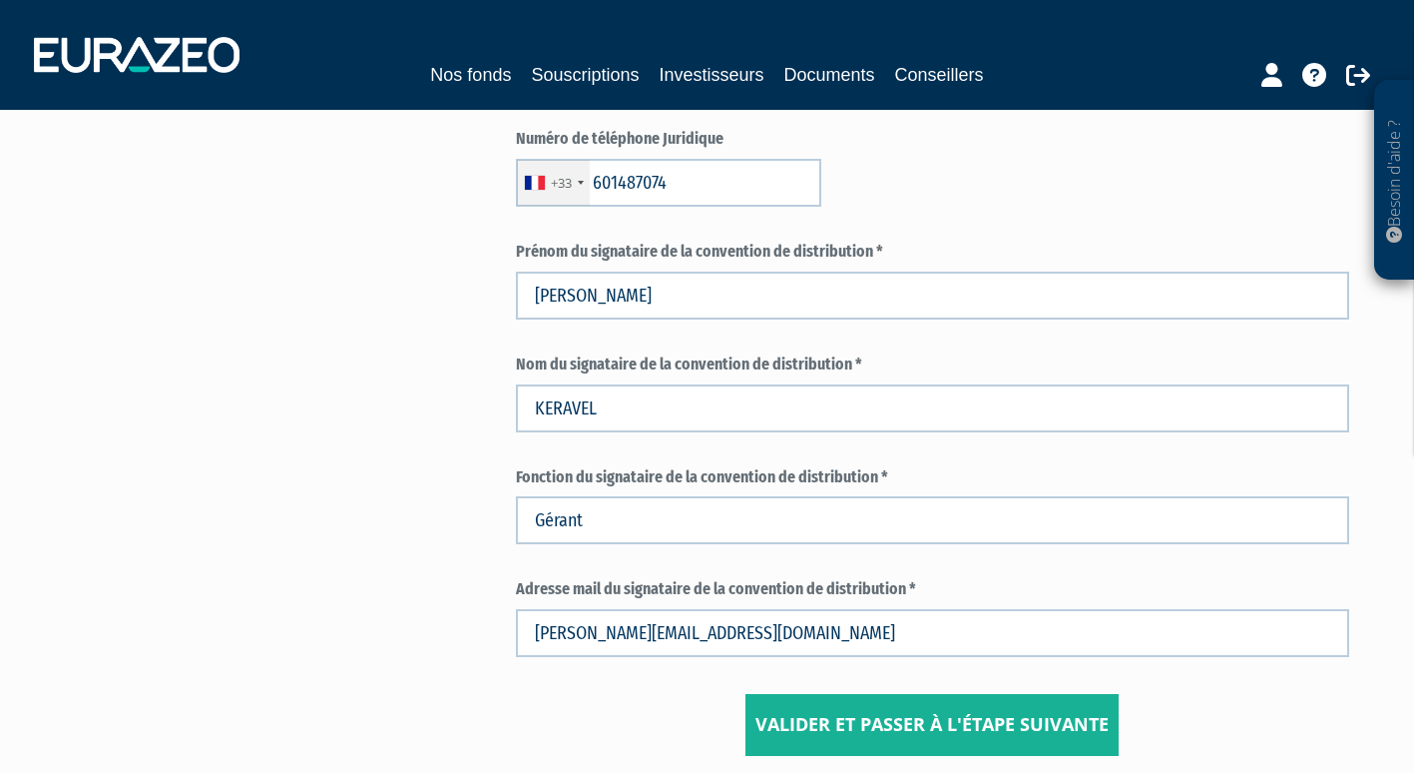
click at [824, 719] on input "Valider et passer à l'étape suivante" at bounding box center [932, 725] width 373 height 62
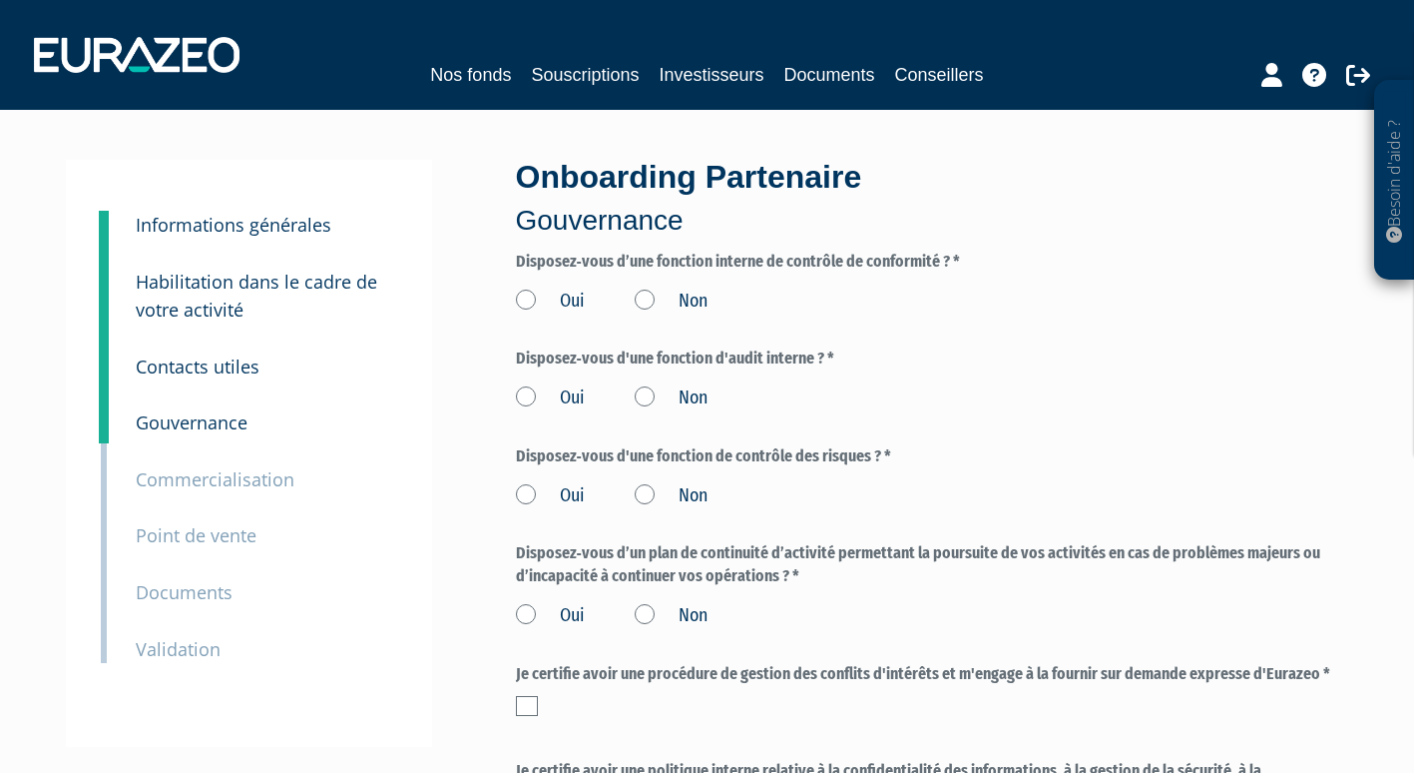
click at [521, 301] on label "Oui" at bounding box center [550, 301] width 69 height 26
click at [0, 0] on input "Oui" at bounding box center [0, 0] width 0 height 0
click at [519, 394] on label "Oui" at bounding box center [550, 398] width 69 height 26
click at [0, 0] on input "Oui" at bounding box center [0, 0] width 0 height 0
click at [525, 491] on label "Oui" at bounding box center [550, 496] width 69 height 26
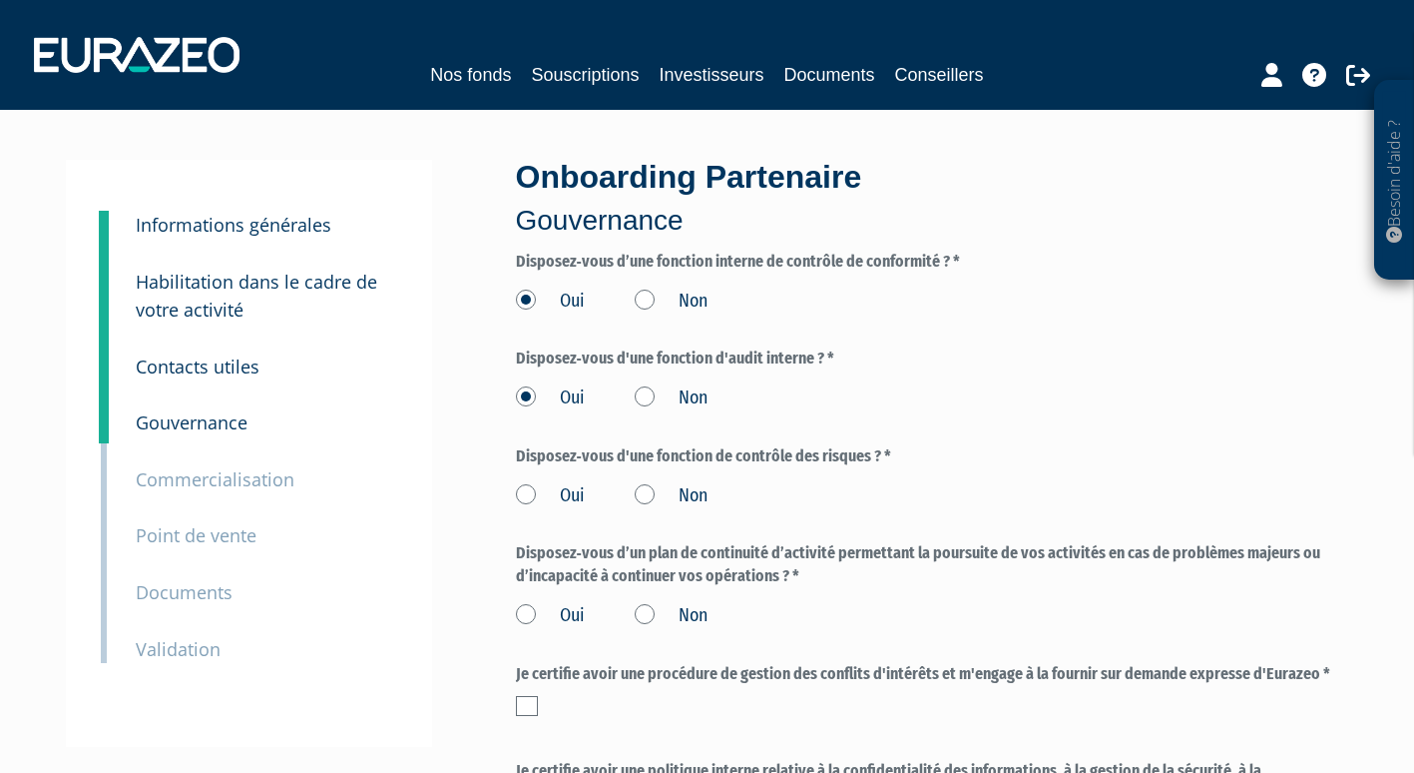
click at [0, 0] on input "Oui" at bounding box center [0, 0] width 0 height 0
click at [522, 610] on label "Oui" at bounding box center [550, 616] width 69 height 26
click at [0, 0] on input "Oui" at bounding box center [0, 0] width 0 height 0
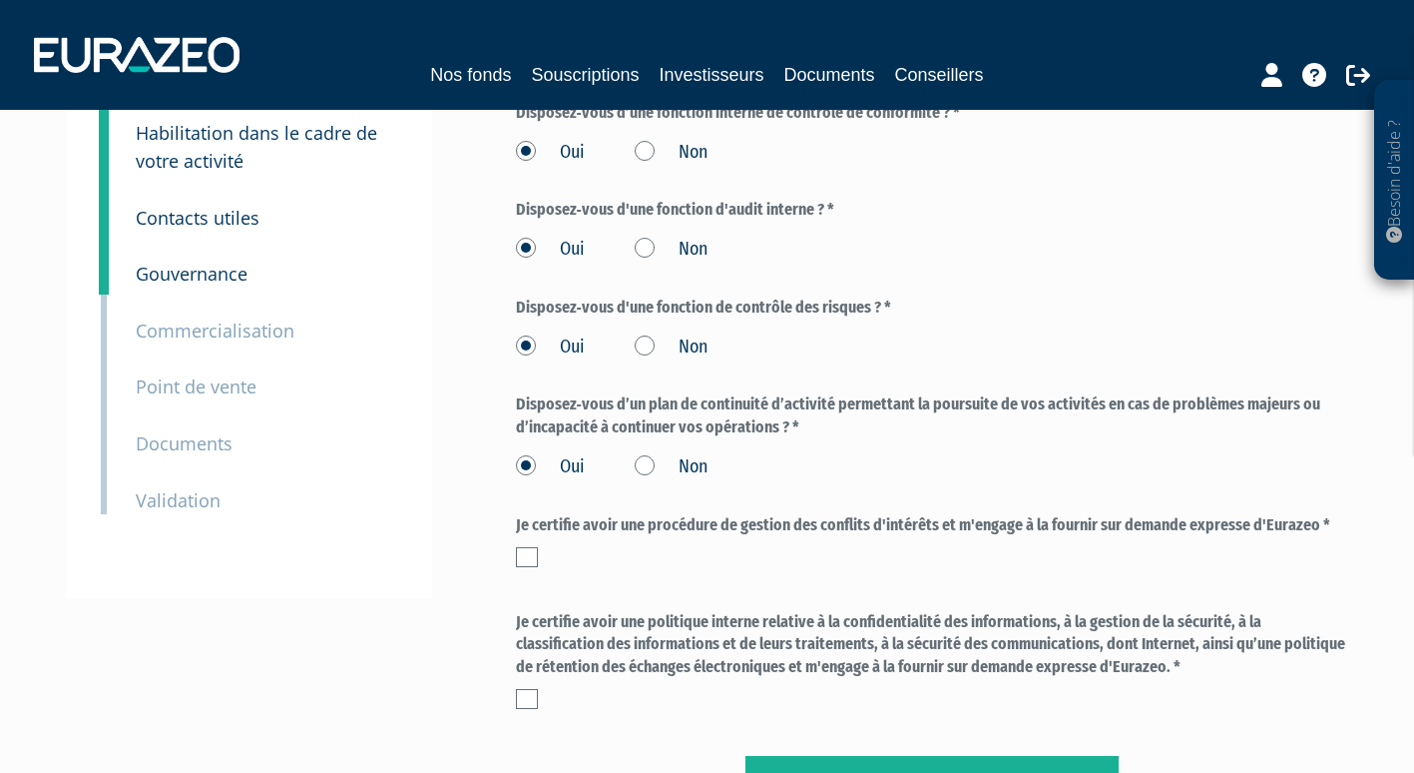
scroll to position [150, 0]
click at [517, 551] on label at bounding box center [527, 556] width 22 height 20
click at [0, 0] on input "checkbox" at bounding box center [0, 0] width 0 height 0
click at [534, 694] on label at bounding box center [527, 698] width 22 height 20
click at [0, 0] on input "checkbox" at bounding box center [0, 0] width 0 height 0
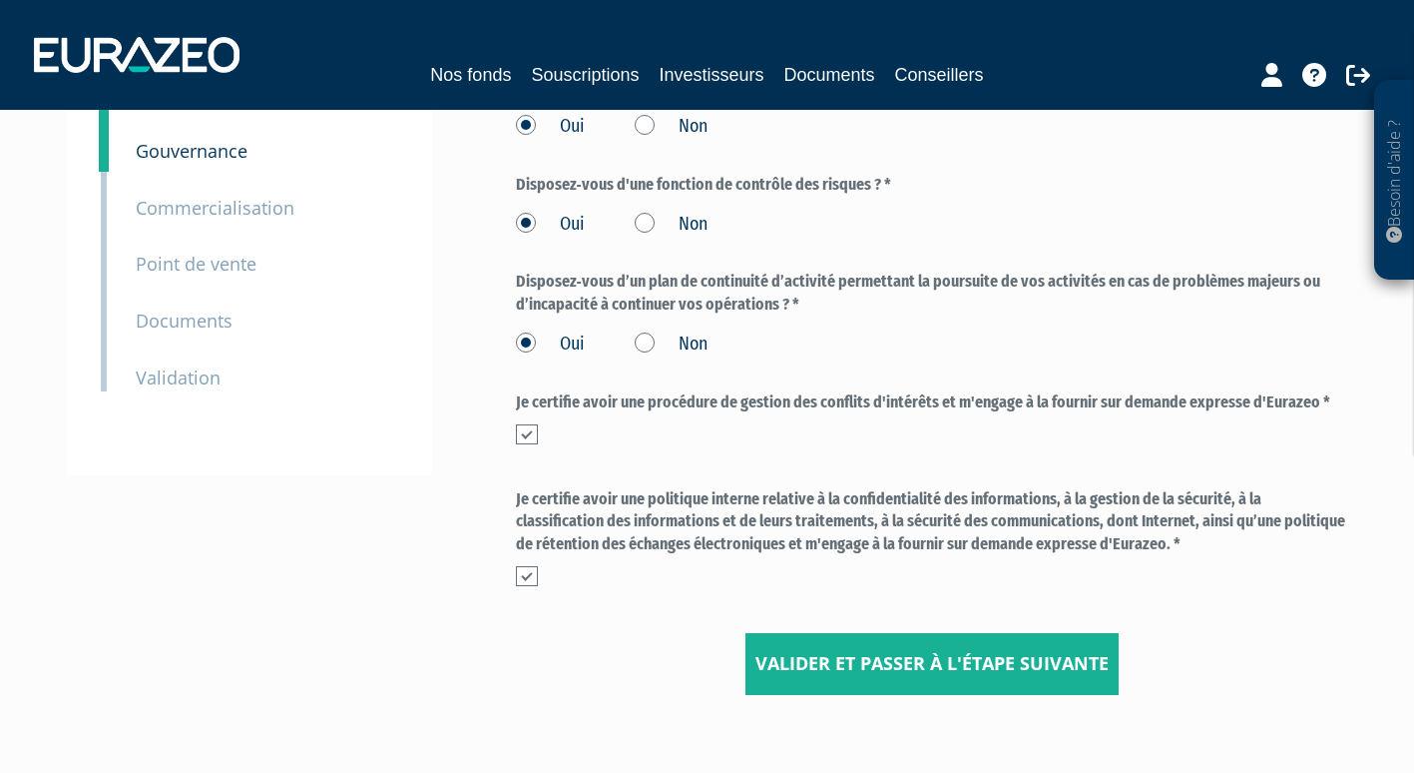
scroll to position [273, 0]
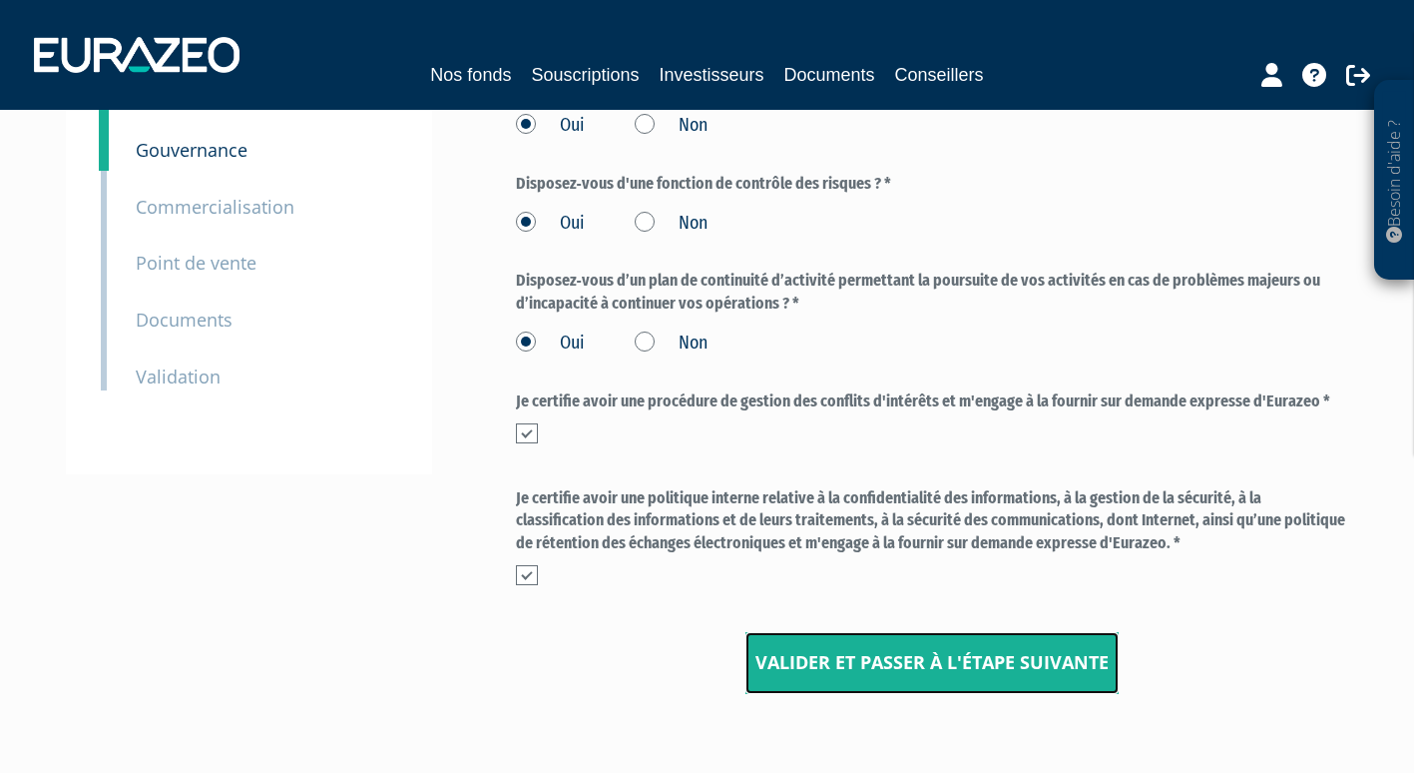
click at [814, 668] on input "Valider et passer à l'étape suivante" at bounding box center [932, 663] width 373 height 62
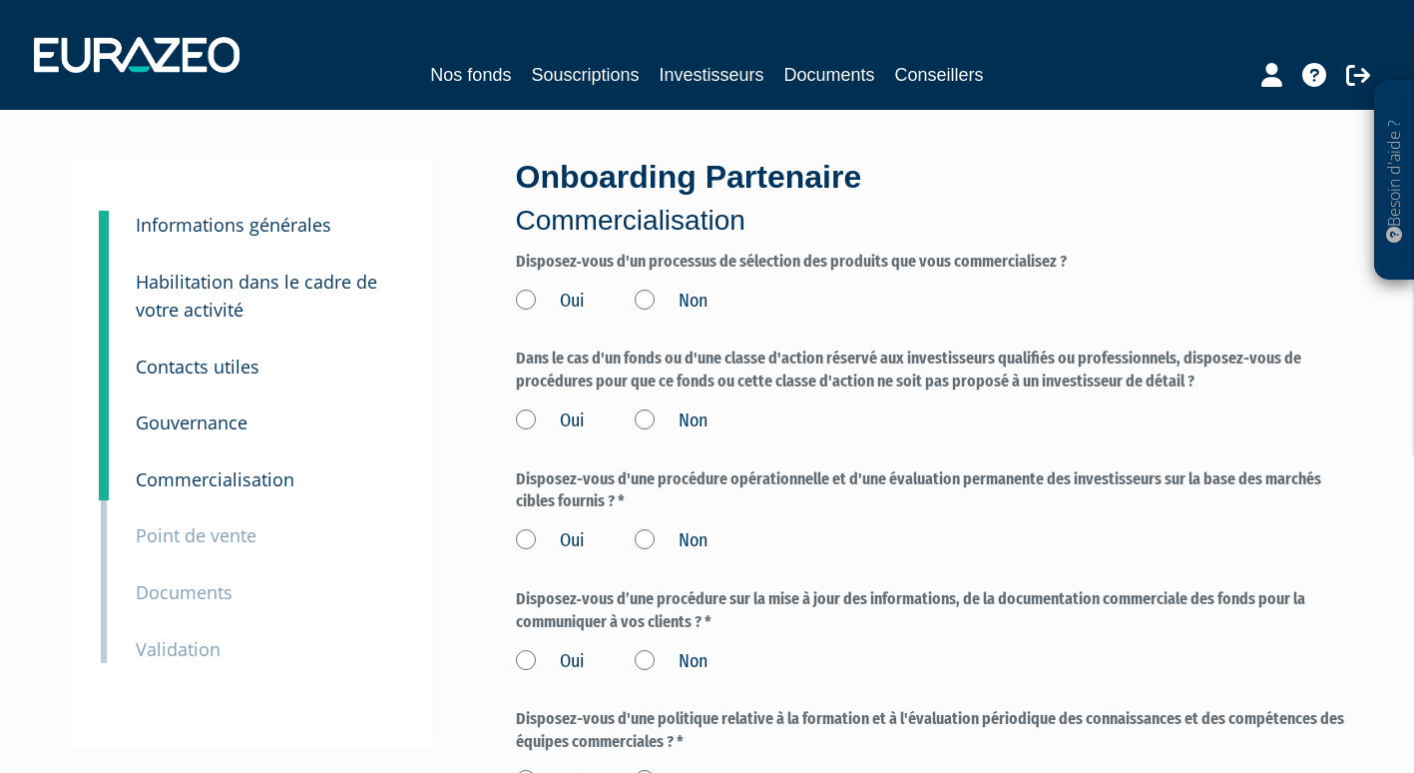
click at [527, 295] on label "Oui" at bounding box center [550, 301] width 69 height 26
click at [0, 0] on input "Oui" at bounding box center [0, 0] width 0 height 0
click at [521, 424] on label "Oui" at bounding box center [550, 421] width 69 height 26
click at [0, 0] on input "Oui" at bounding box center [0, 0] width 0 height 0
click at [519, 540] on label "Oui" at bounding box center [550, 541] width 69 height 26
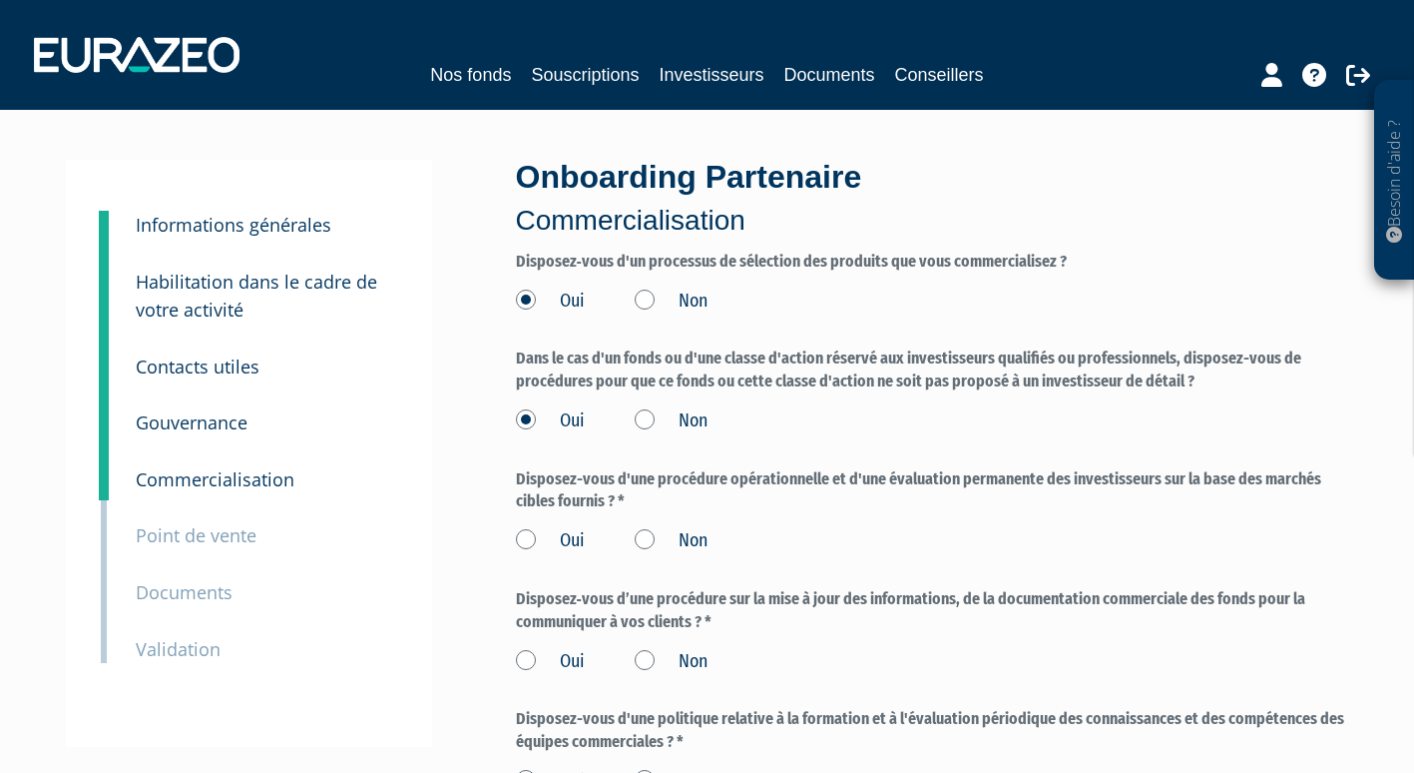
click at [0, 0] on input "Oui" at bounding box center [0, 0] width 0 height 0
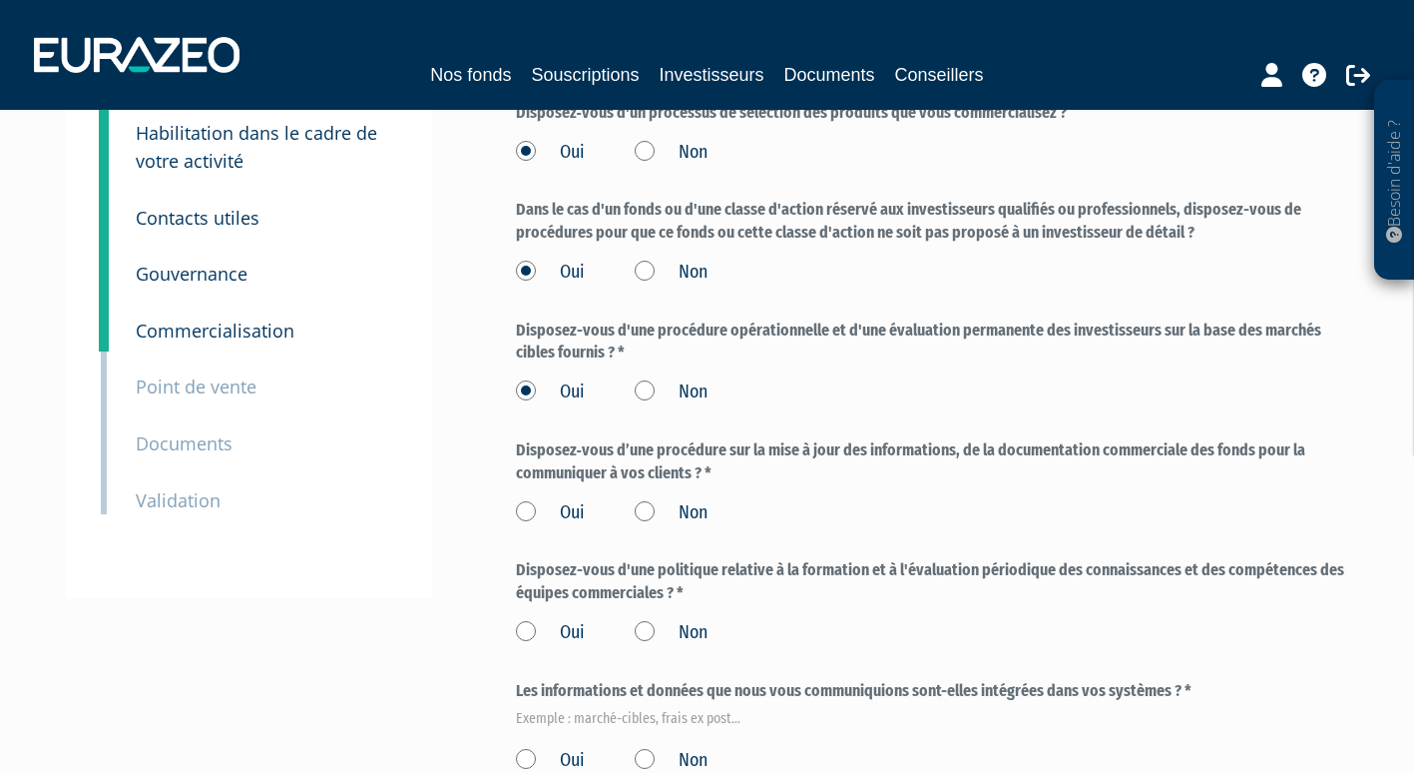
scroll to position [150, 0]
click at [522, 505] on label "Oui" at bounding box center [550, 512] width 69 height 26
click at [0, 0] on input "Oui" at bounding box center [0, 0] width 0 height 0
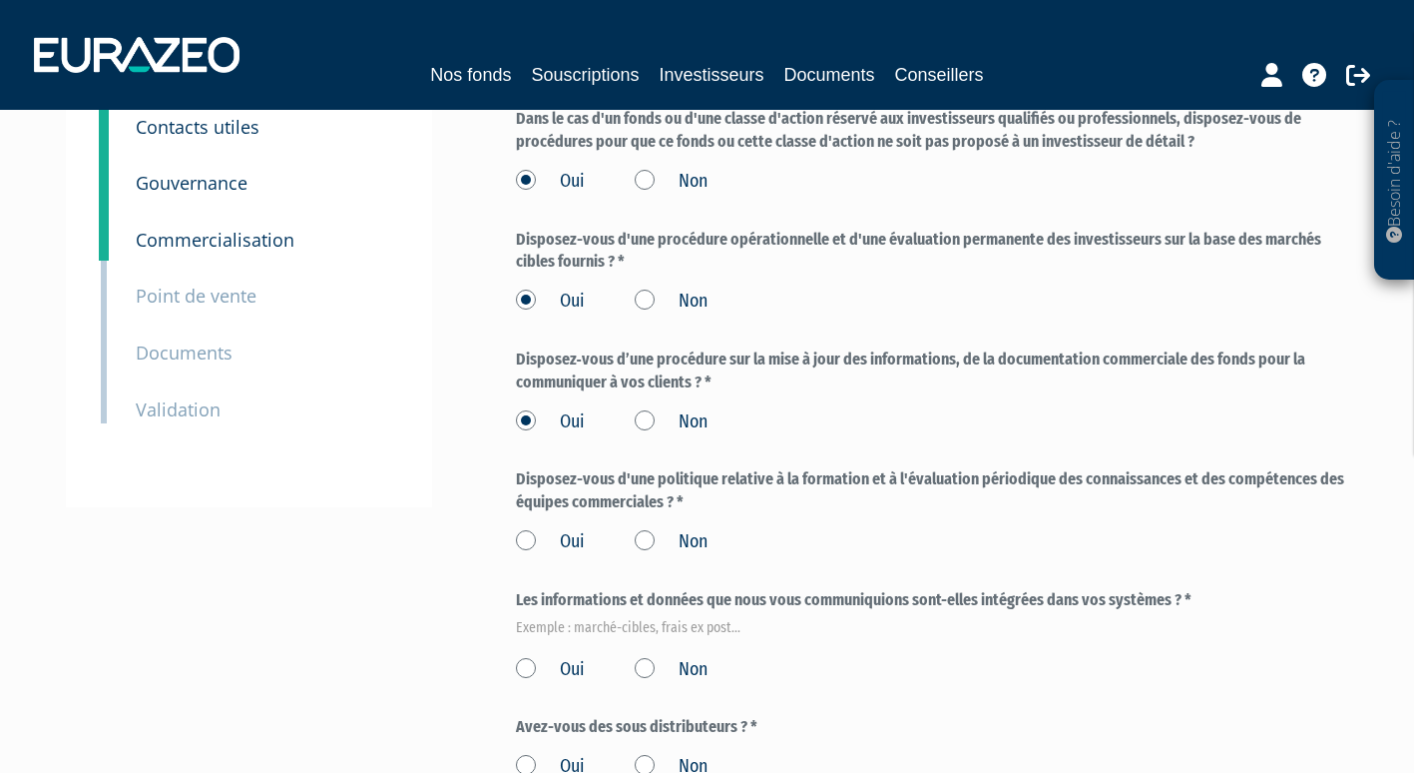
scroll to position [247, 0]
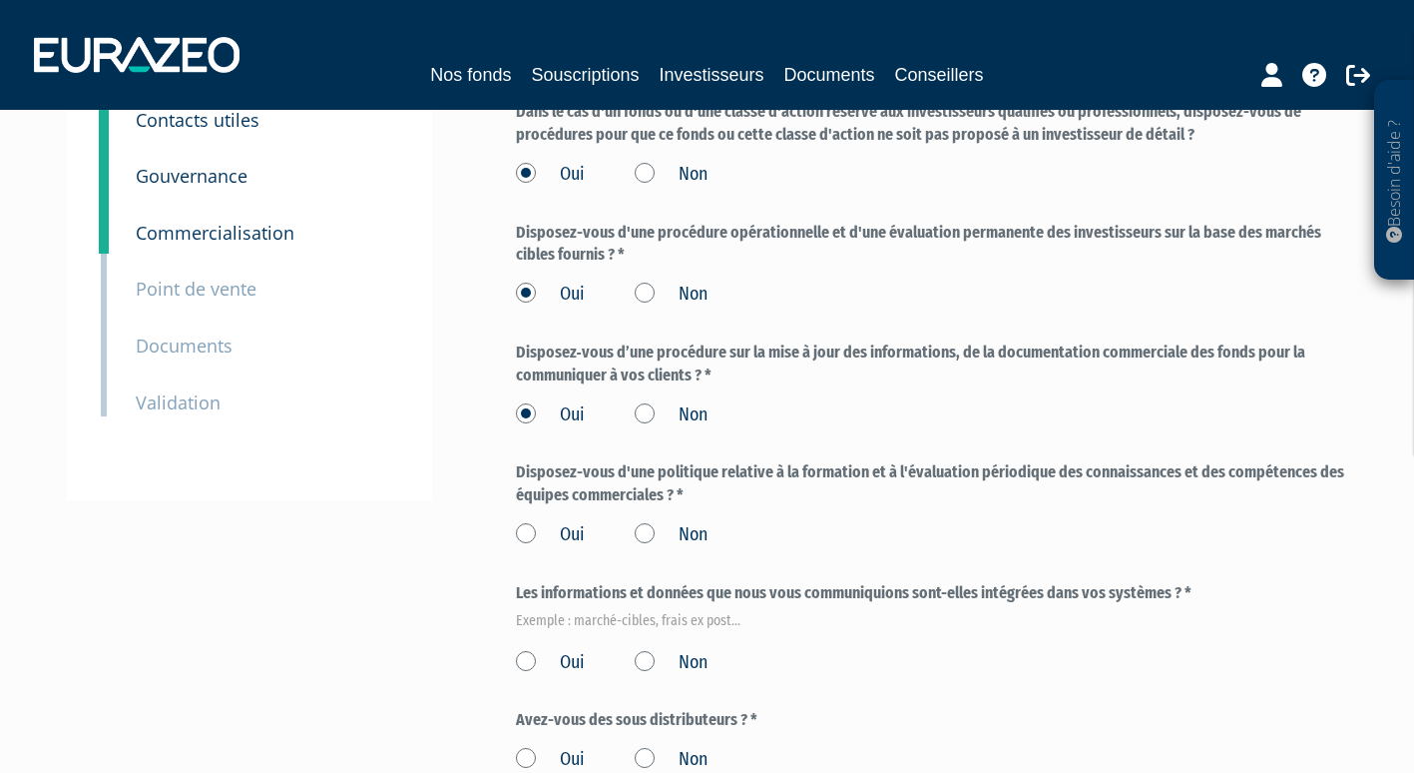
click at [521, 537] on label "Oui" at bounding box center [550, 535] width 69 height 26
click at [0, 0] on input "Oui" at bounding box center [0, 0] width 0 height 0
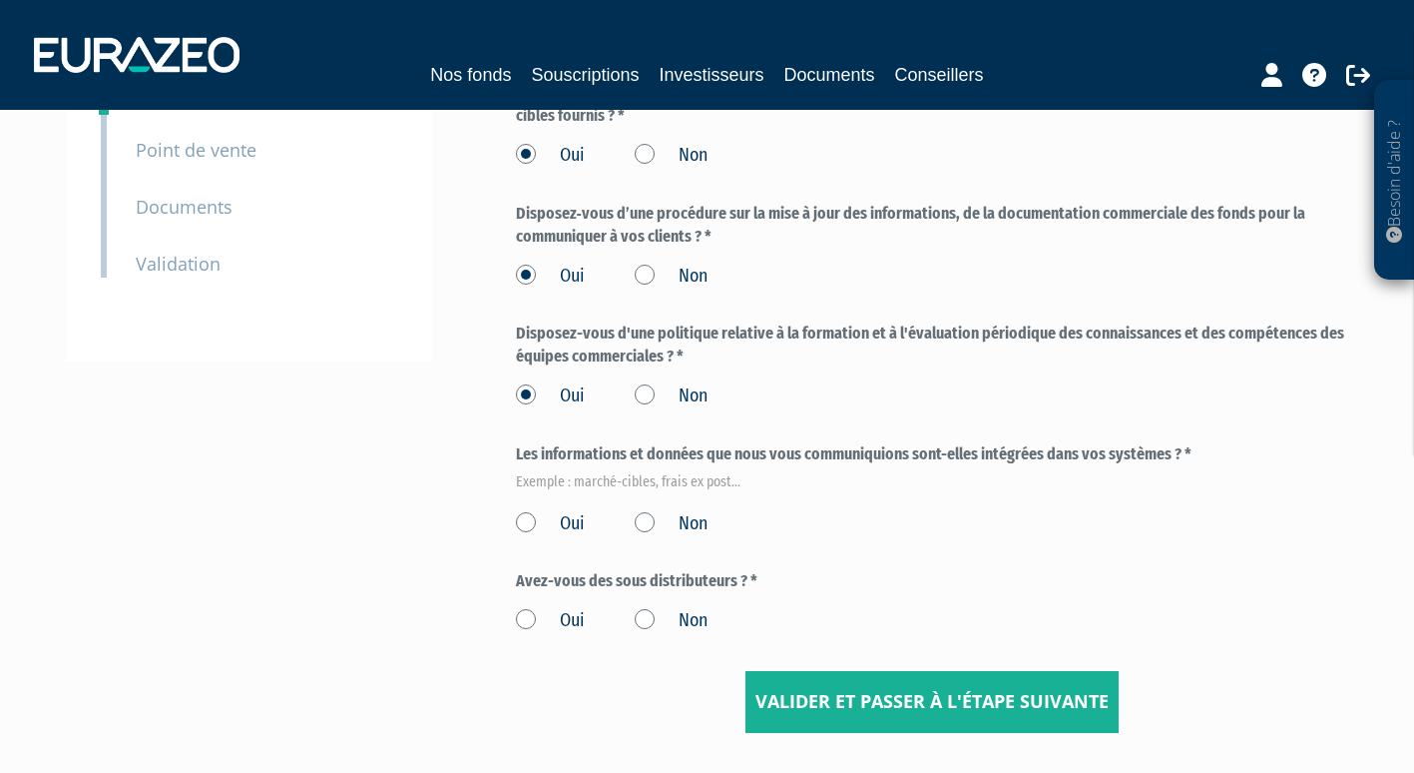
scroll to position [388, 0]
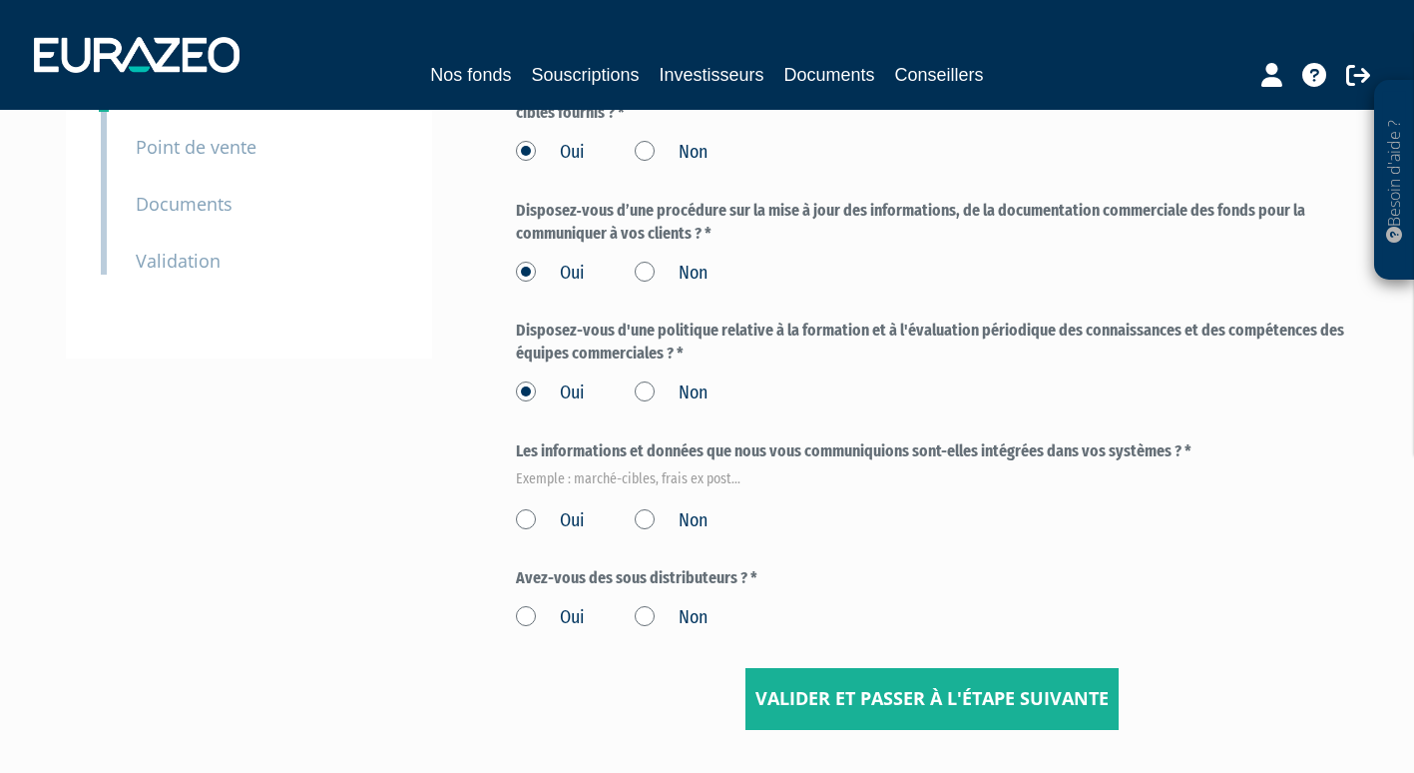
click at [527, 513] on label "Oui" at bounding box center [550, 521] width 69 height 26
click at [0, 0] on input "Oui" at bounding box center [0, 0] width 0 height 0
click at [651, 619] on label "Non" at bounding box center [671, 618] width 73 height 26
click at [0, 0] on input "Non" at bounding box center [0, 0] width 0 height 0
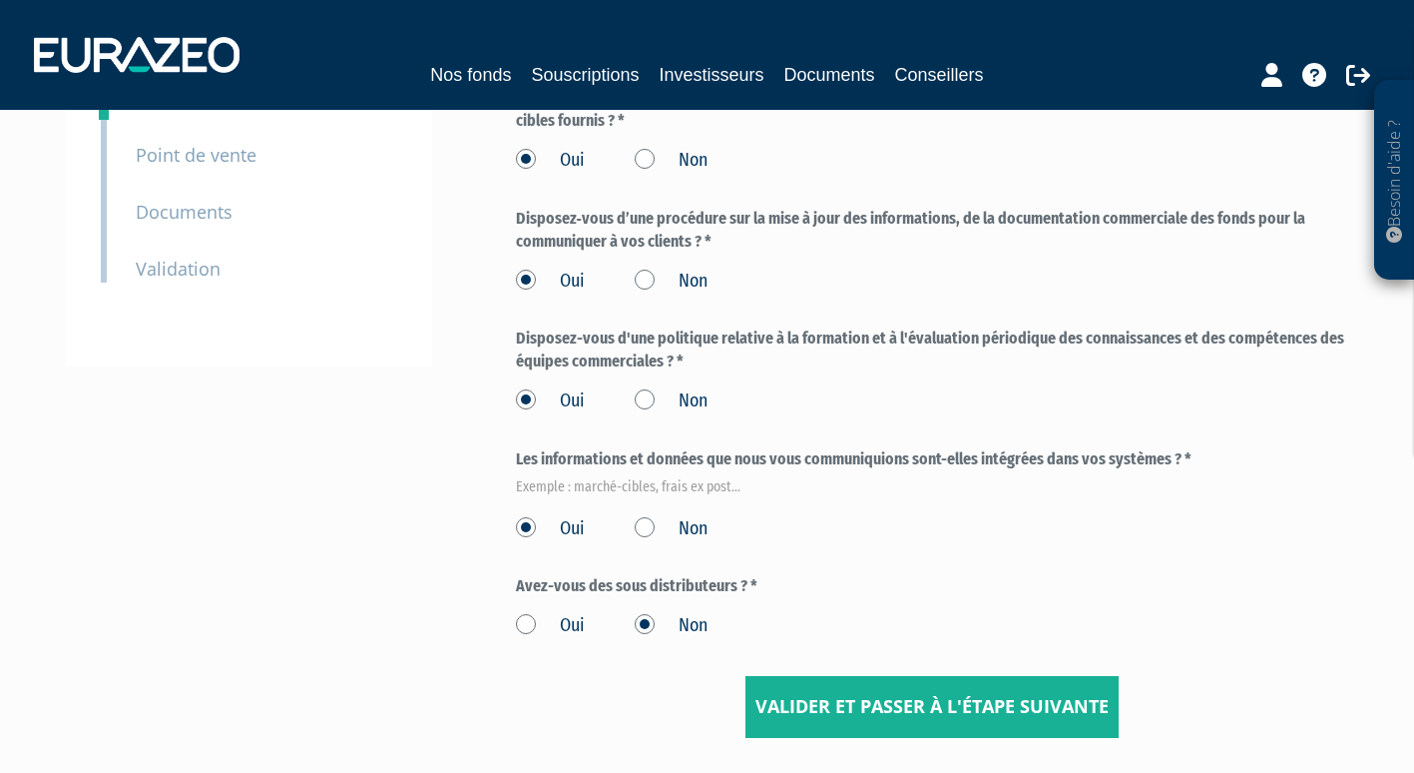
scroll to position [381, 0]
click at [848, 705] on input "Valider et passer à l'étape suivante" at bounding box center [932, 706] width 373 height 62
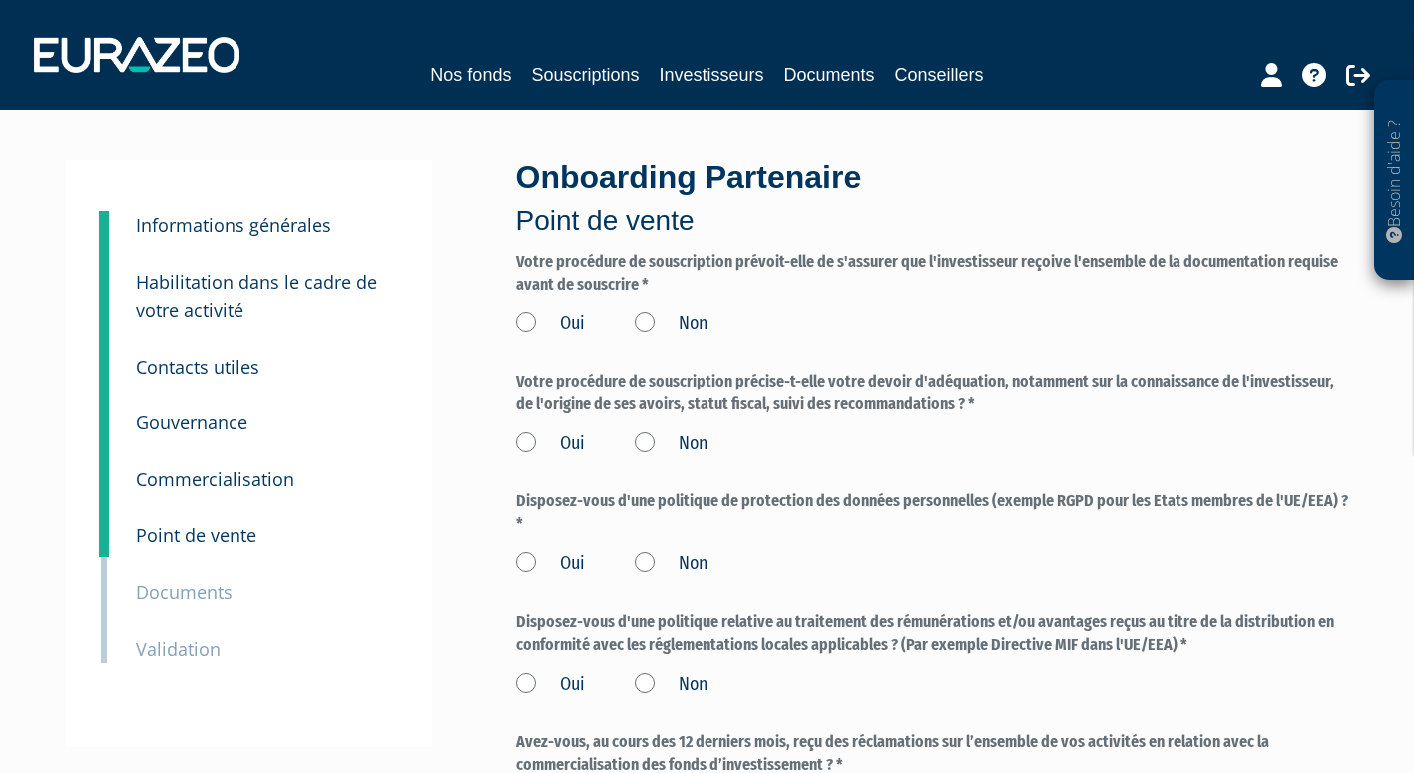
click at [530, 317] on label "Oui" at bounding box center [550, 323] width 69 height 26
click at [0, 0] on input "Oui" at bounding box center [0, 0] width 0 height 0
click at [526, 440] on label "Oui" at bounding box center [550, 444] width 69 height 26
click at [0, 0] on input "Oui" at bounding box center [0, 0] width 0 height 0
click at [529, 563] on label "Oui" at bounding box center [550, 564] width 69 height 26
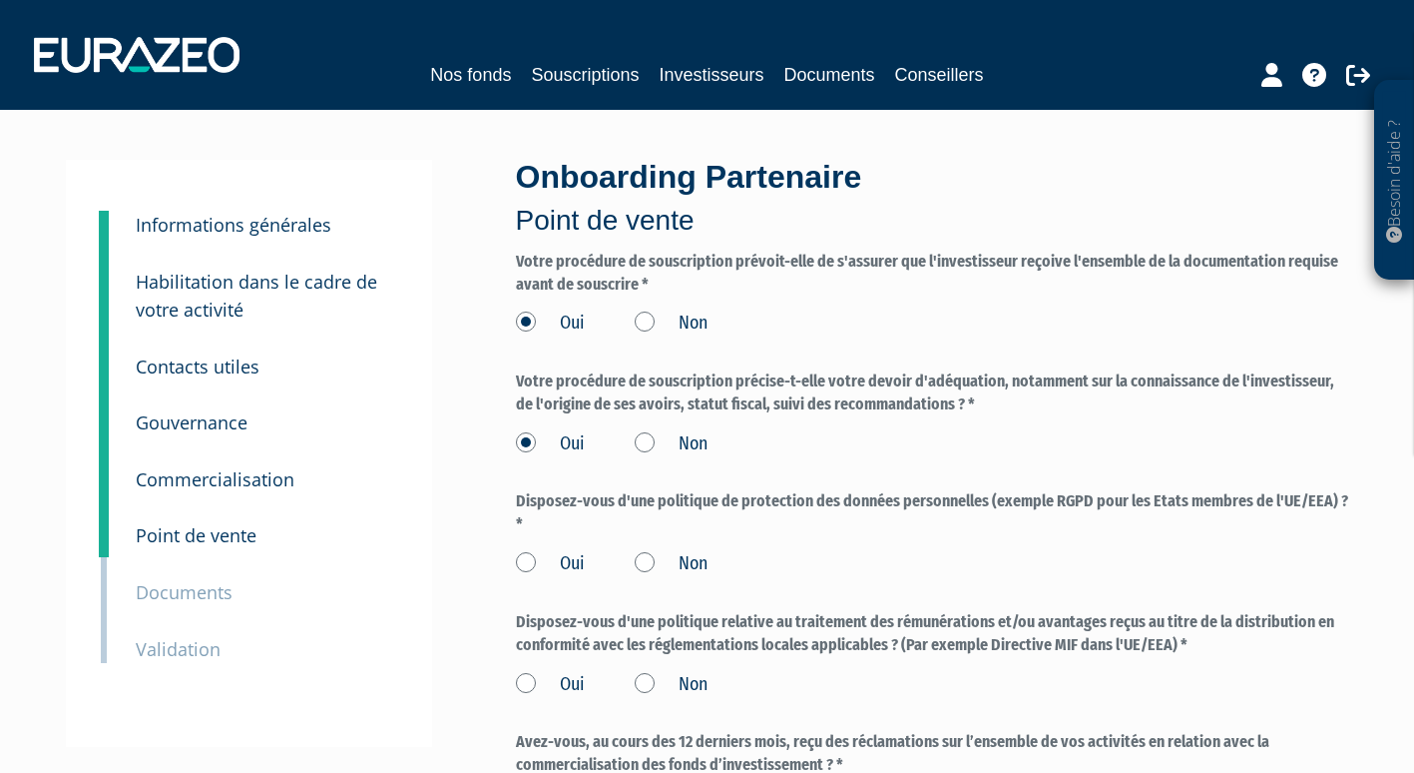
click at [0, 0] on input "Oui" at bounding box center [0, 0] width 0 height 0
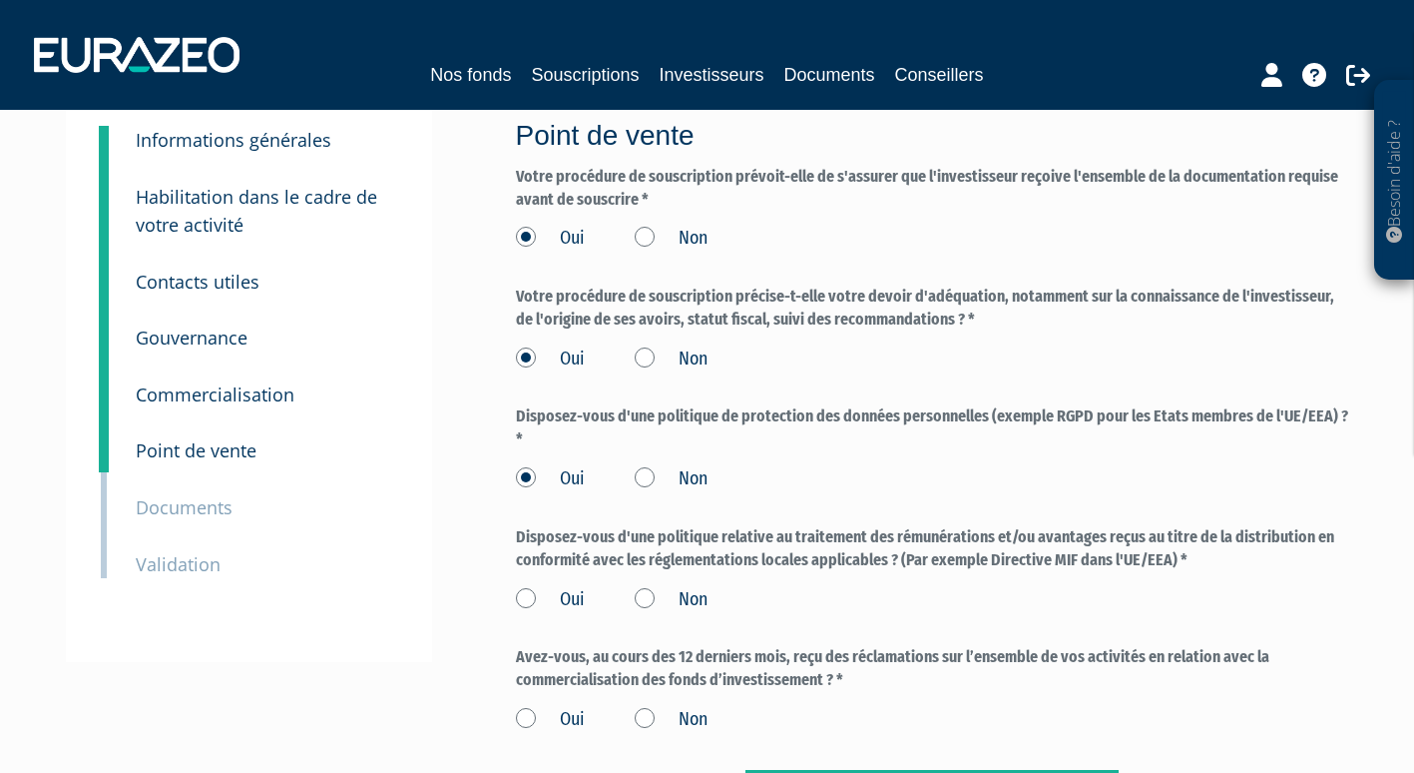
scroll to position [93, 0]
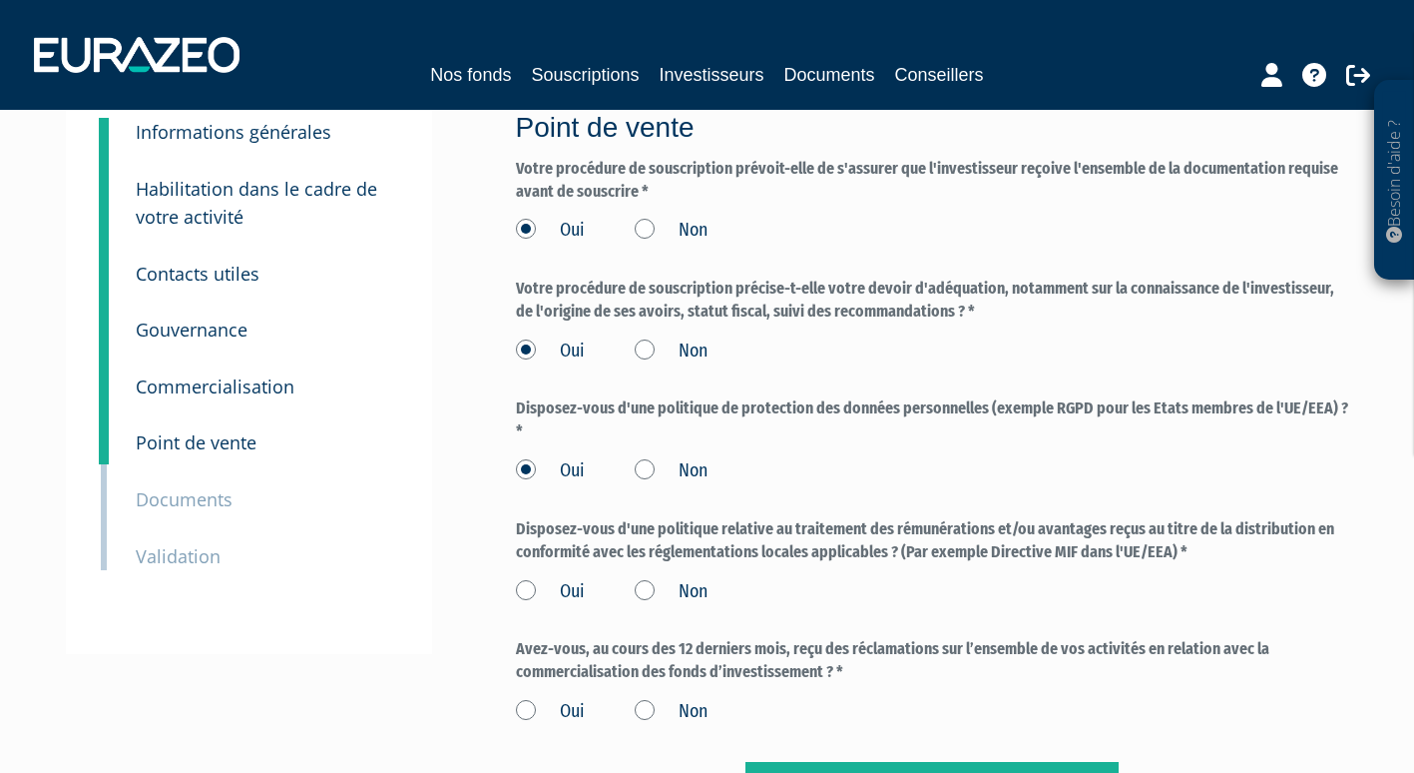
click at [524, 584] on label "Oui" at bounding box center [550, 592] width 69 height 26
click at [0, 0] on input "Oui" at bounding box center [0, 0] width 0 height 0
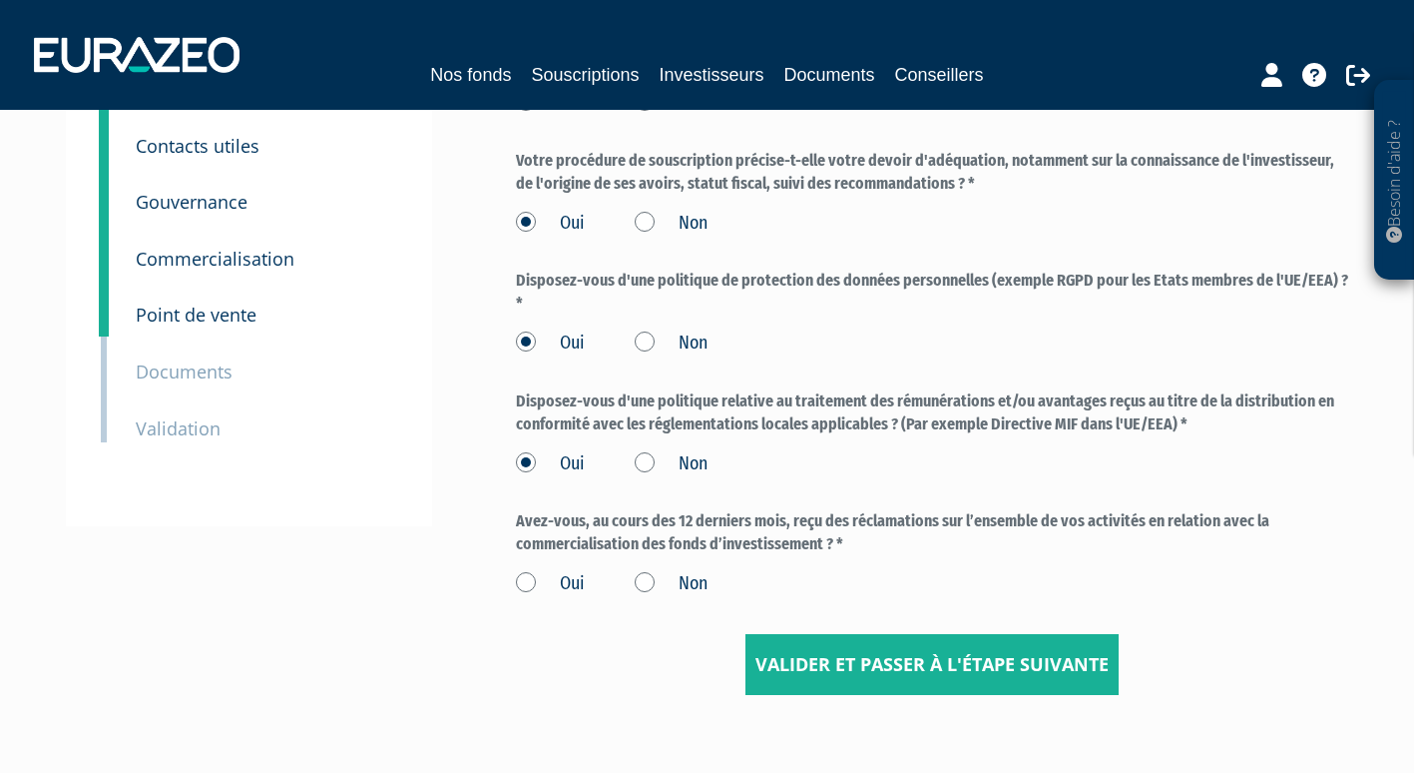
scroll to position [232, 0]
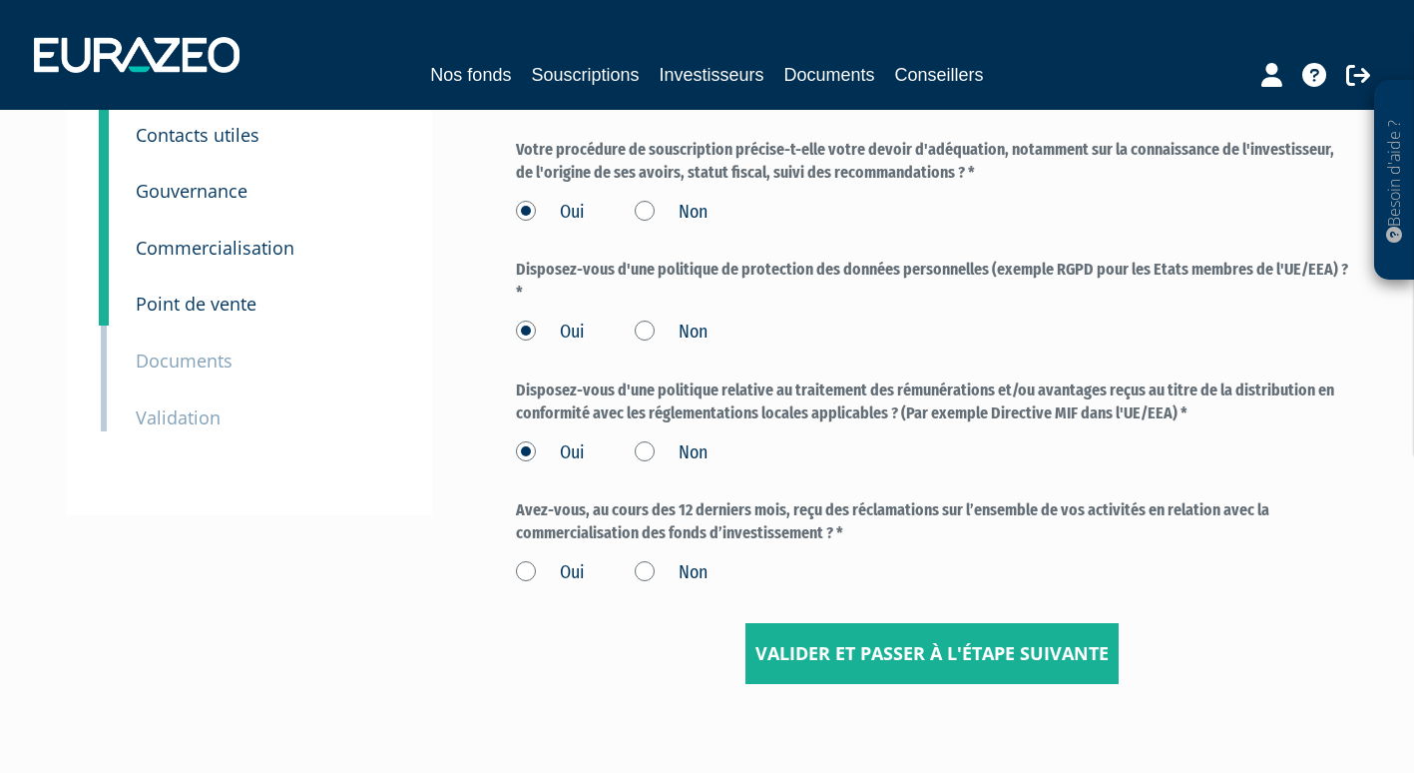
click at [649, 569] on label "Non" at bounding box center [671, 573] width 73 height 26
click at [0, 0] on input "Non" at bounding box center [0, 0] width 0 height 0
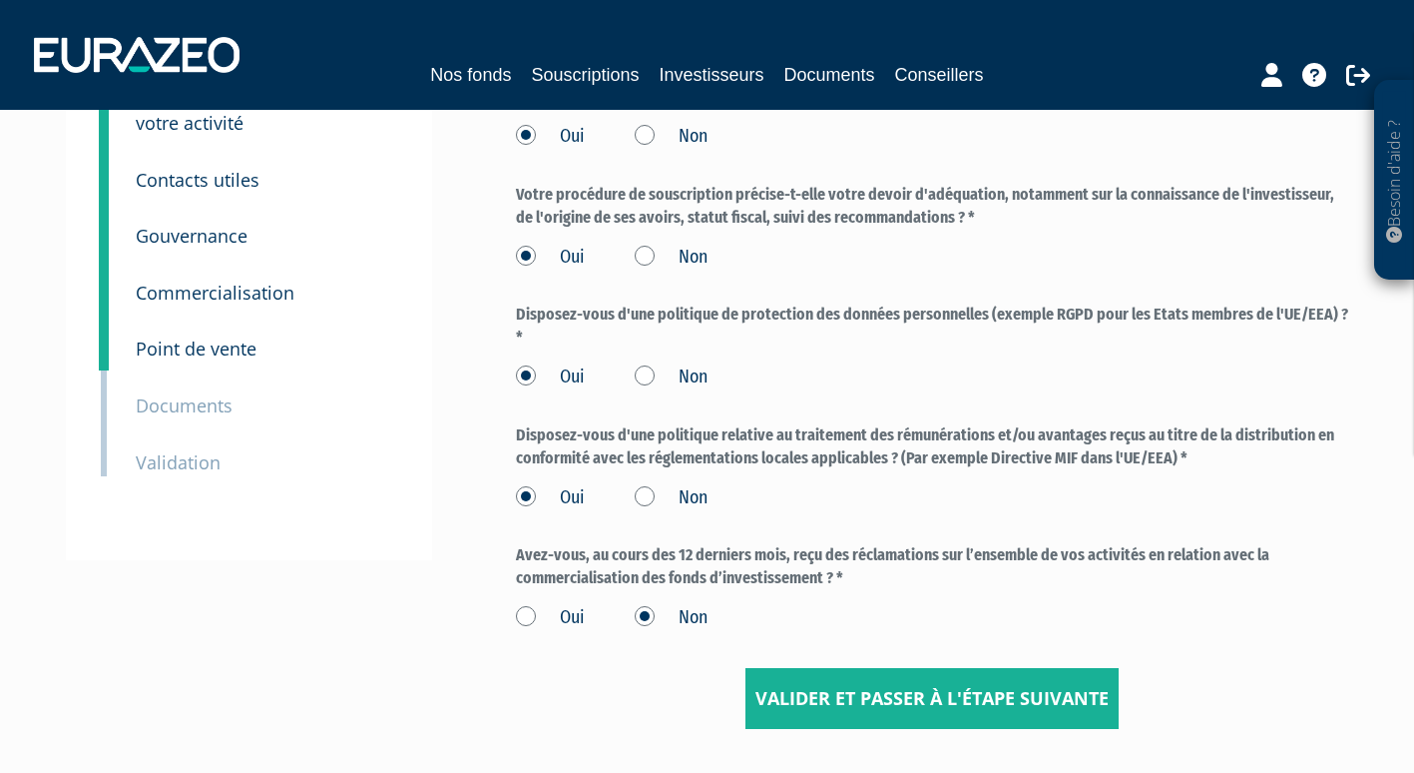
scroll to position [201, 0]
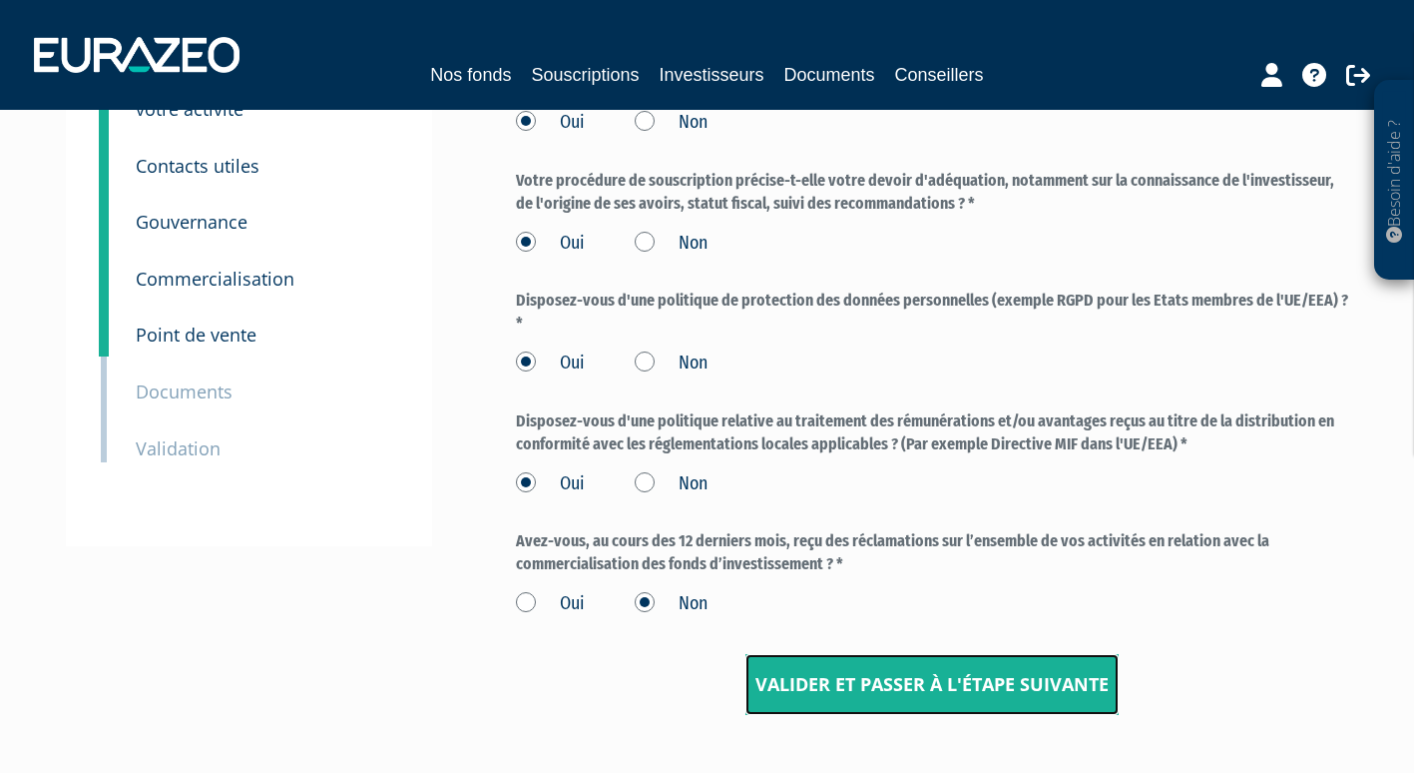
click at [946, 682] on input "Valider et passer à l'étape suivante" at bounding box center [932, 685] width 373 height 62
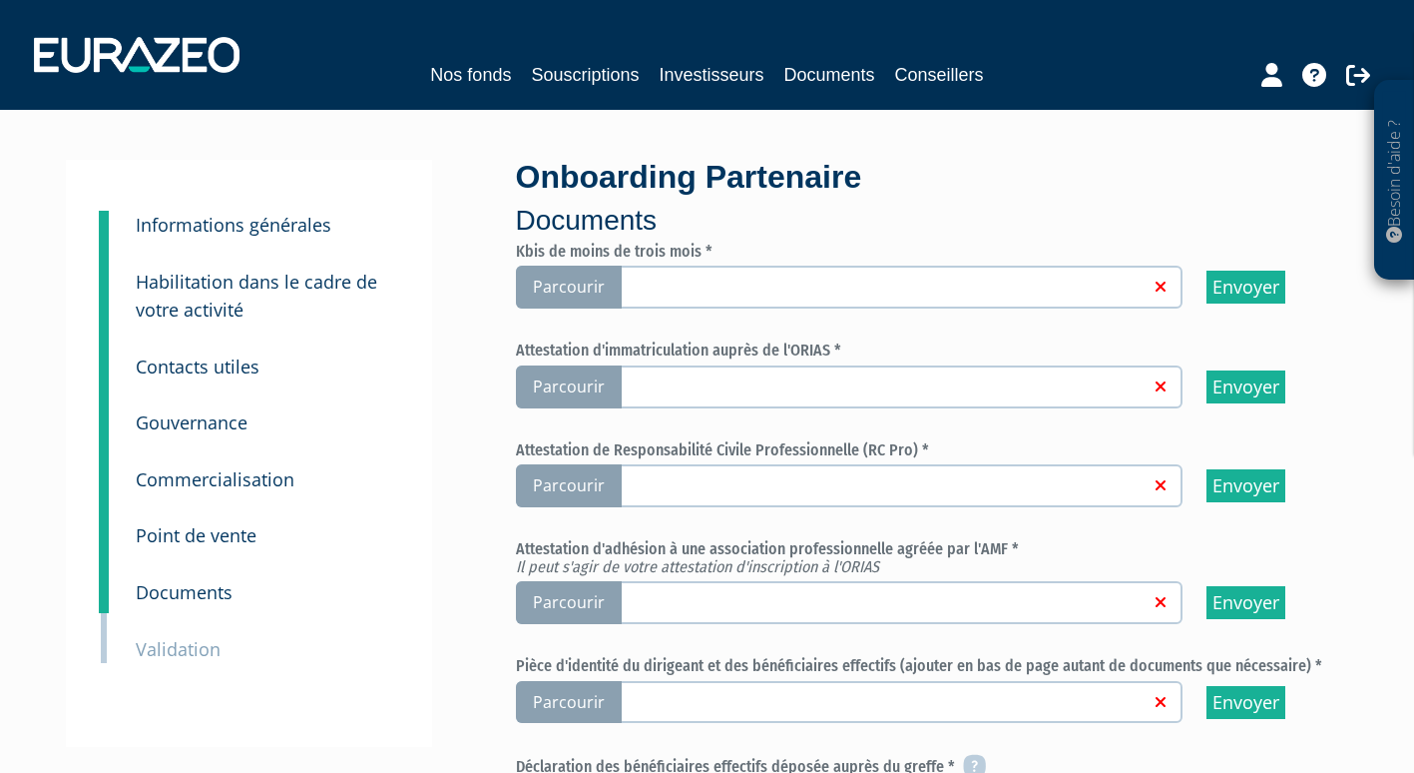
click at [580, 280] on span "Parcourir" at bounding box center [569, 287] width 106 height 43
click at [0, 0] on input "Parcourir" at bounding box center [0, 0] width 0 height 0
click at [1229, 388] on input "Envoyer" at bounding box center [1246, 386] width 79 height 33
click at [581, 388] on span "Parcourir" at bounding box center [569, 386] width 106 height 43
click at [0, 0] on input "Parcourir" at bounding box center [0, 0] width 0 height 0
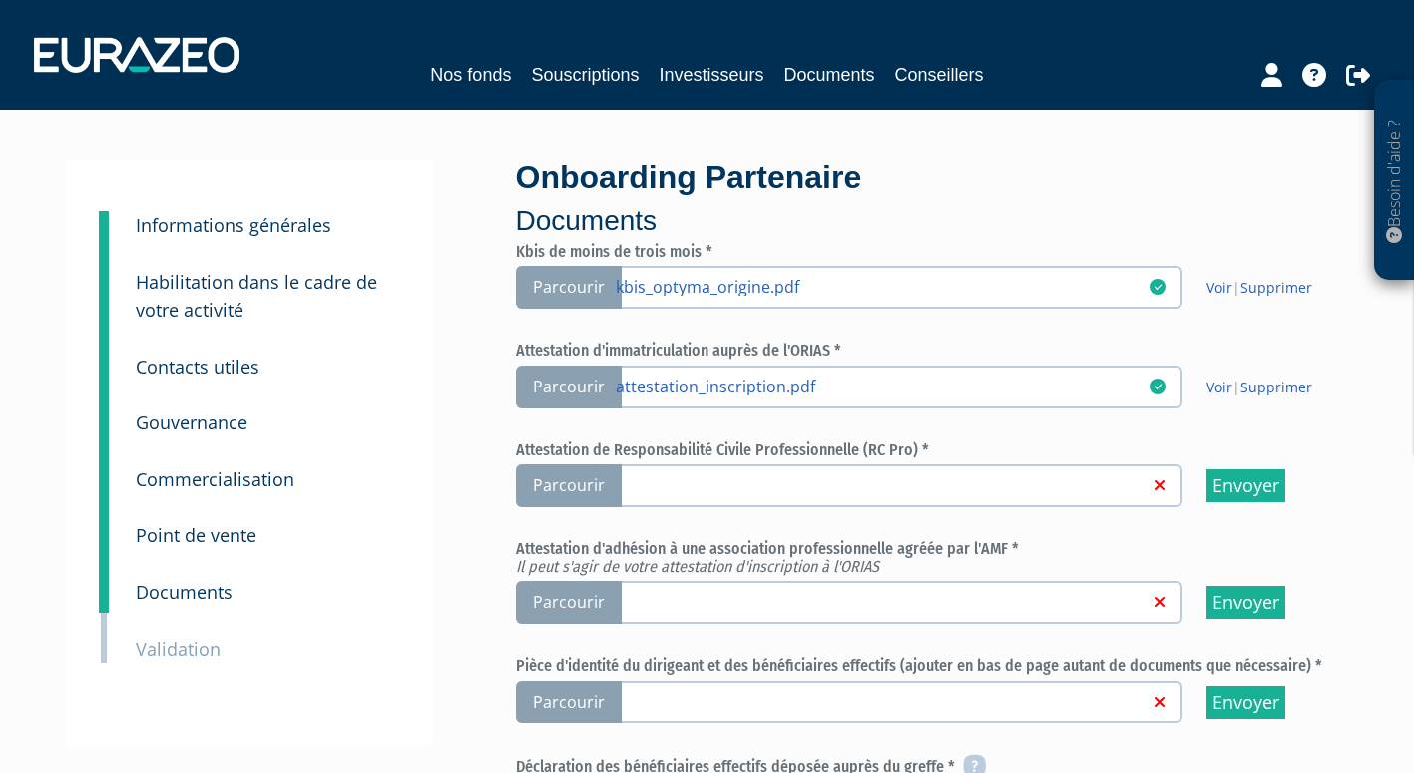
click at [567, 475] on span "Parcourir" at bounding box center [569, 485] width 106 height 43
click at [0, 0] on input "Parcourir" at bounding box center [0, 0] width 0 height 0
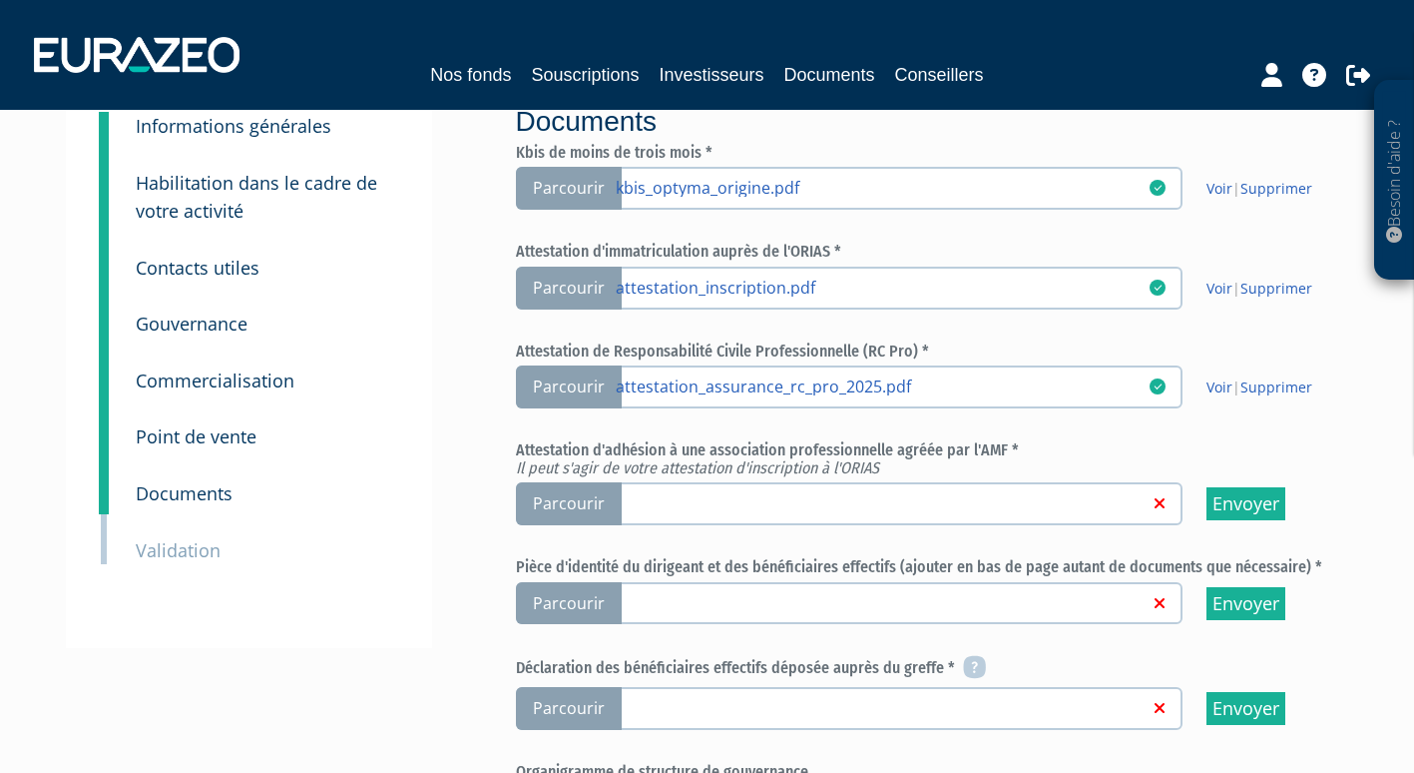
scroll to position [113, 0]
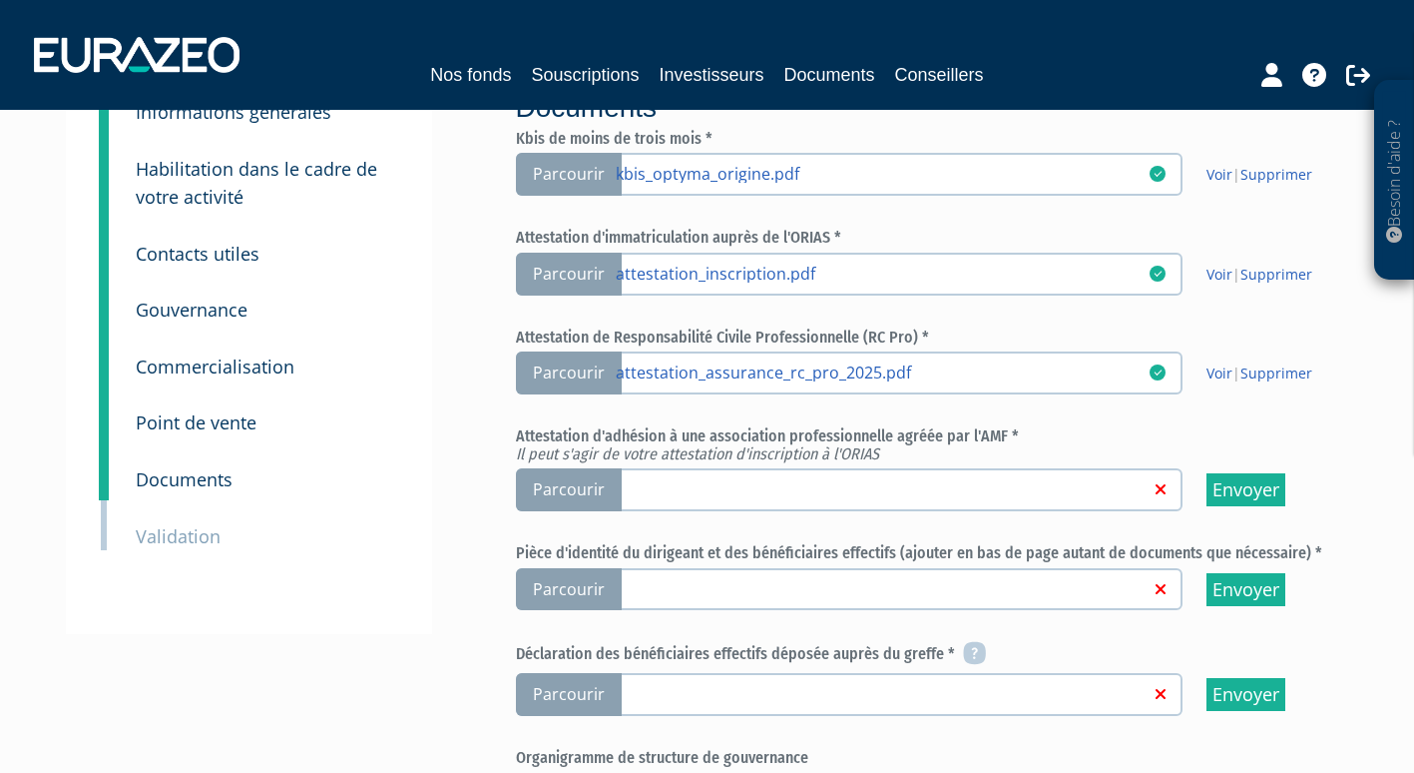
click at [576, 482] on span "Parcourir" at bounding box center [569, 489] width 106 height 43
click at [0, 0] on input "Parcourir" at bounding box center [0, 0] width 0 height 0
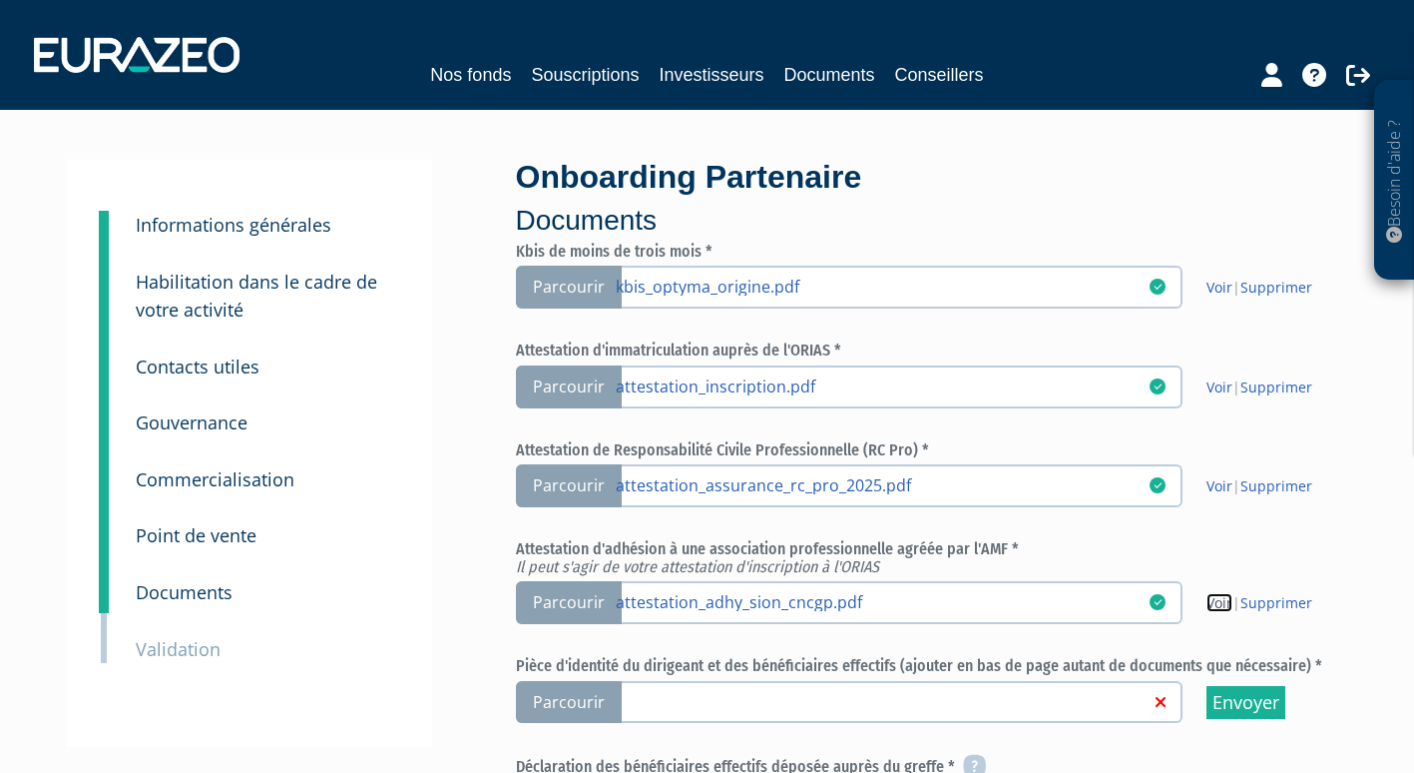
click at [1212, 602] on link "Voir" at bounding box center [1220, 602] width 26 height 19
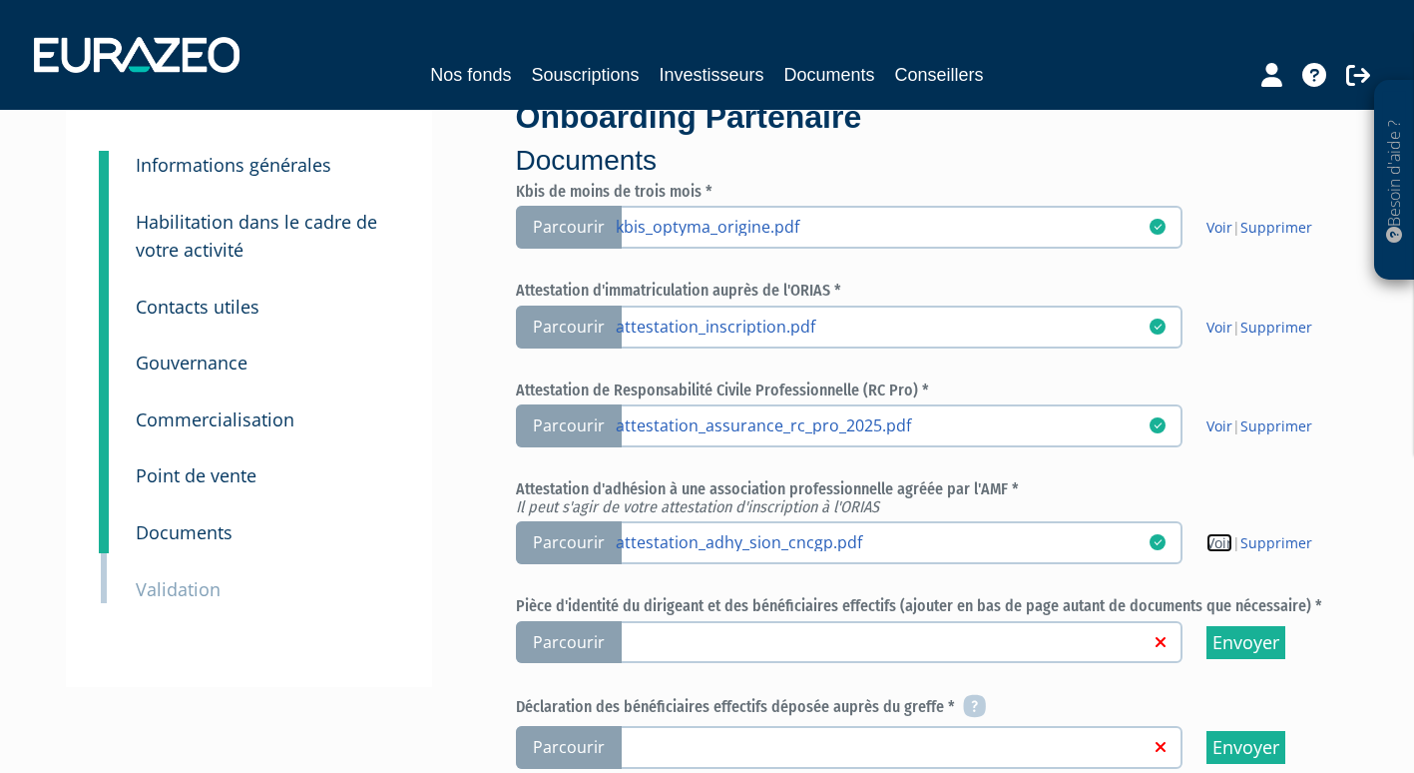
scroll to position [68, 0]
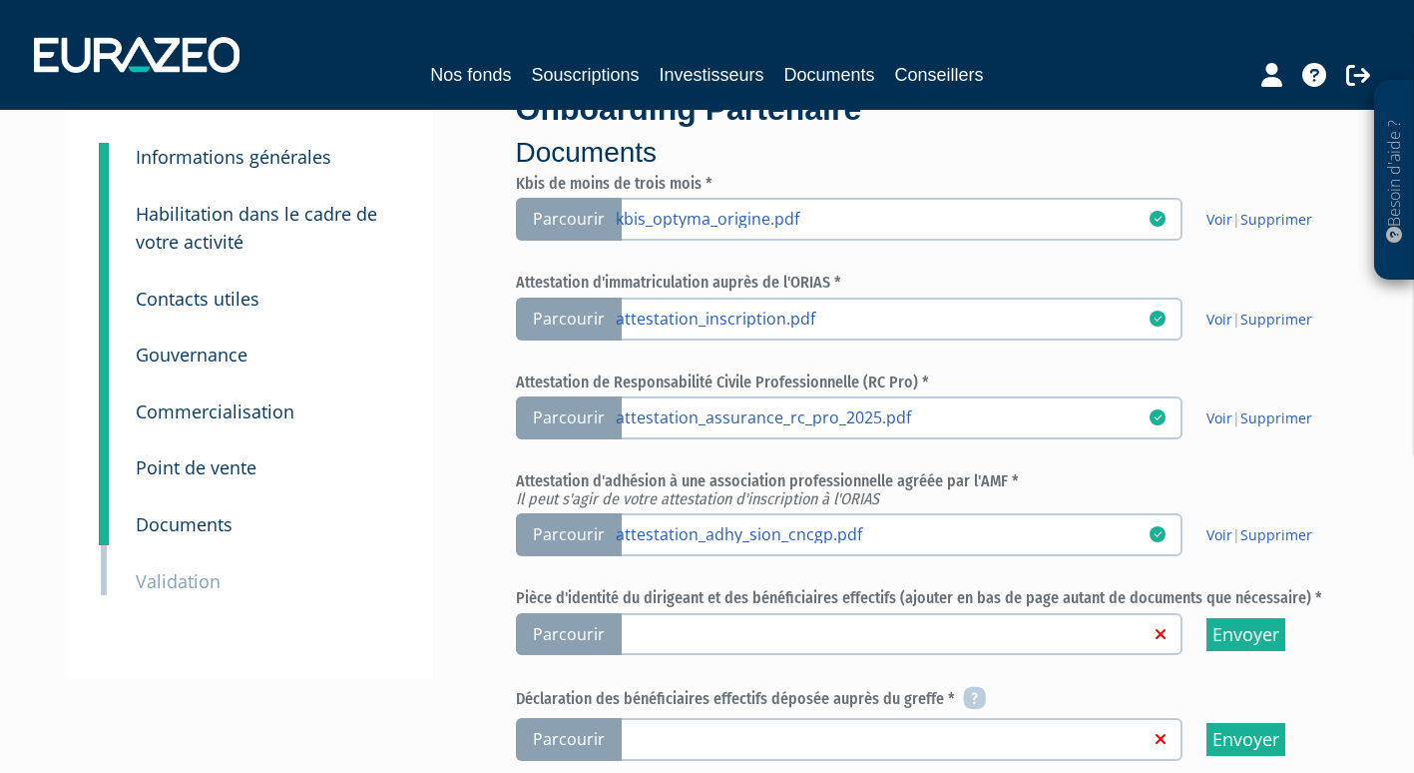
click at [567, 634] on span "Parcourir" at bounding box center [569, 634] width 106 height 43
click at [0, 0] on input "Parcourir" at bounding box center [0, 0] width 0 height 0
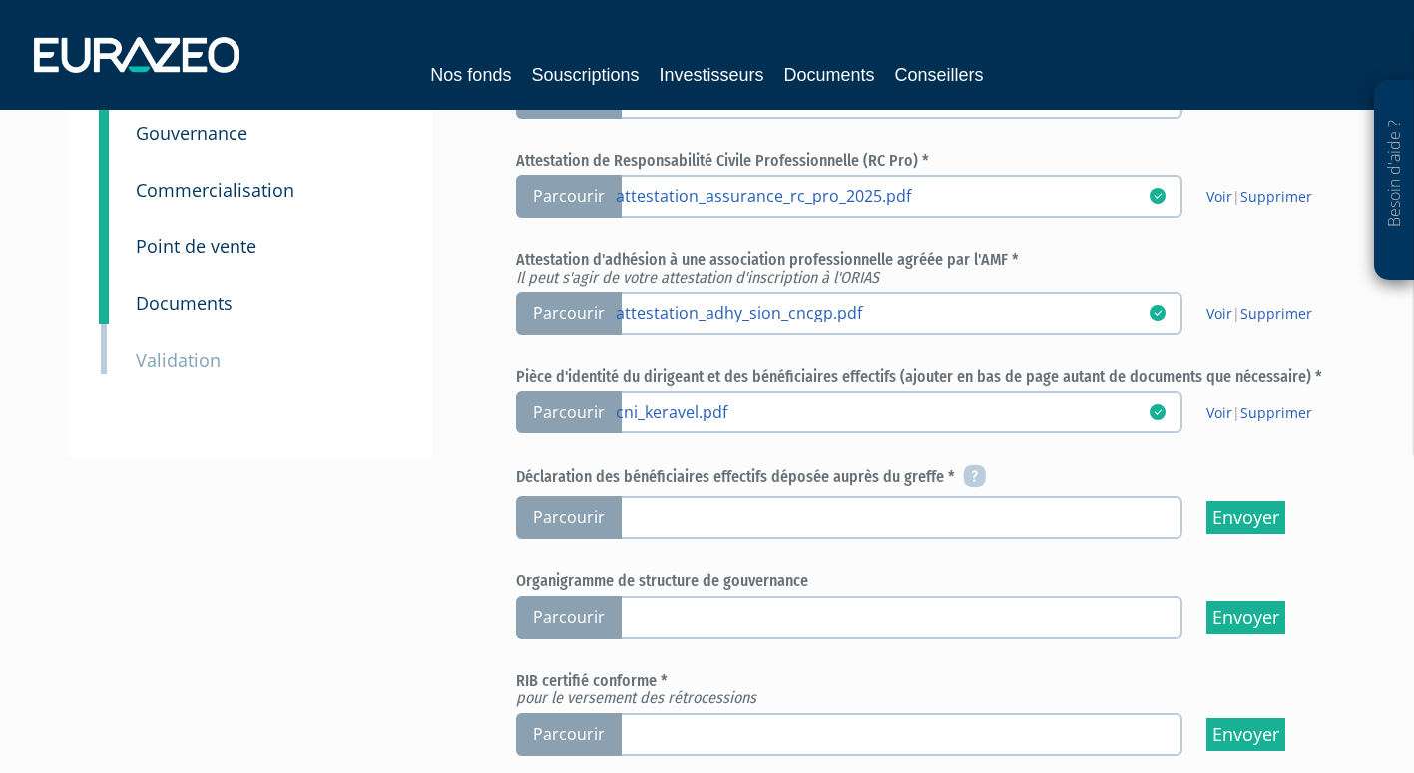
scroll to position [293, 0]
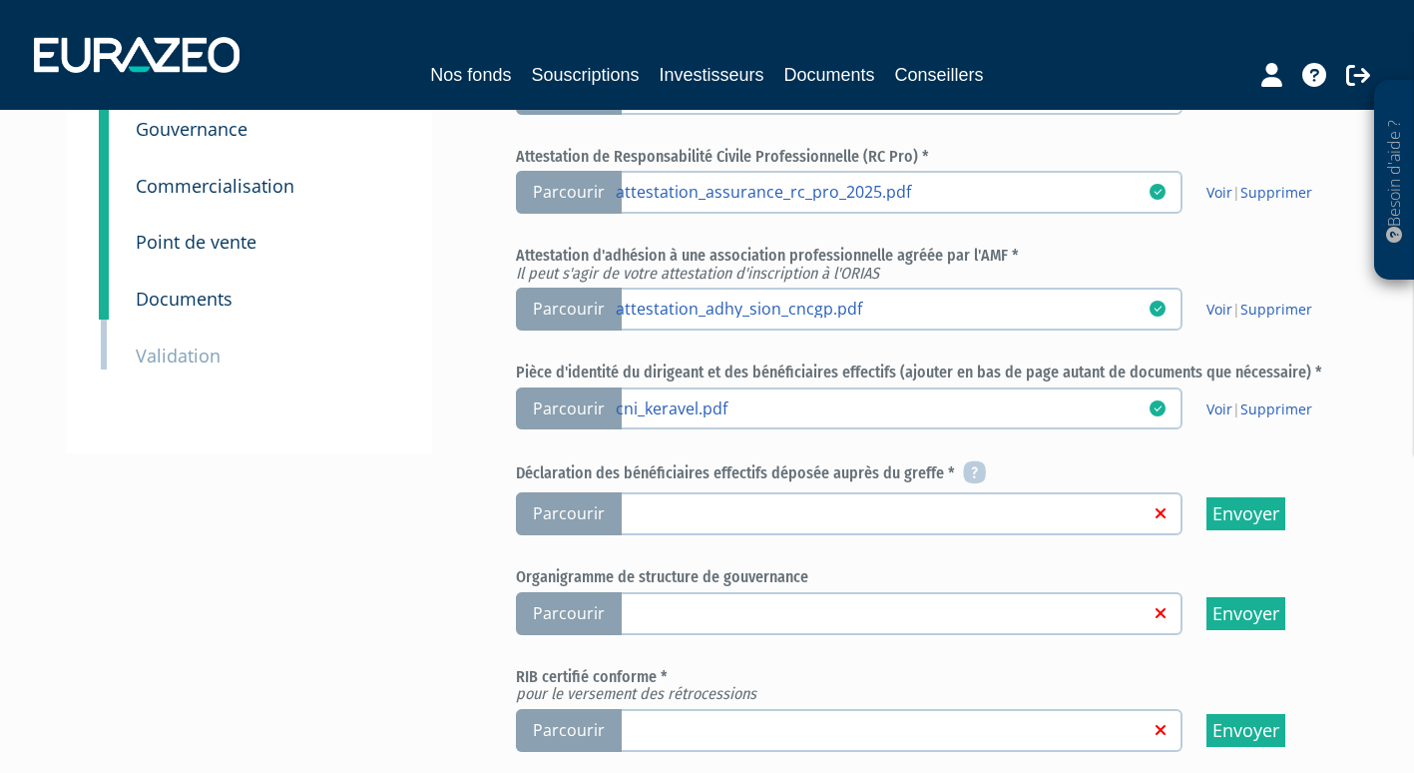
click at [558, 504] on span "Parcourir" at bounding box center [569, 513] width 106 height 43
click at [0, 0] on input "Parcourir" at bounding box center [0, 0] width 0 height 0
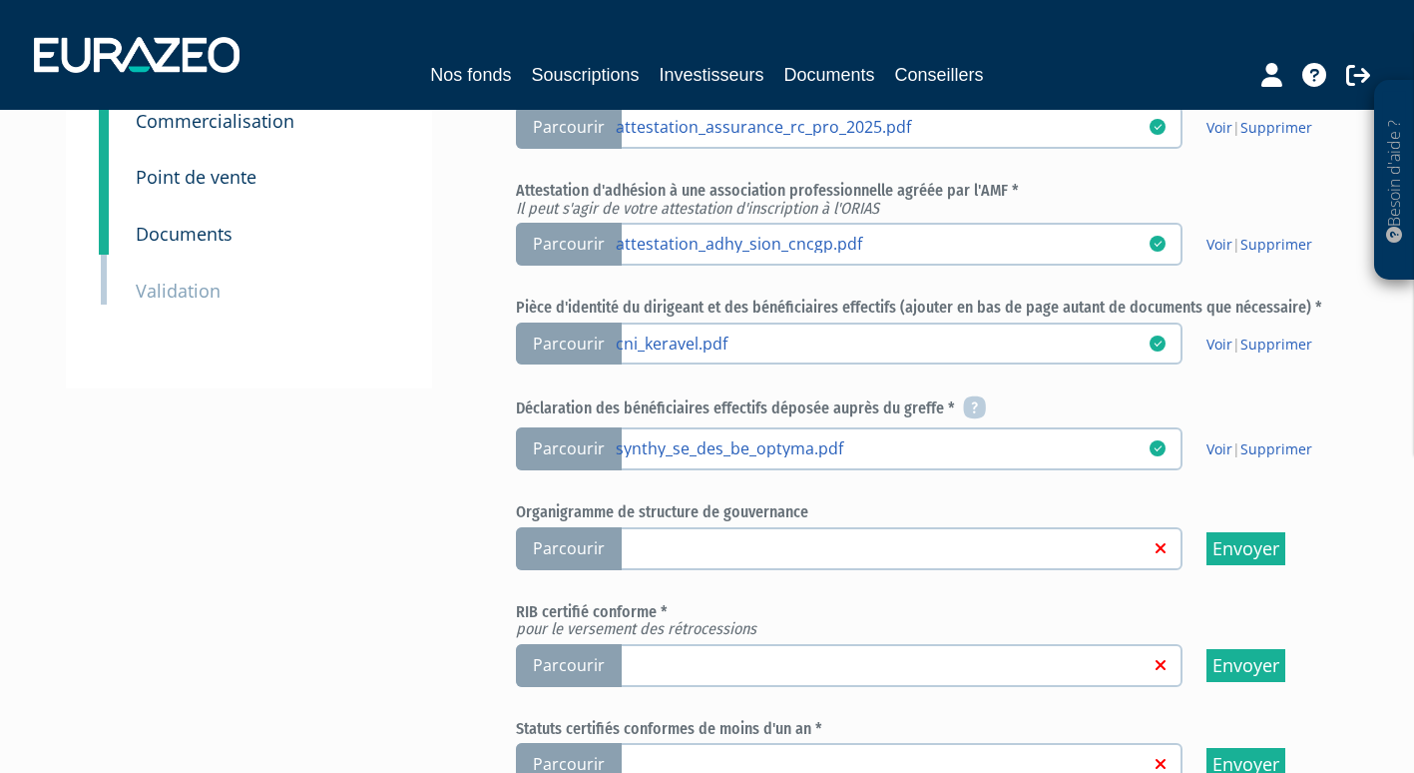
scroll to position [360, 0]
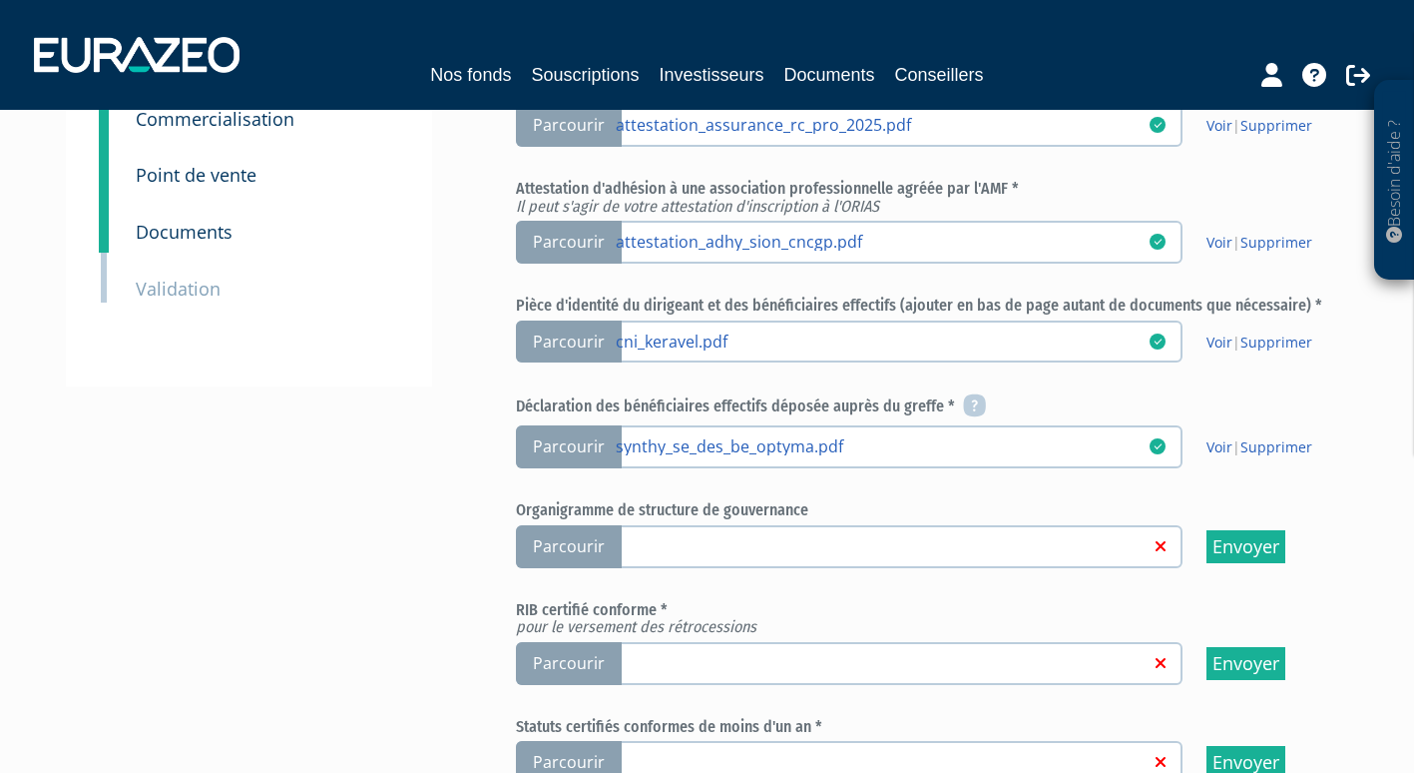
click at [569, 667] on span "Parcourir" at bounding box center [569, 663] width 106 height 43
click at [0, 0] on input "Parcourir" at bounding box center [0, 0] width 0 height 0
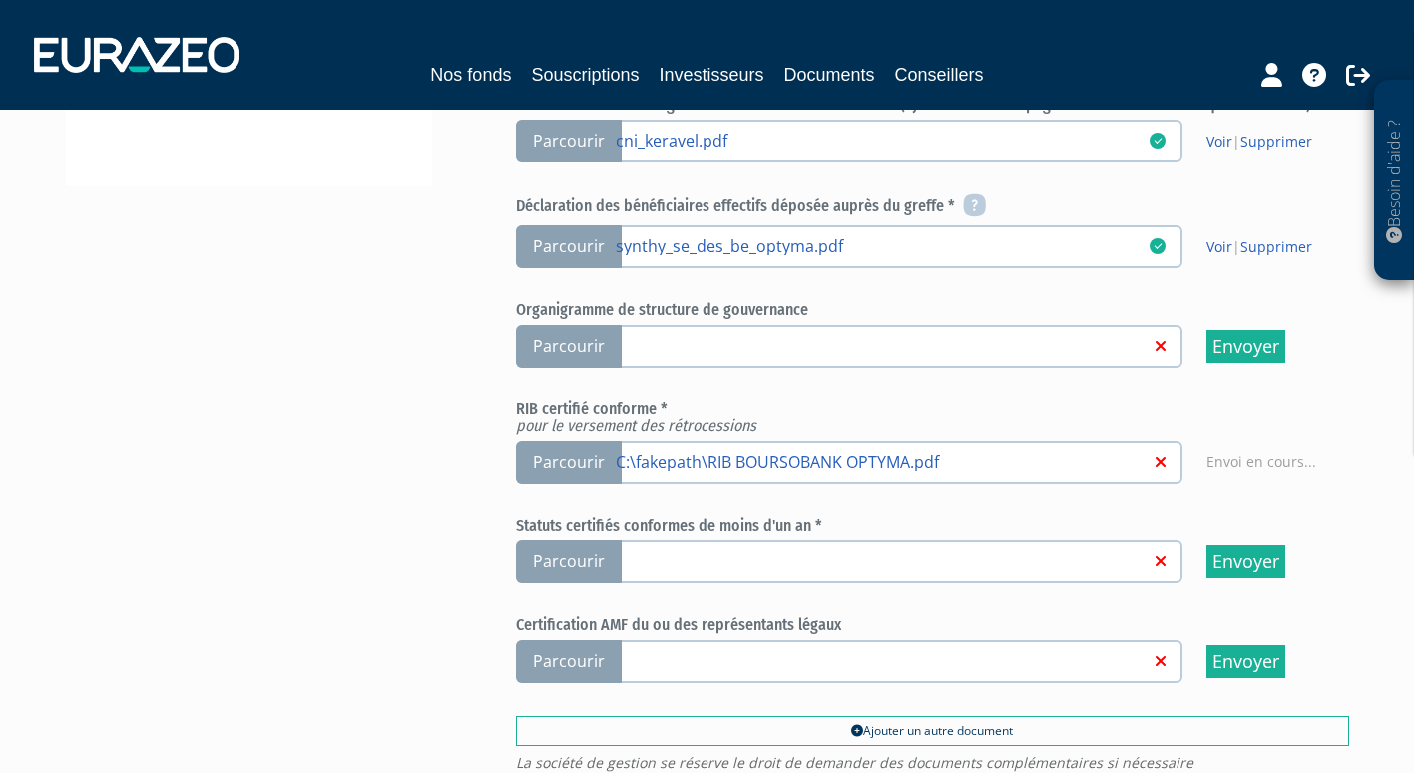
scroll to position [562, 0]
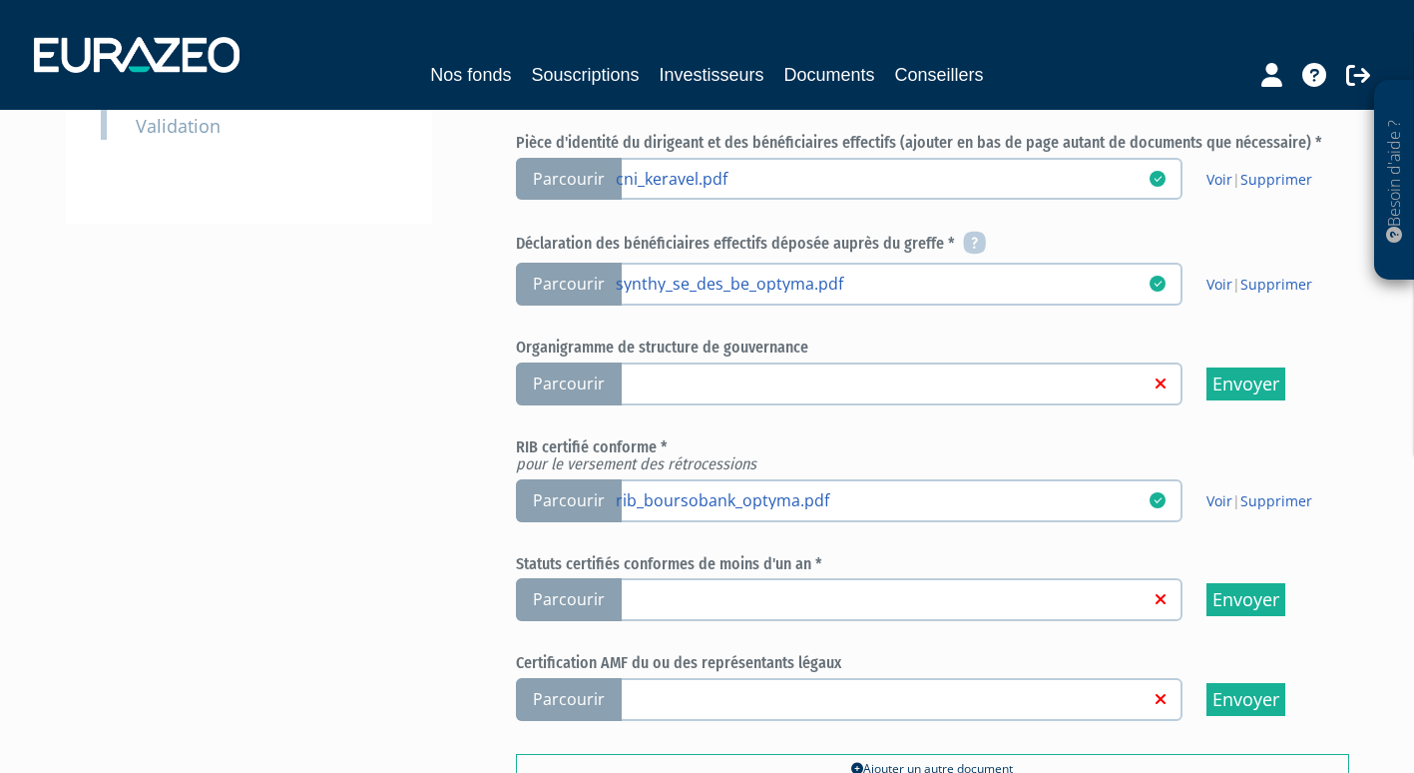
scroll to position [529, 0]
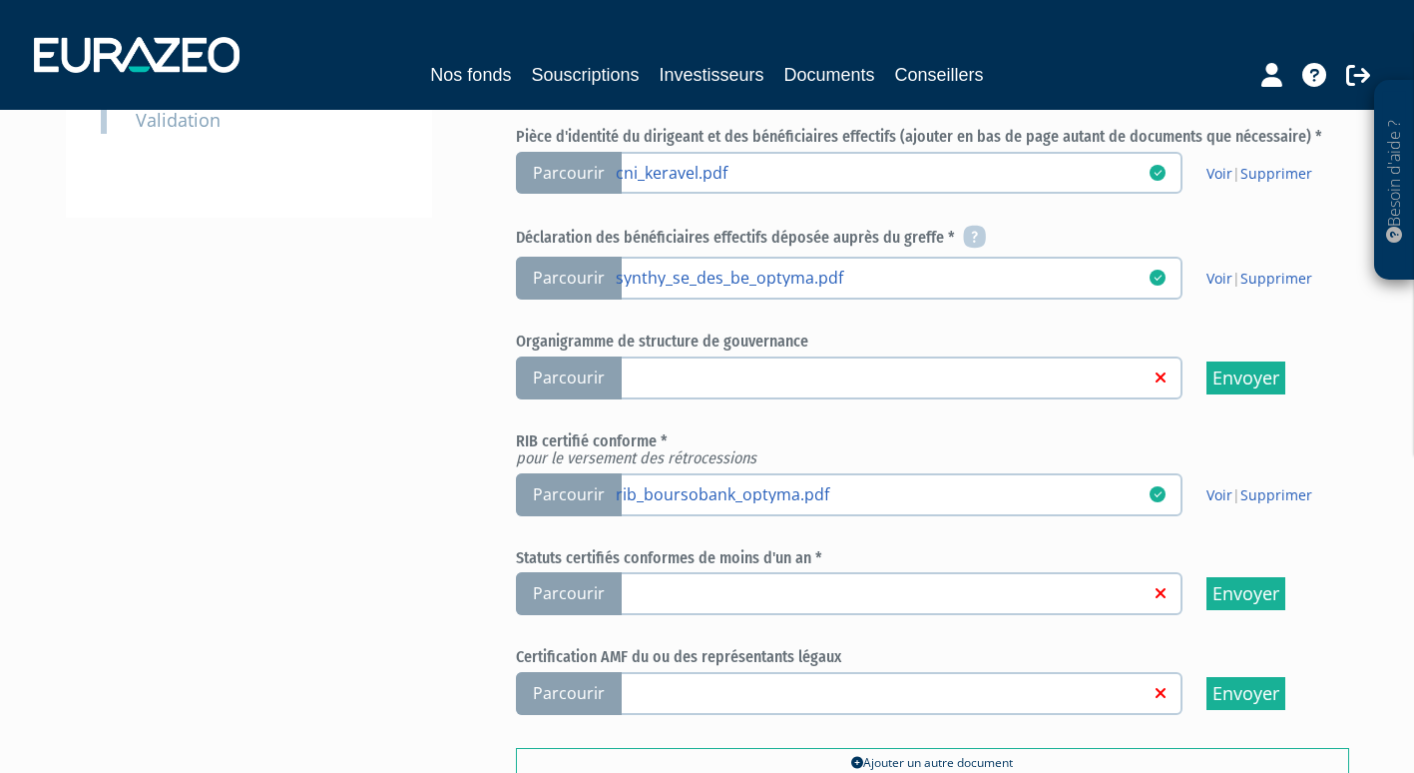
click at [592, 591] on span "Parcourir" at bounding box center [569, 593] width 106 height 43
click at [0, 0] on input "Parcourir" at bounding box center [0, 0] width 0 height 0
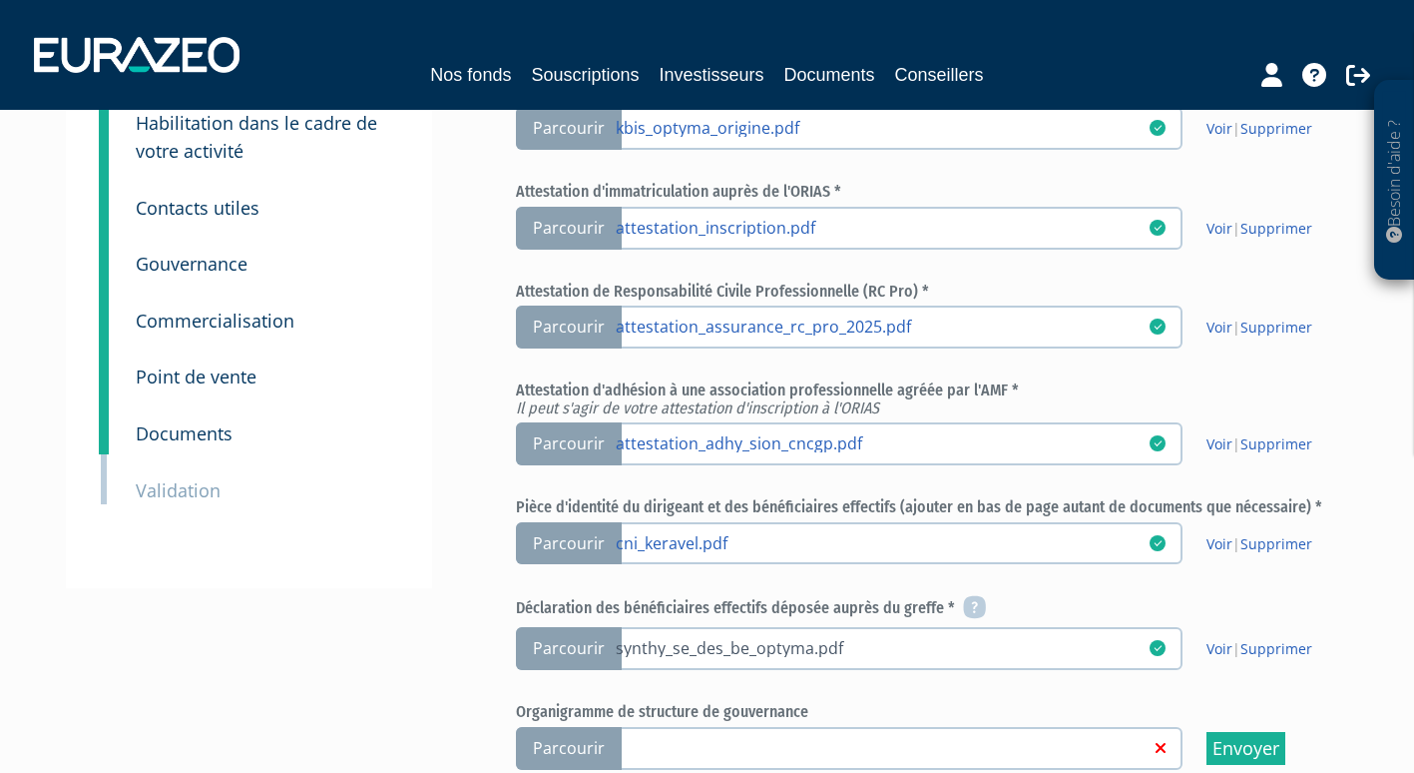
scroll to position [160, 0]
click at [1139, 664] on label "Parcourir synthy_se_des_be_optyma.pdf" at bounding box center [849, 647] width 667 height 43
click at [0, 0] on input "Parcourir synthy_se_des_be_optyma.pdf" at bounding box center [0, 0] width 0 height 0
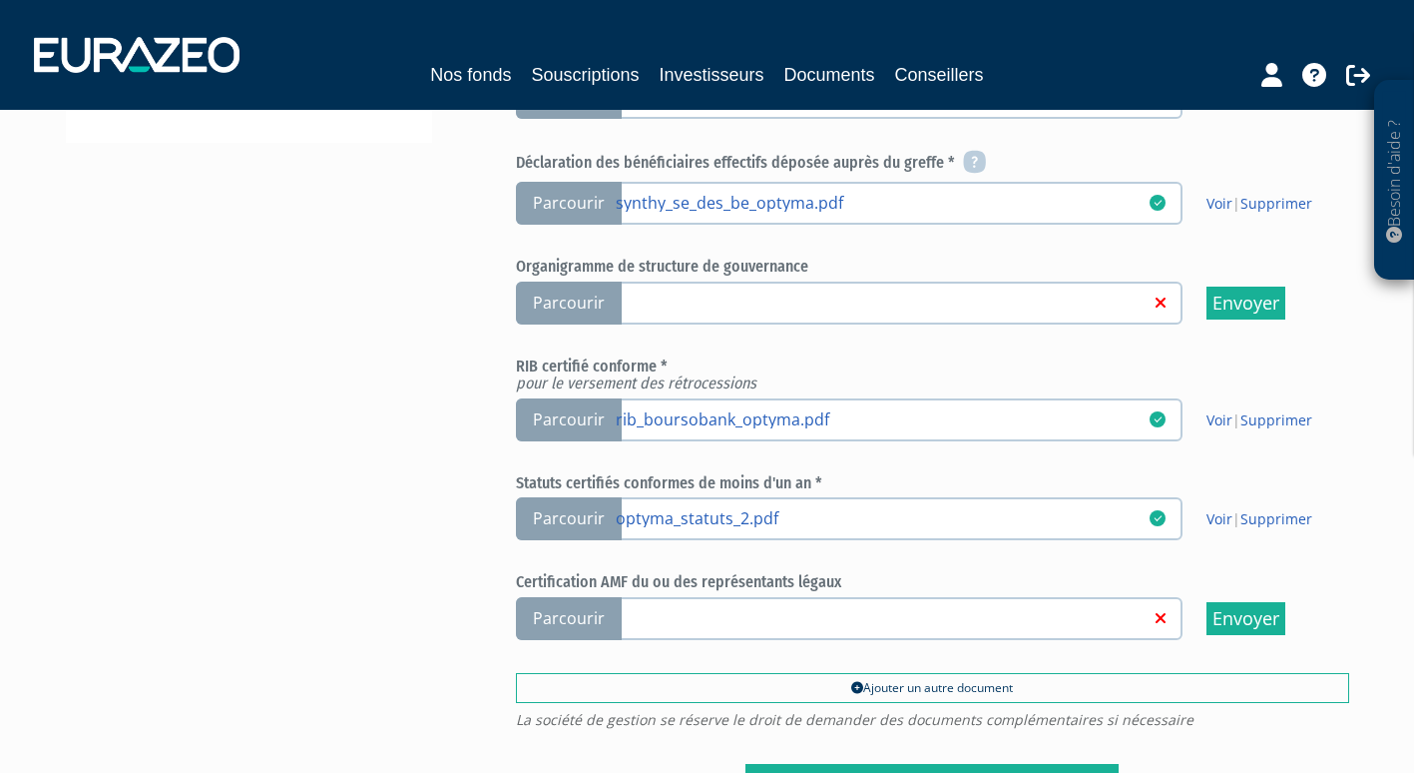
scroll to position [606, 0]
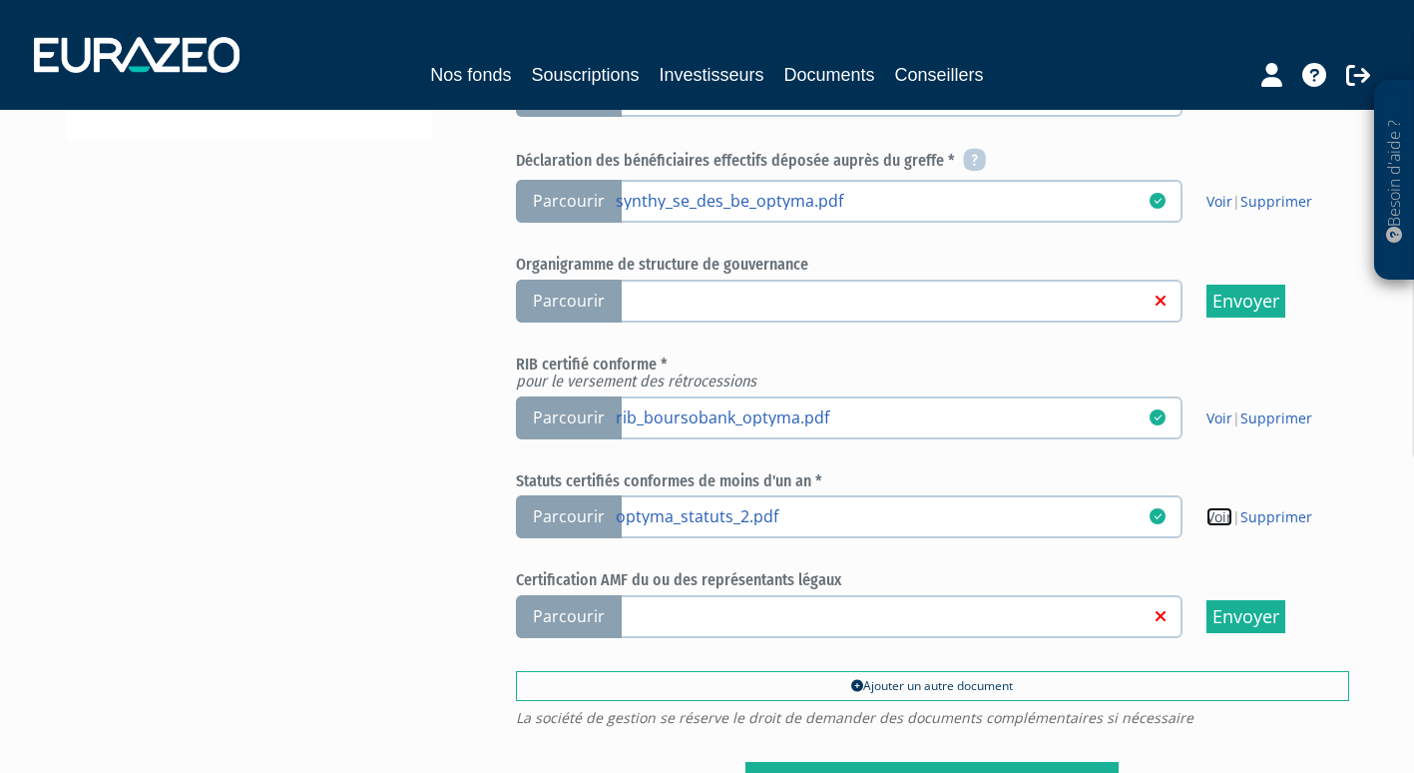
click at [1218, 519] on link "Voir" at bounding box center [1220, 516] width 26 height 19
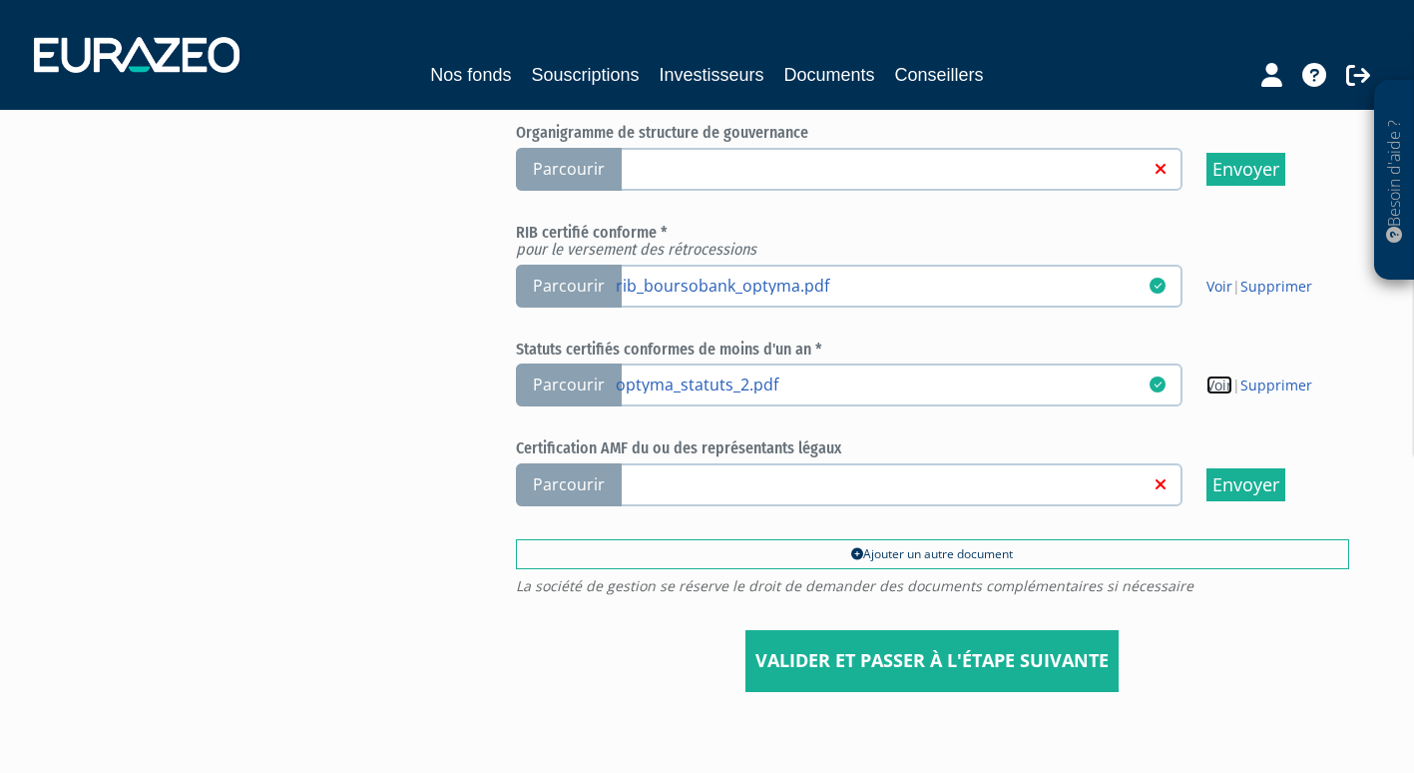
scroll to position [739, 0]
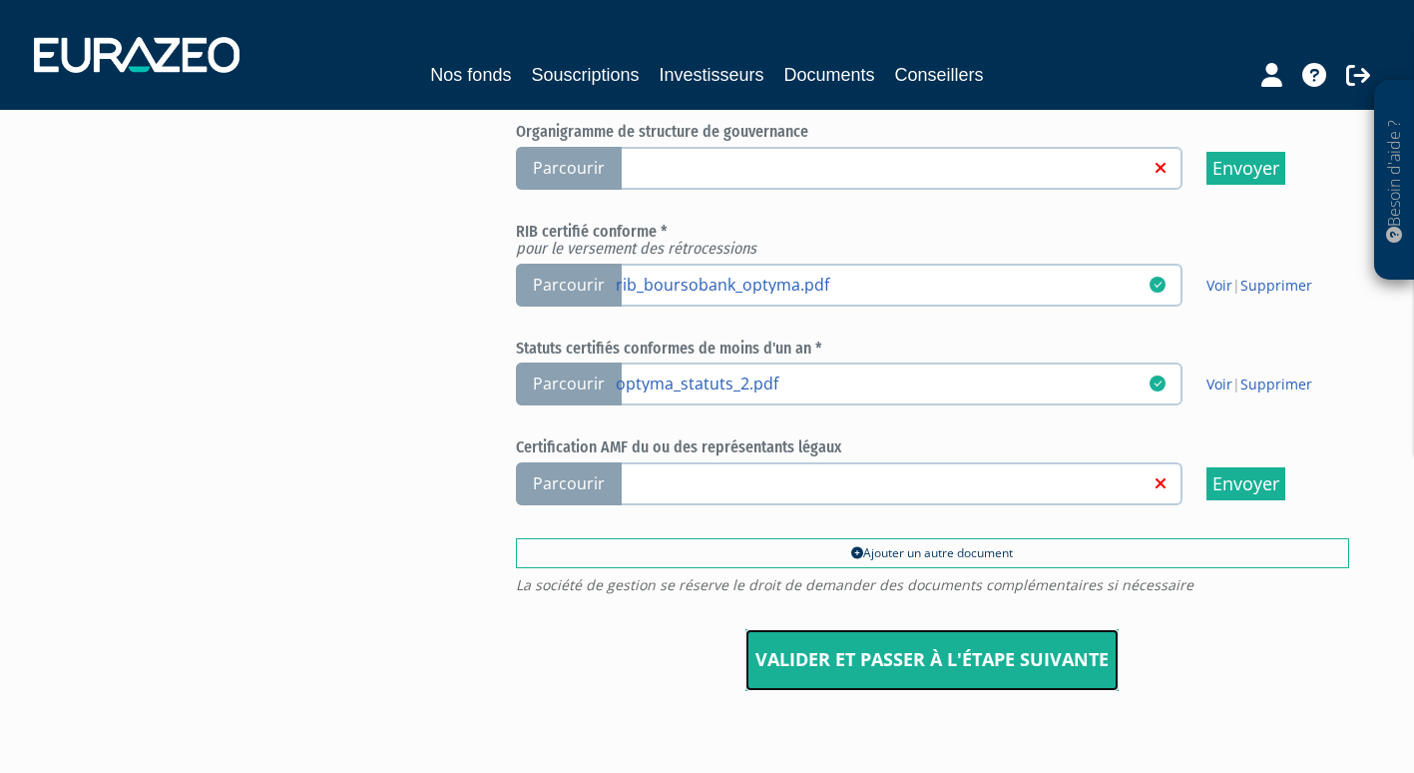
click at [840, 663] on input "Valider et passer à l'étape suivante" at bounding box center [932, 660] width 373 height 62
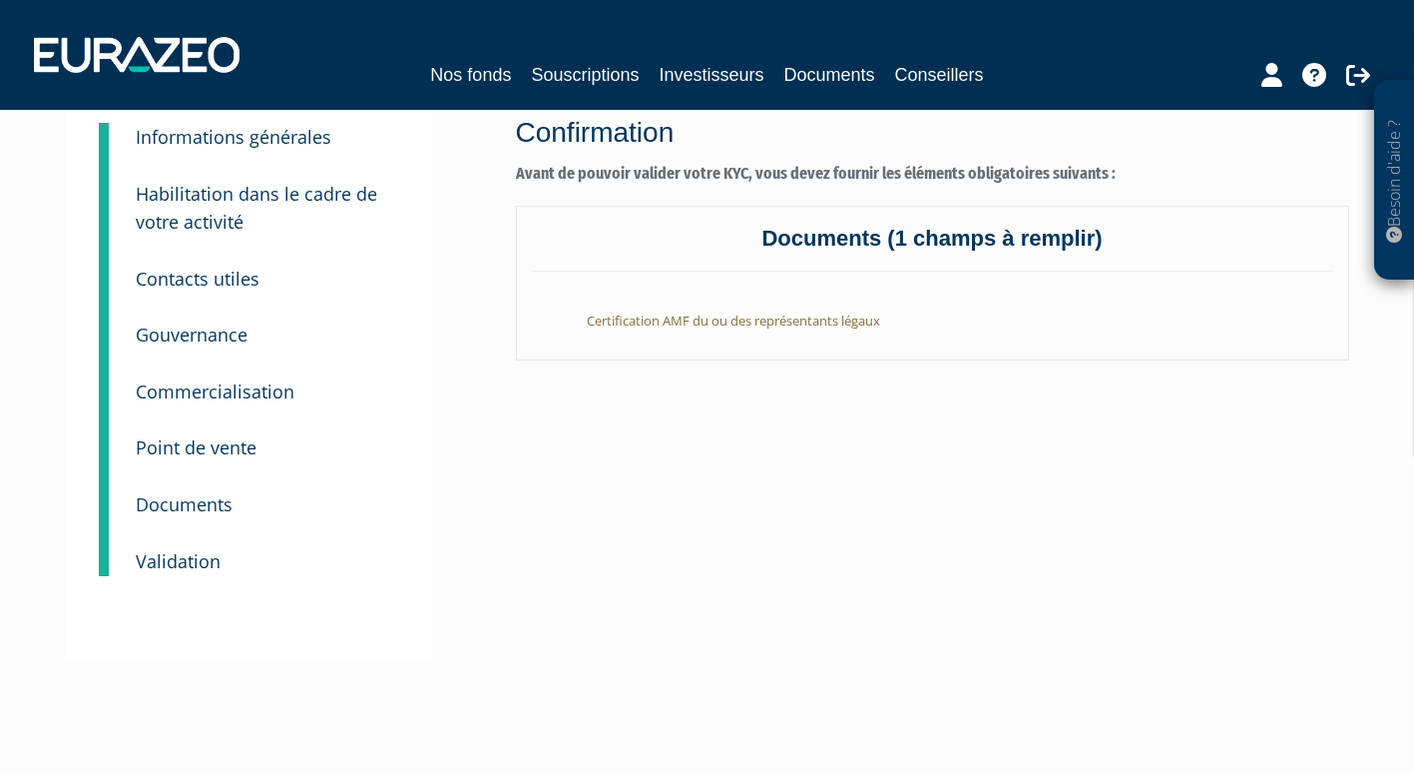
scroll to position [58, 0]
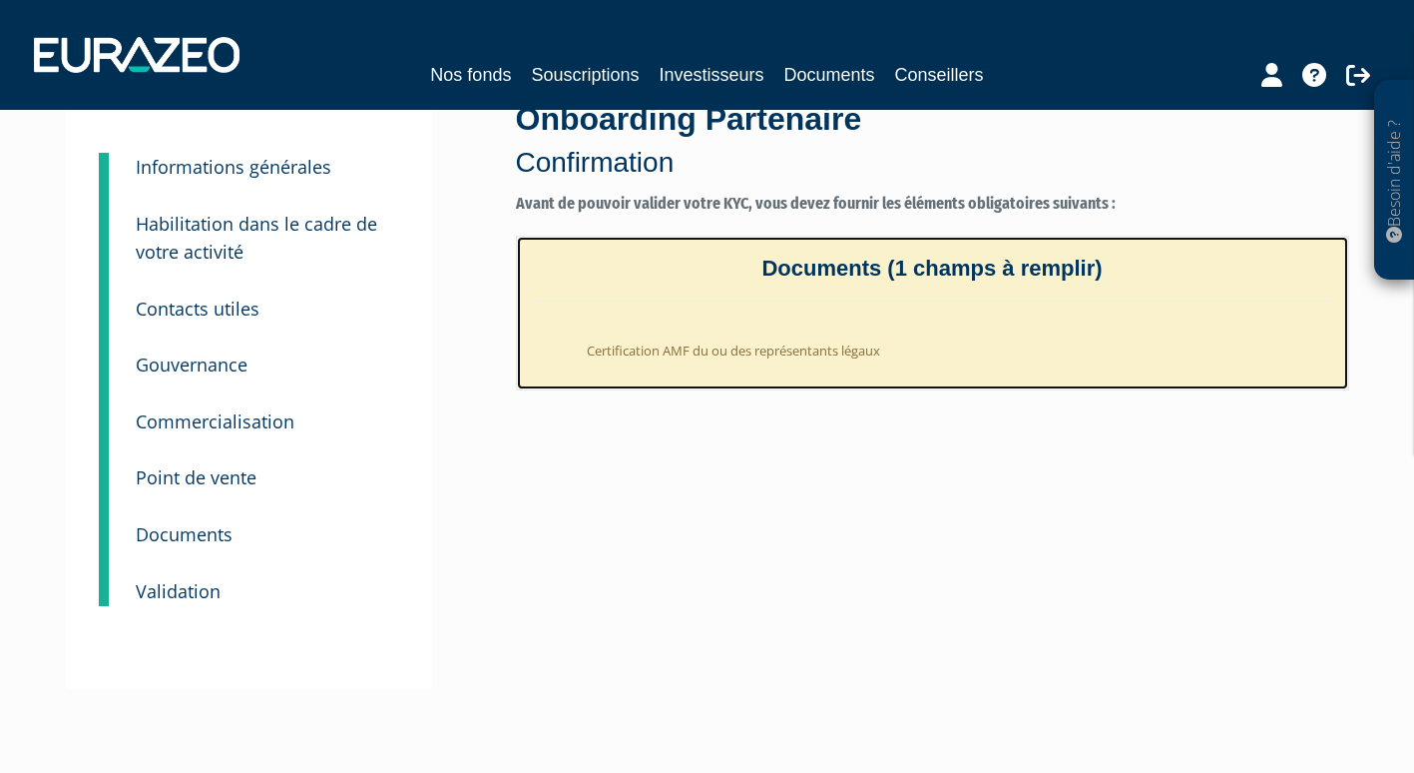
click at [684, 345] on li "Certification AMF du ou des représentants légaux" at bounding box center [953, 345] width 762 height 49
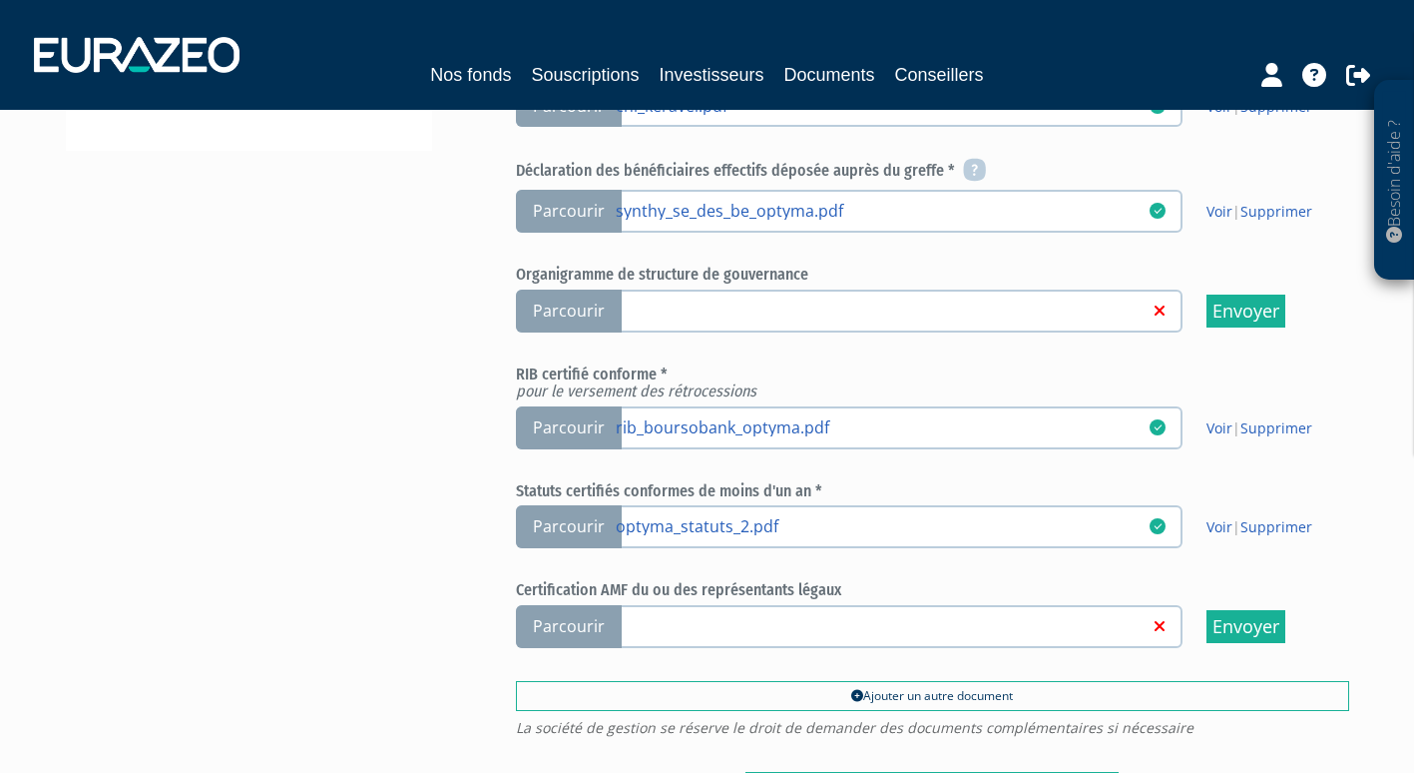
scroll to position [850, 0]
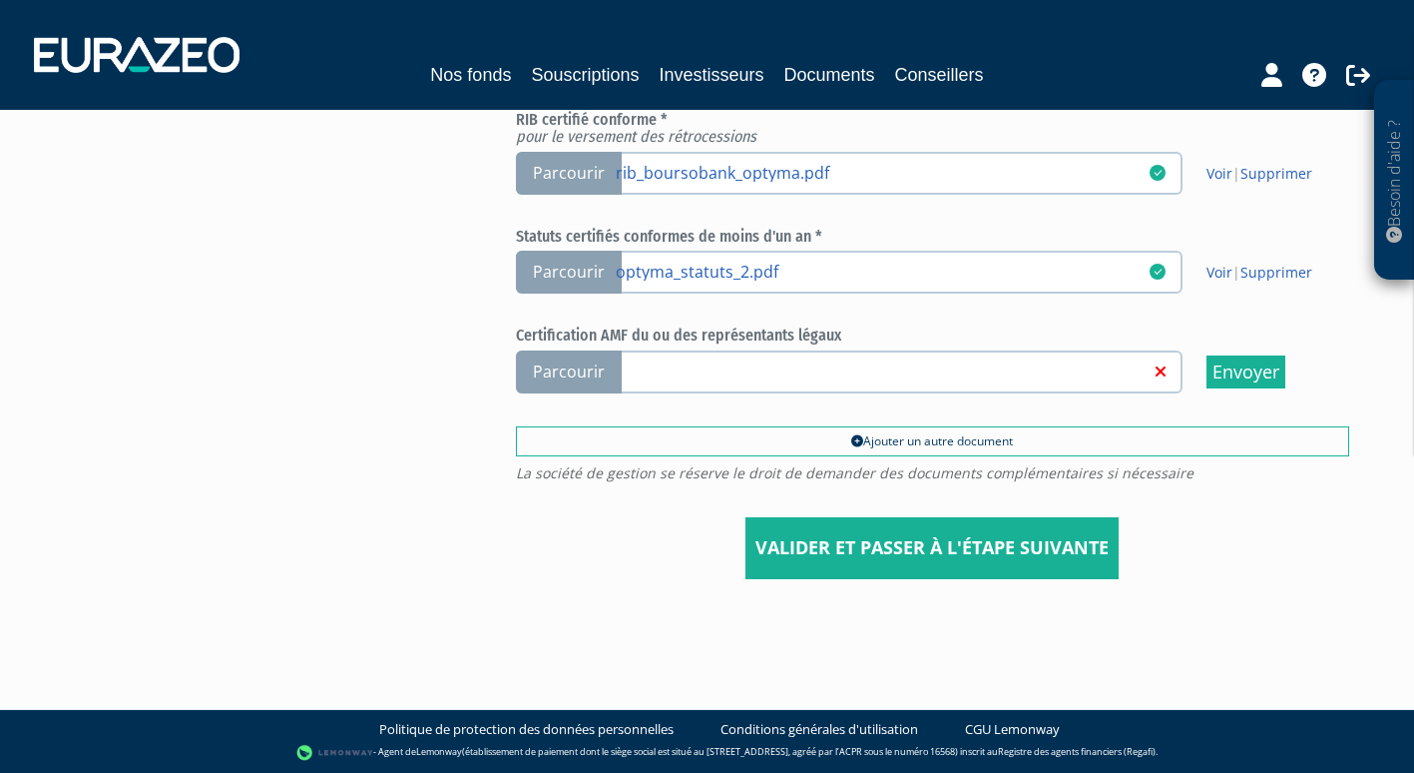
click at [541, 366] on span "Parcourir" at bounding box center [569, 371] width 106 height 43
click at [0, 0] on input "Parcourir" at bounding box center [0, 0] width 0 height 0
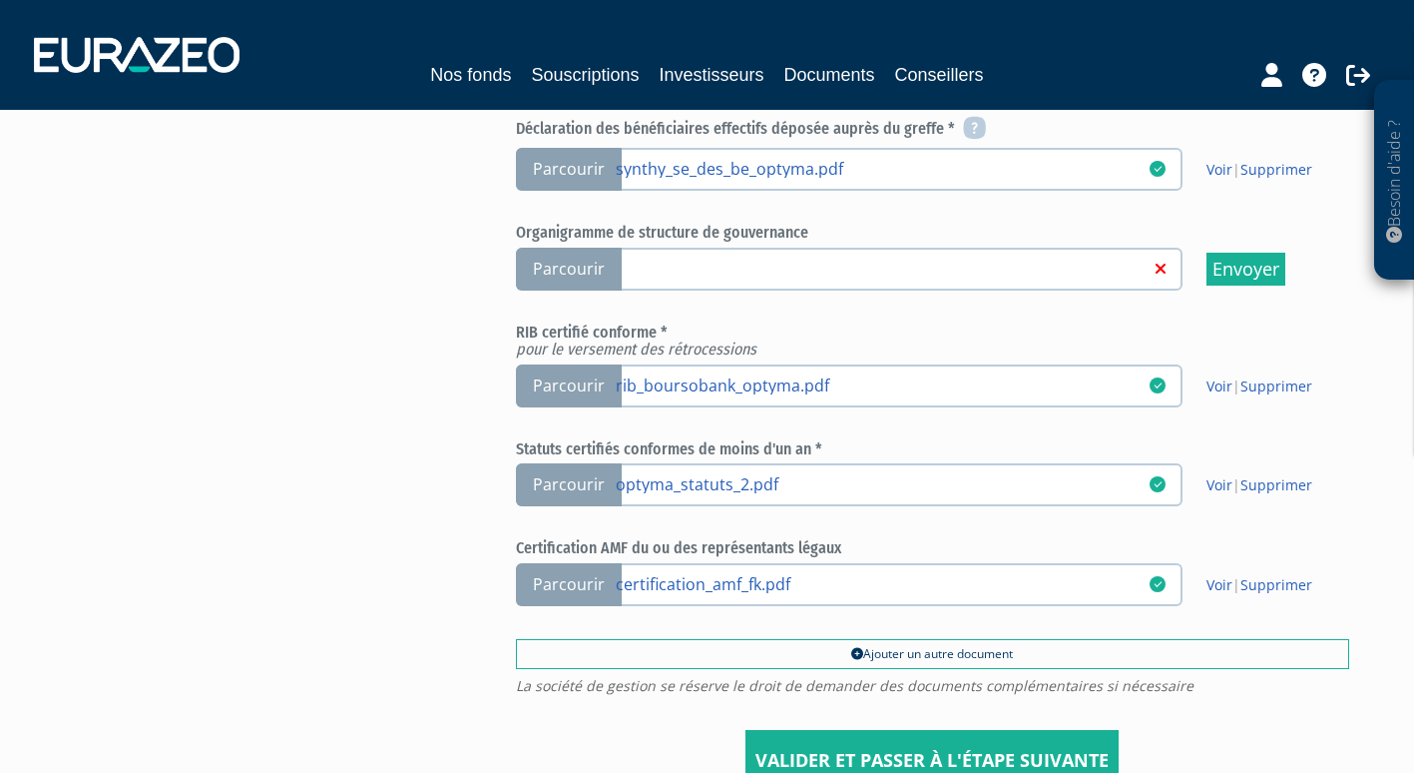
scroll to position [640, 0]
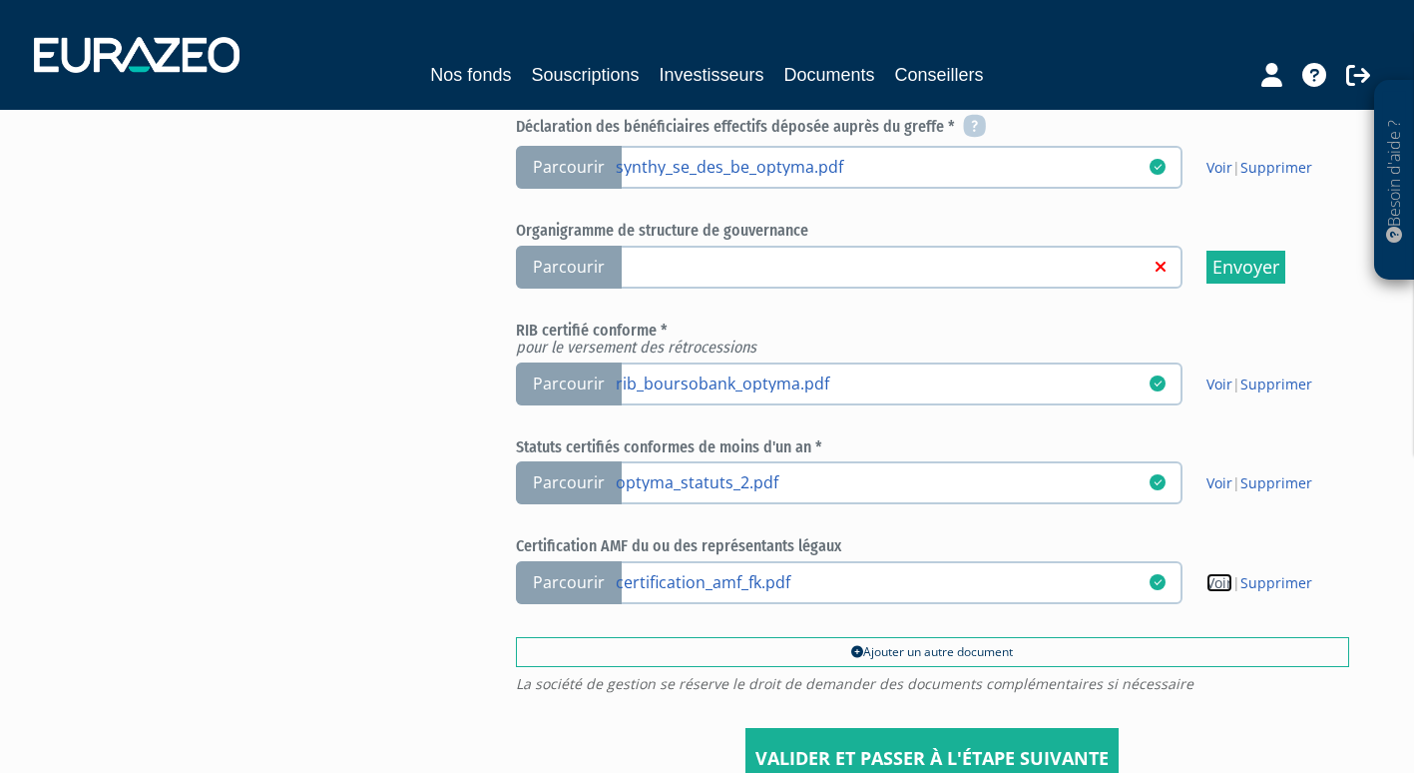
click at [1218, 579] on link "Voir" at bounding box center [1220, 582] width 26 height 19
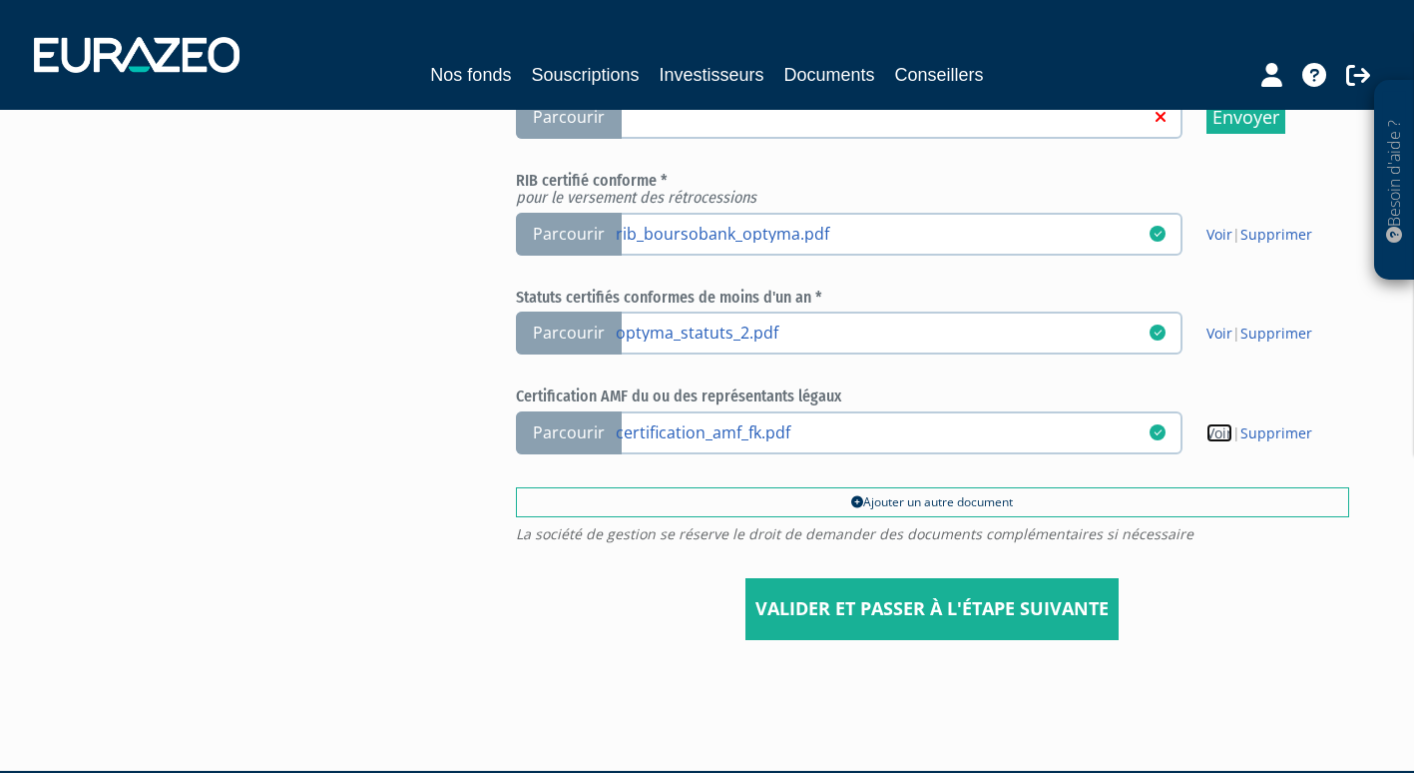
scroll to position [791, 0]
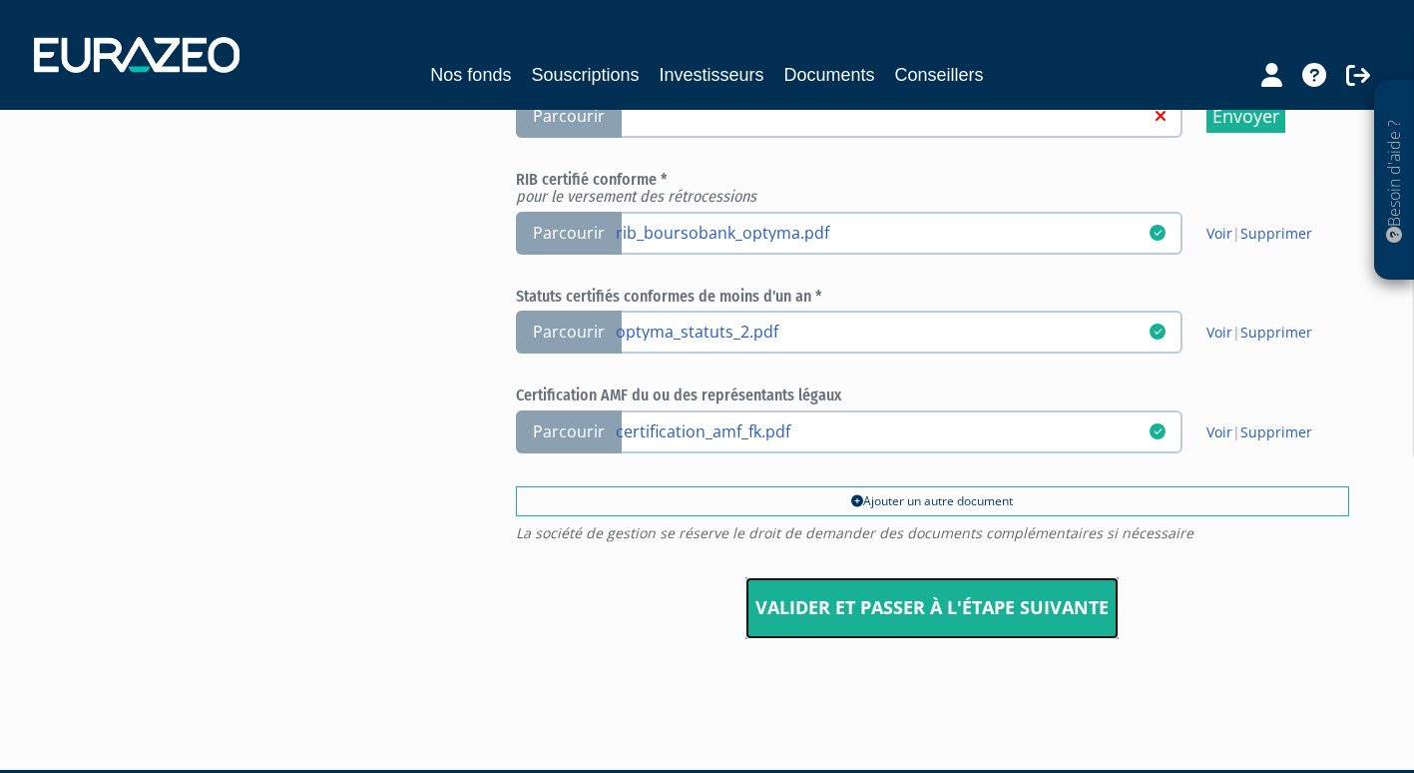
click at [955, 606] on input "Valider et passer à l'étape suivante" at bounding box center [932, 608] width 373 height 62
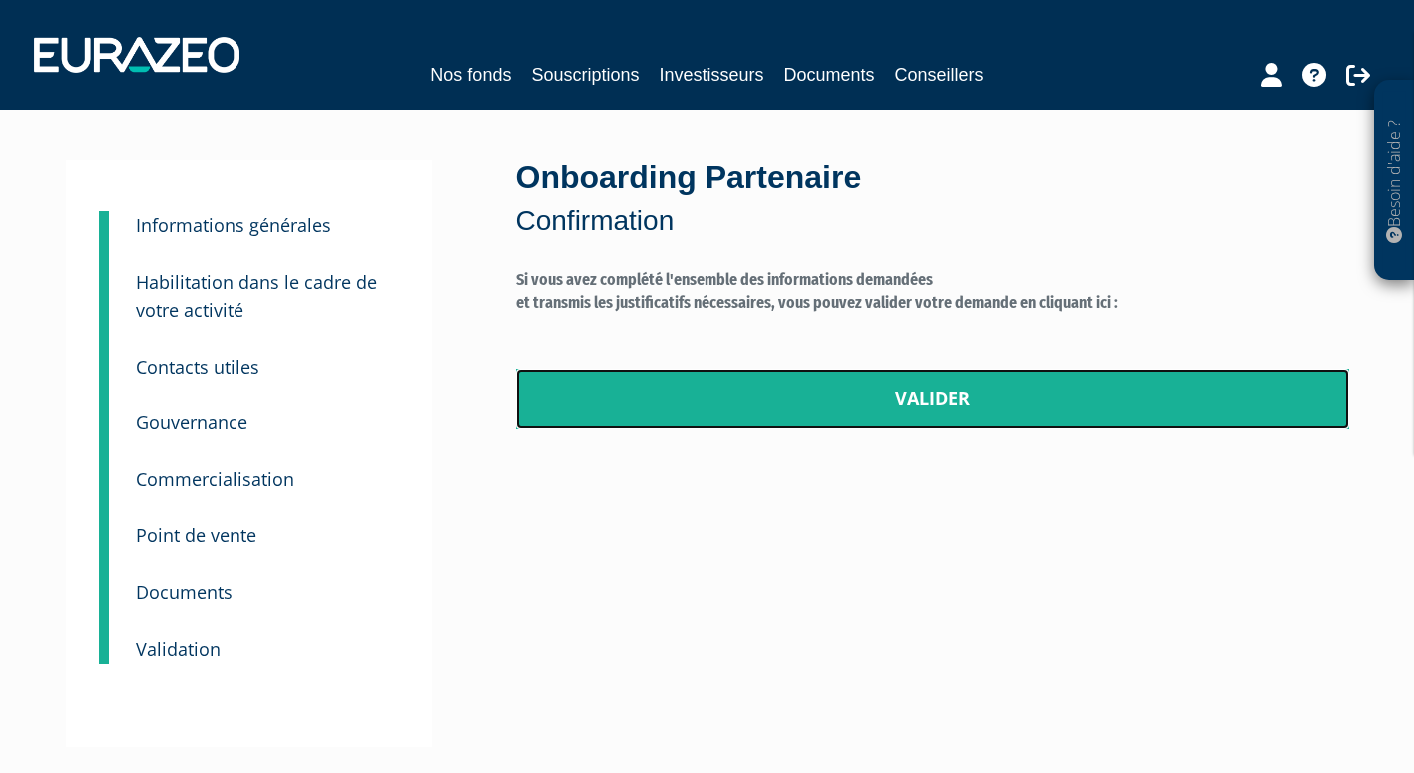
click at [887, 396] on link "Valider" at bounding box center [933, 399] width 834 height 62
